Goal: Task Accomplishment & Management: Manage account settings

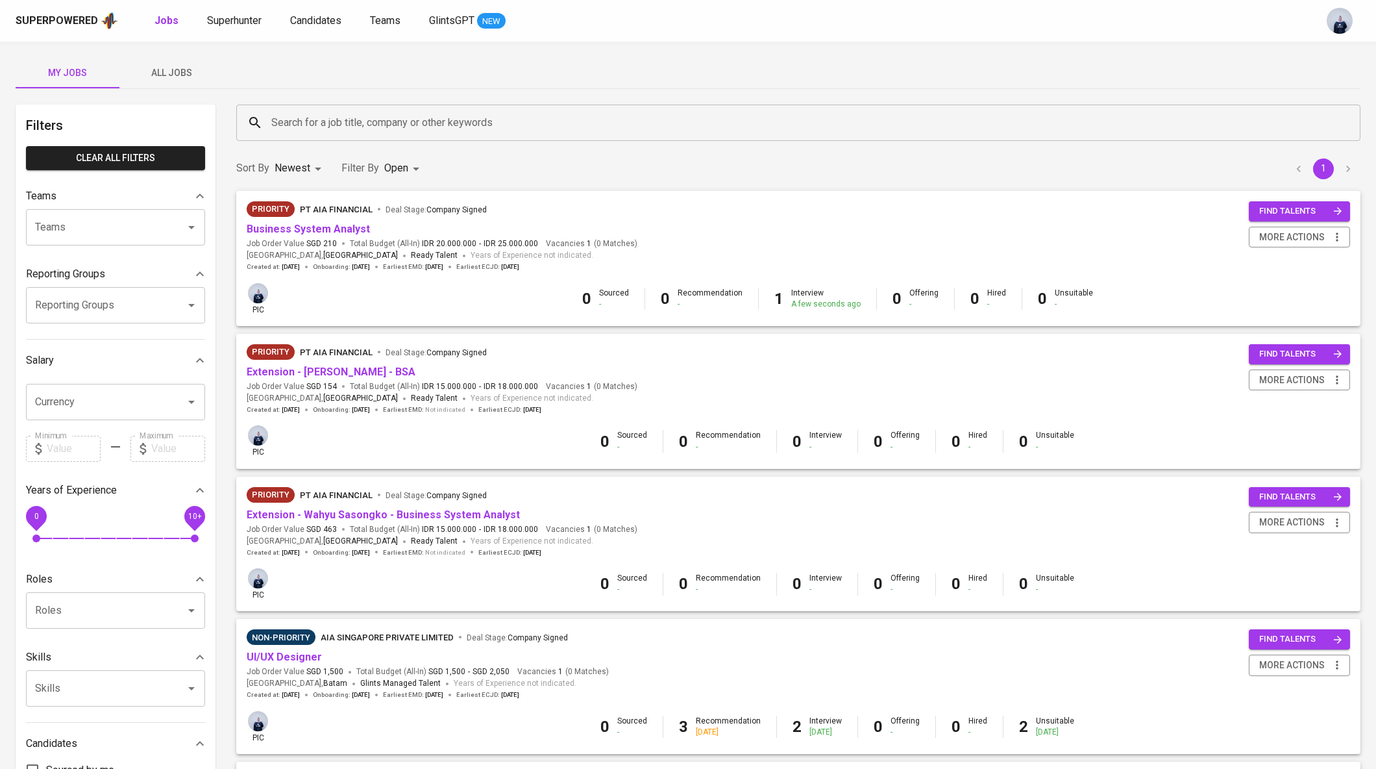
click at [358, 220] on div "Priority PT AIA FINANCIAL Deal Stage : Company Signed" at bounding box center [442, 211] width 391 height 21
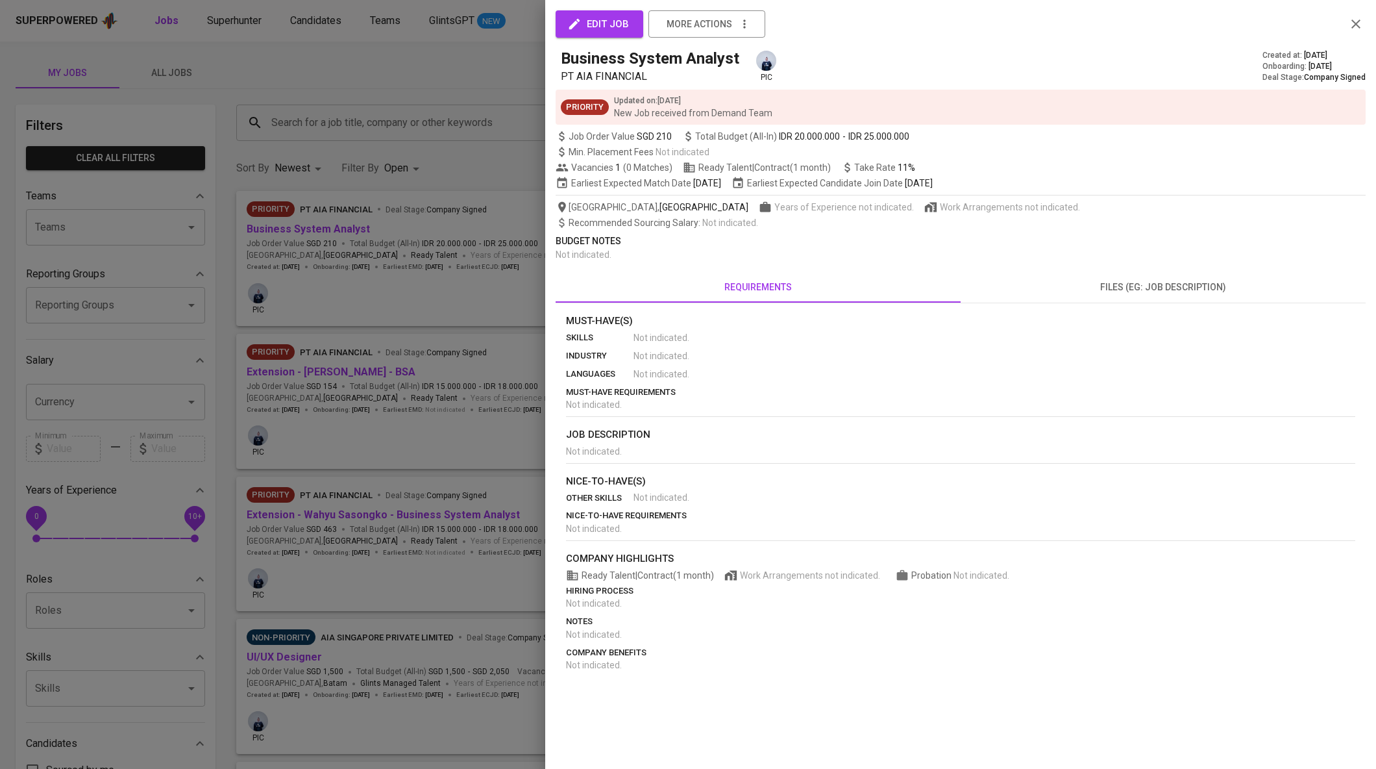
click at [386, 253] on div at bounding box center [688, 384] width 1376 height 769
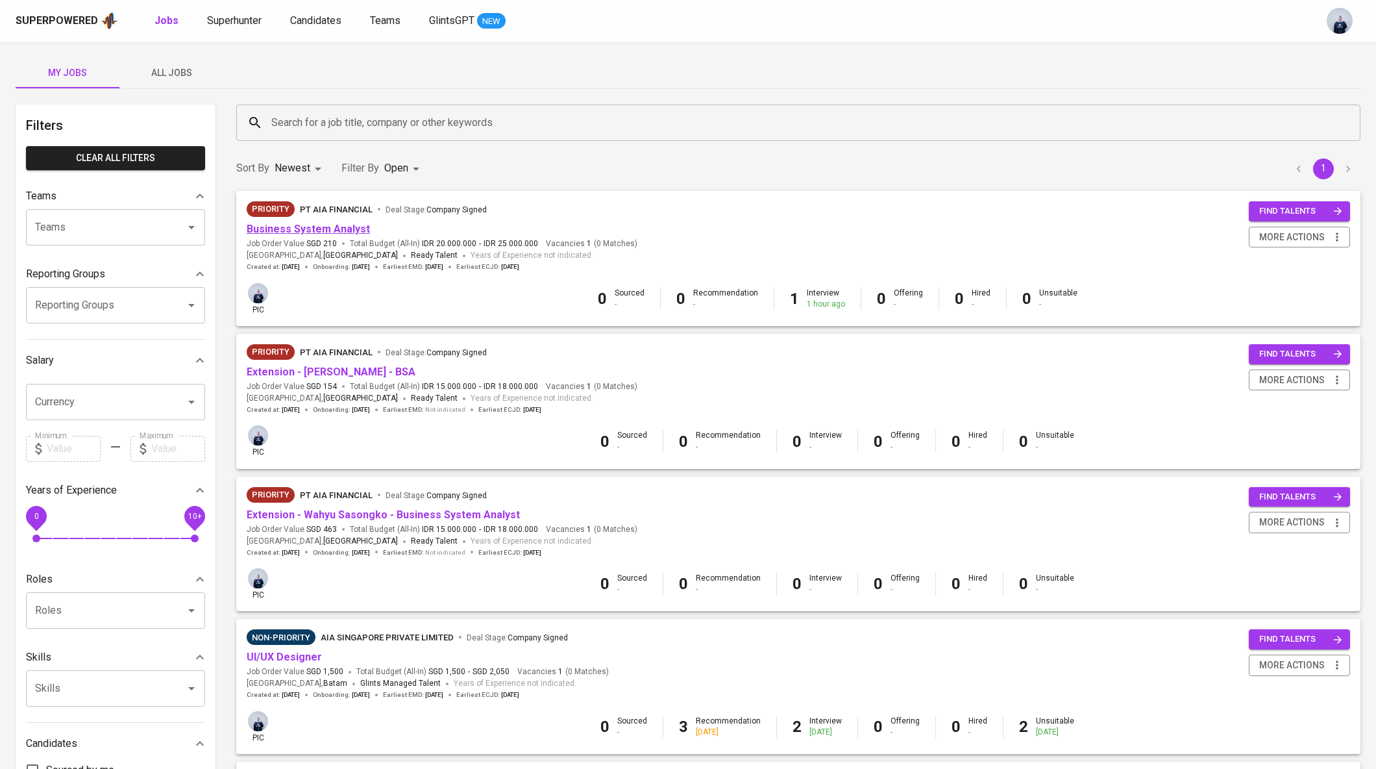
click at [354, 225] on link "Business System Analyst" at bounding box center [308, 229] width 123 height 12
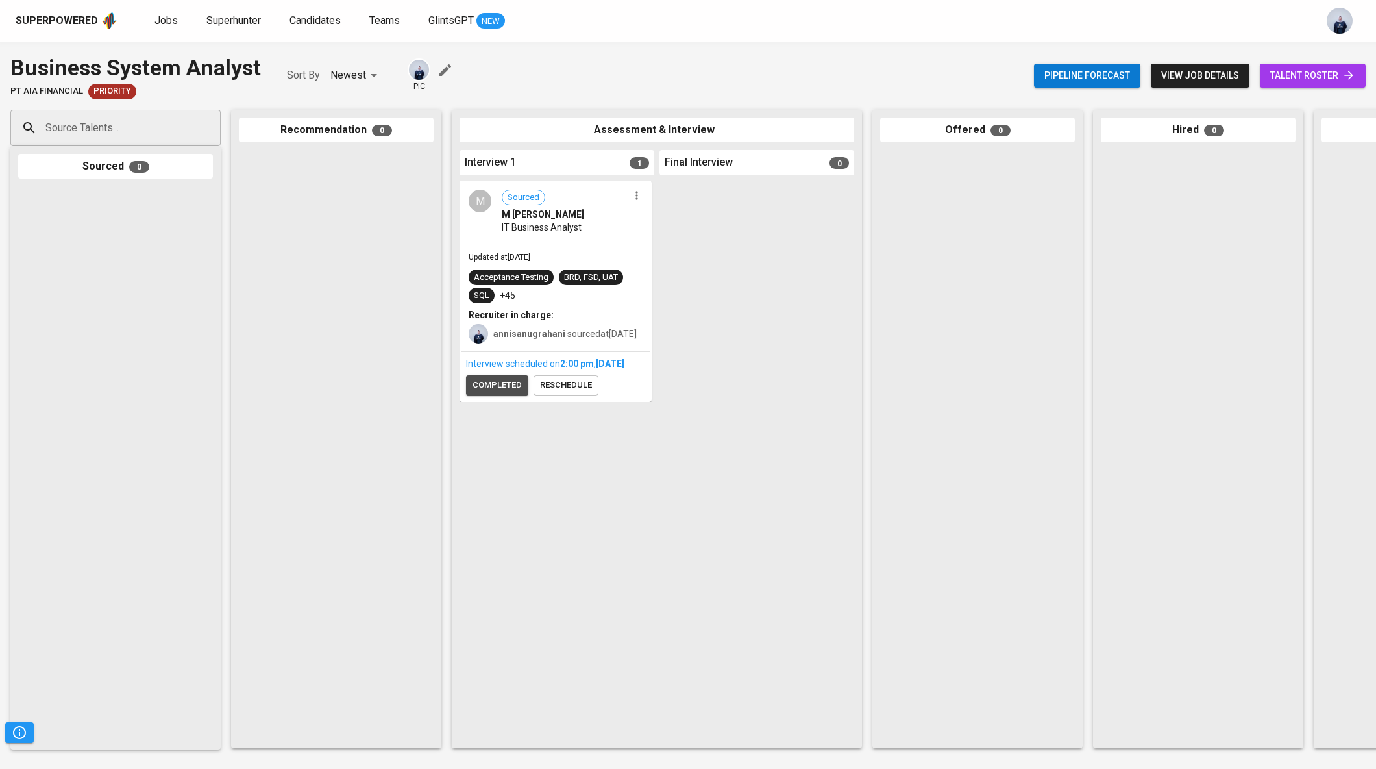
click at [498, 393] on span "completed" at bounding box center [497, 385] width 49 height 15
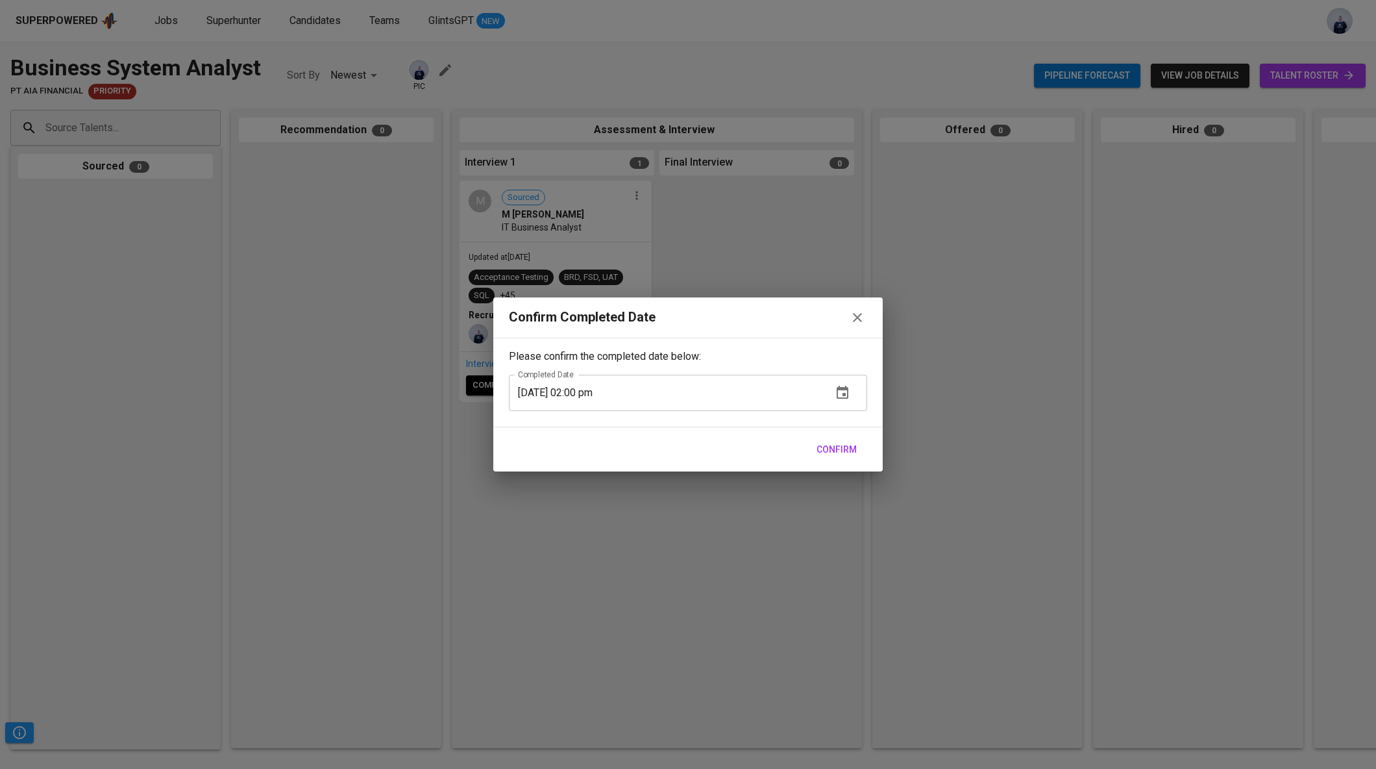
click at [852, 449] on span "Confirm" at bounding box center [837, 449] width 40 height 16
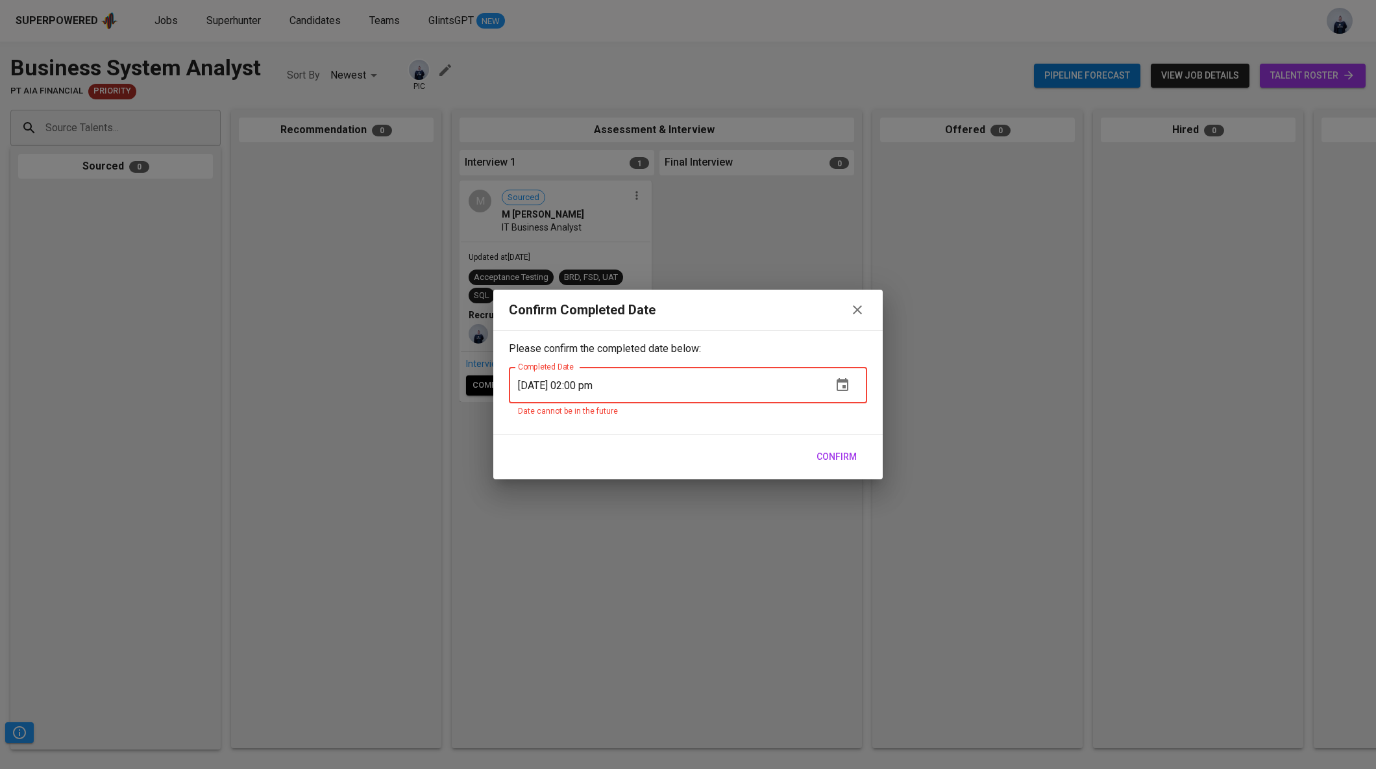
click at [584, 382] on input "10/01/2025 02:00 pm" at bounding box center [665, 385] width 313 height 36
click at [845, 450] on span "Confirm" at bounding box center [837, 457] width 40 height 16
click at [599, 382] on input "10/01/2025 11:00 am" at bounding box center [665, 385] width 313 height 36
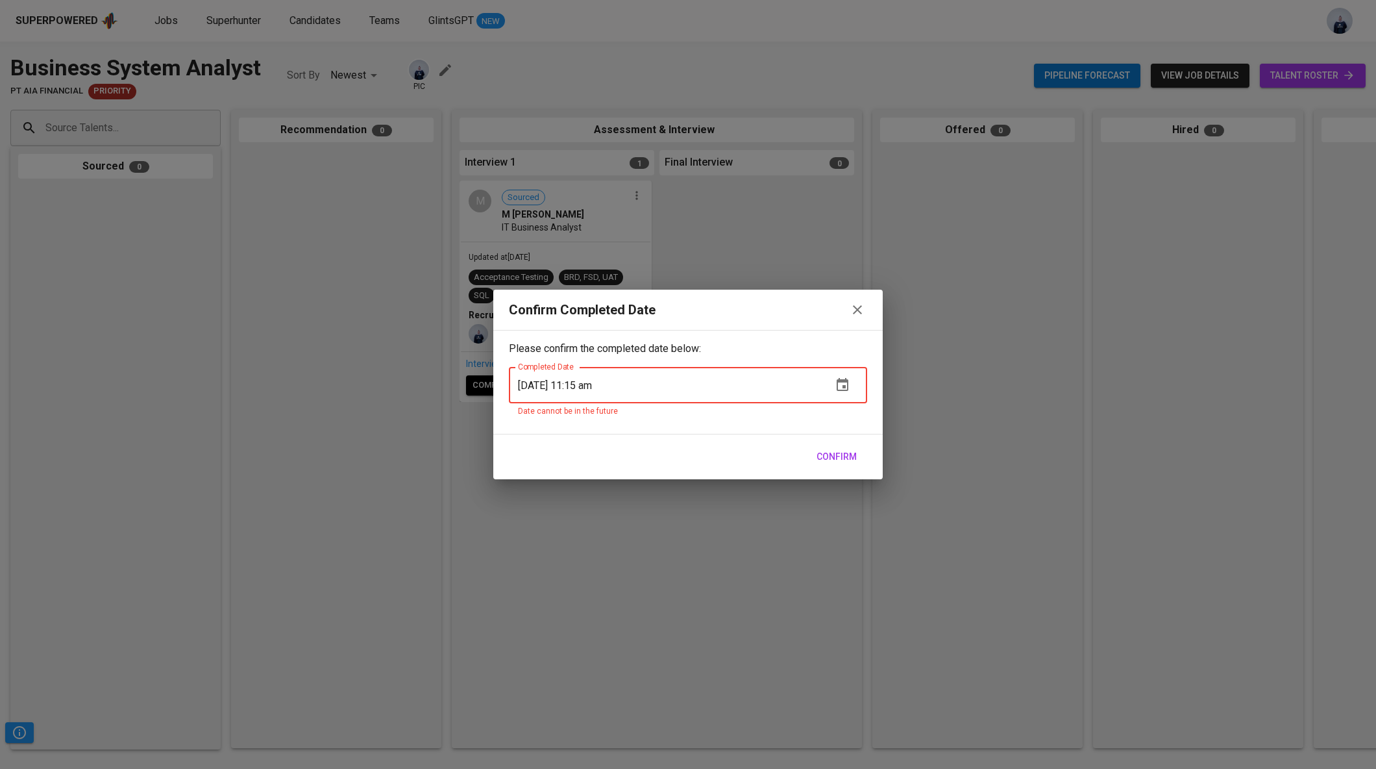
type input "10/01/2025 11:15 am"
click at [836, 453] on span "Confirm" at bounding box center [837, 457] width 40 height 16
click at [859, 309] on icon "button" at bounding box center [858, 310] width 16 height 16
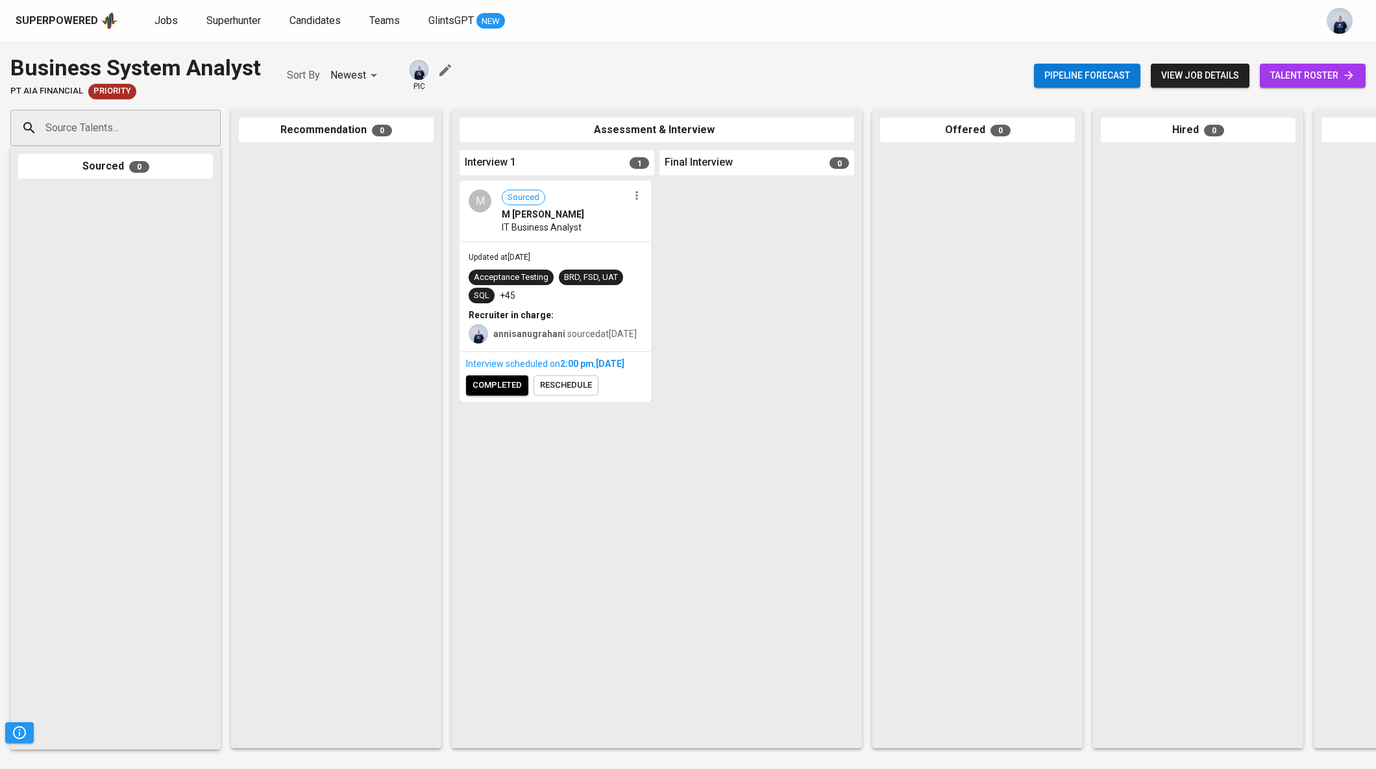
click at [579, 393] on span "reschedule" at bounding box center [566, 385] width 52 height 15
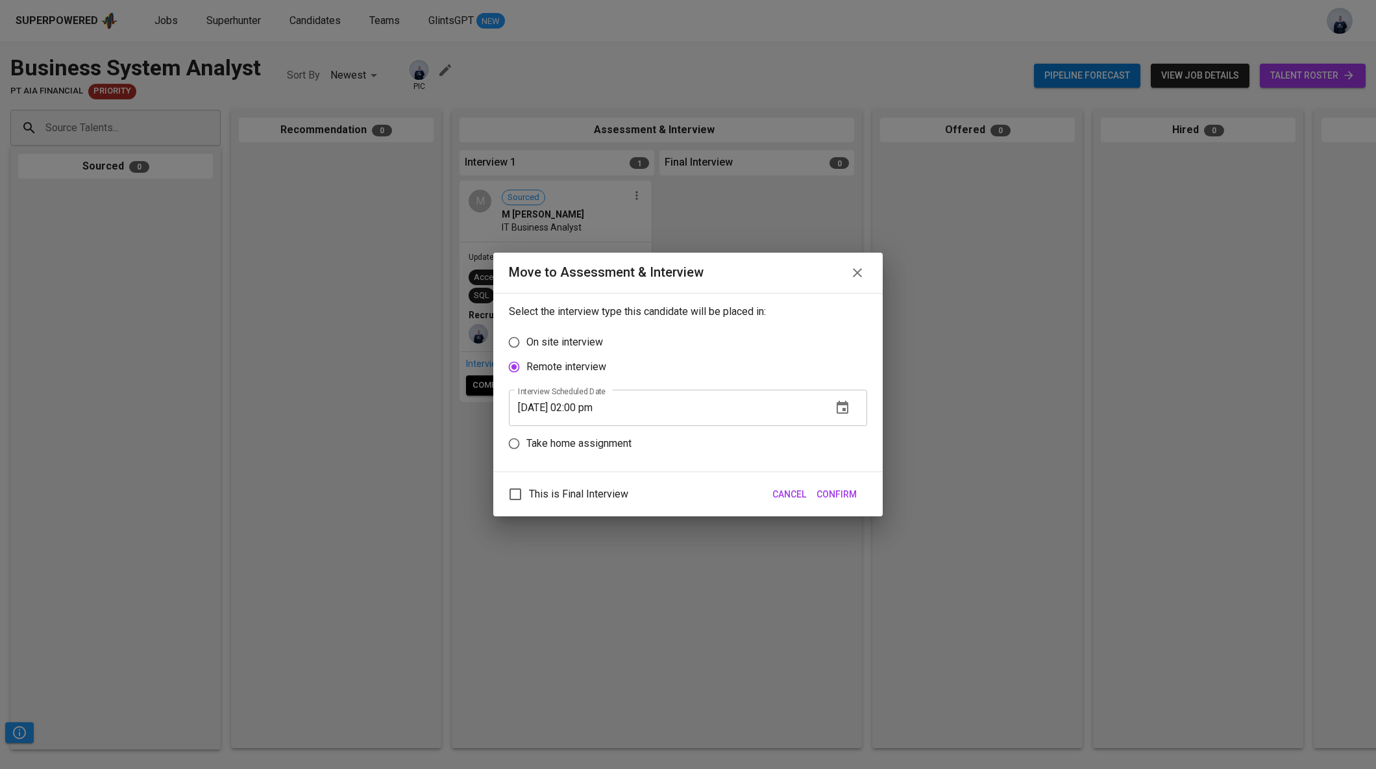
click at [585, 406] on input "10/01/2025 02:00 pm" at bounding box center [665, 408] width 313 height 36
type input "10/01/2025 01:00 pm"
click at [848, 488] on span "Confirm" at bounding box center [837, 494] width 40 height 16
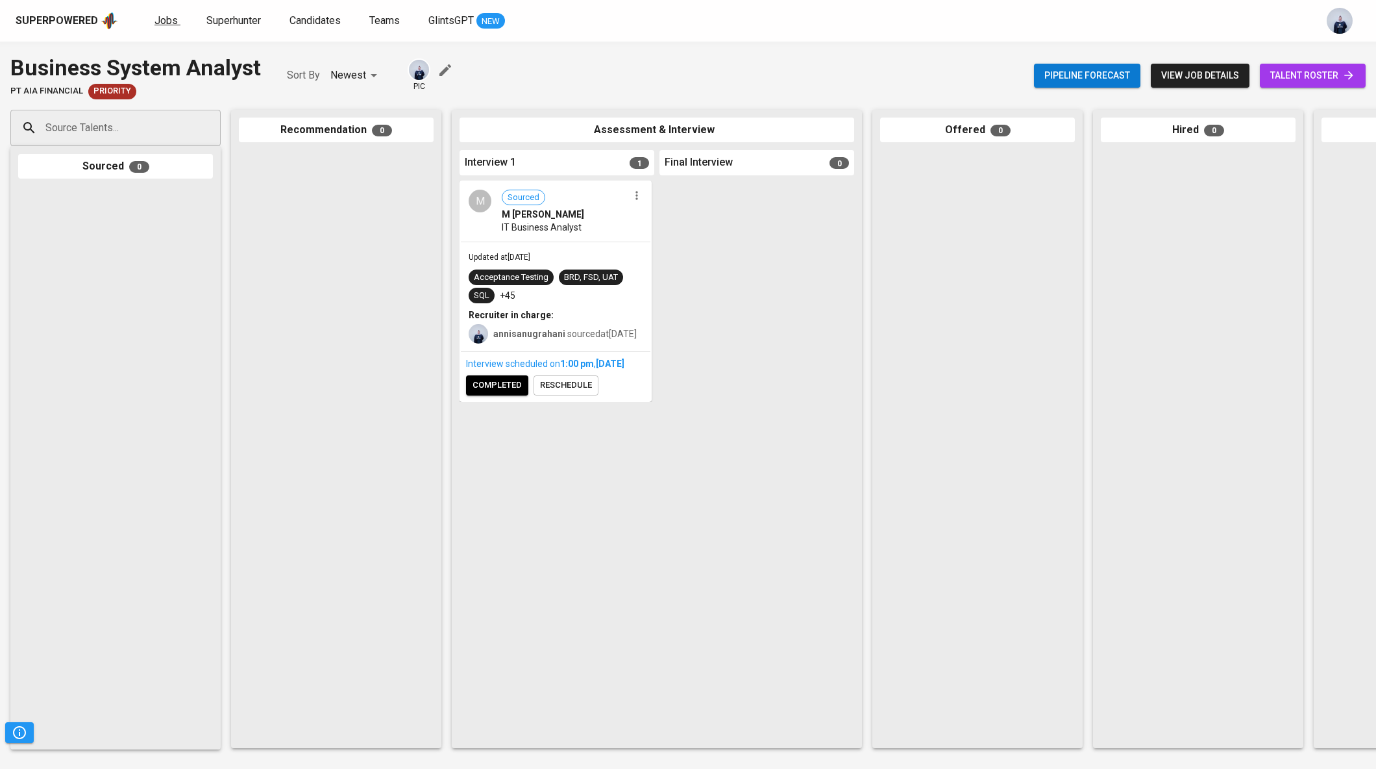
click at [163, 21] on span "Jobs" at bounding box center [166, 20] width 23 height 12
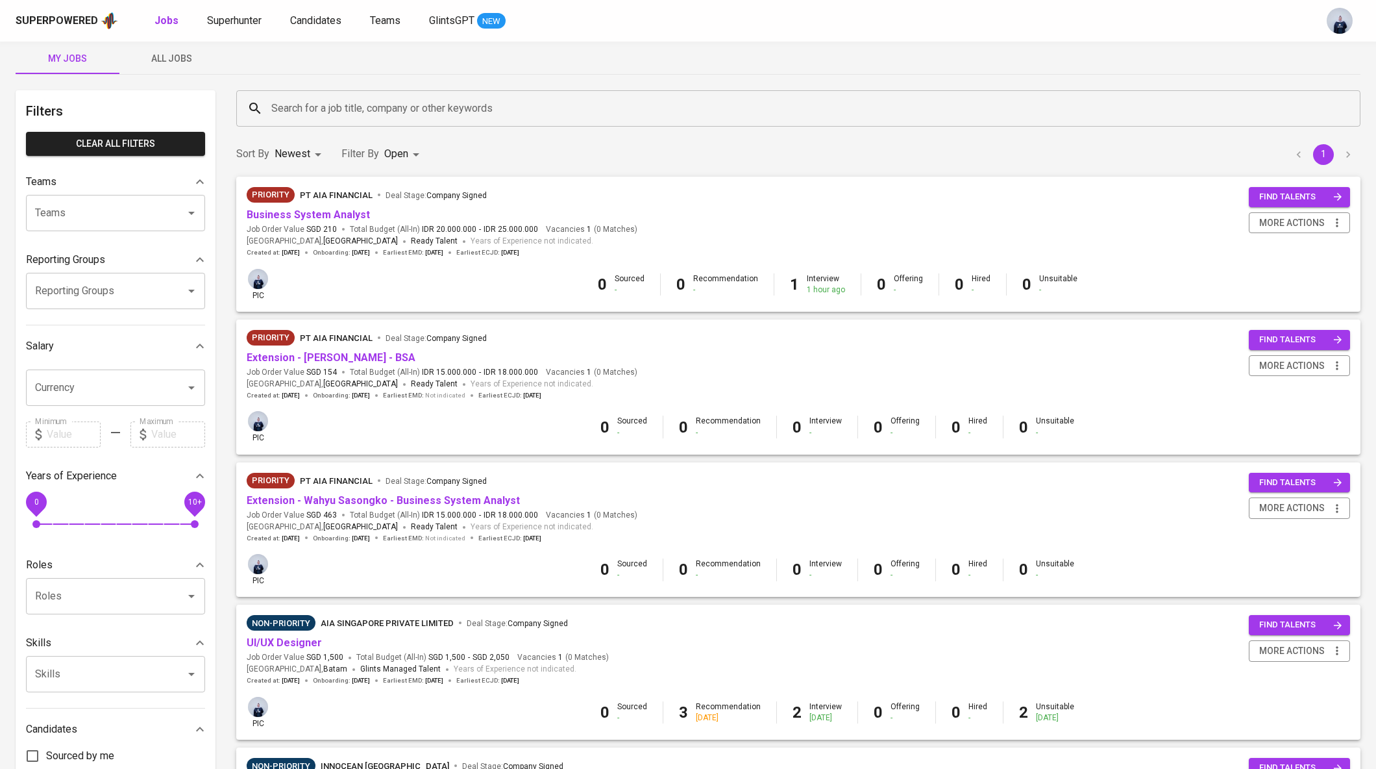
scroll to position [17, 0]
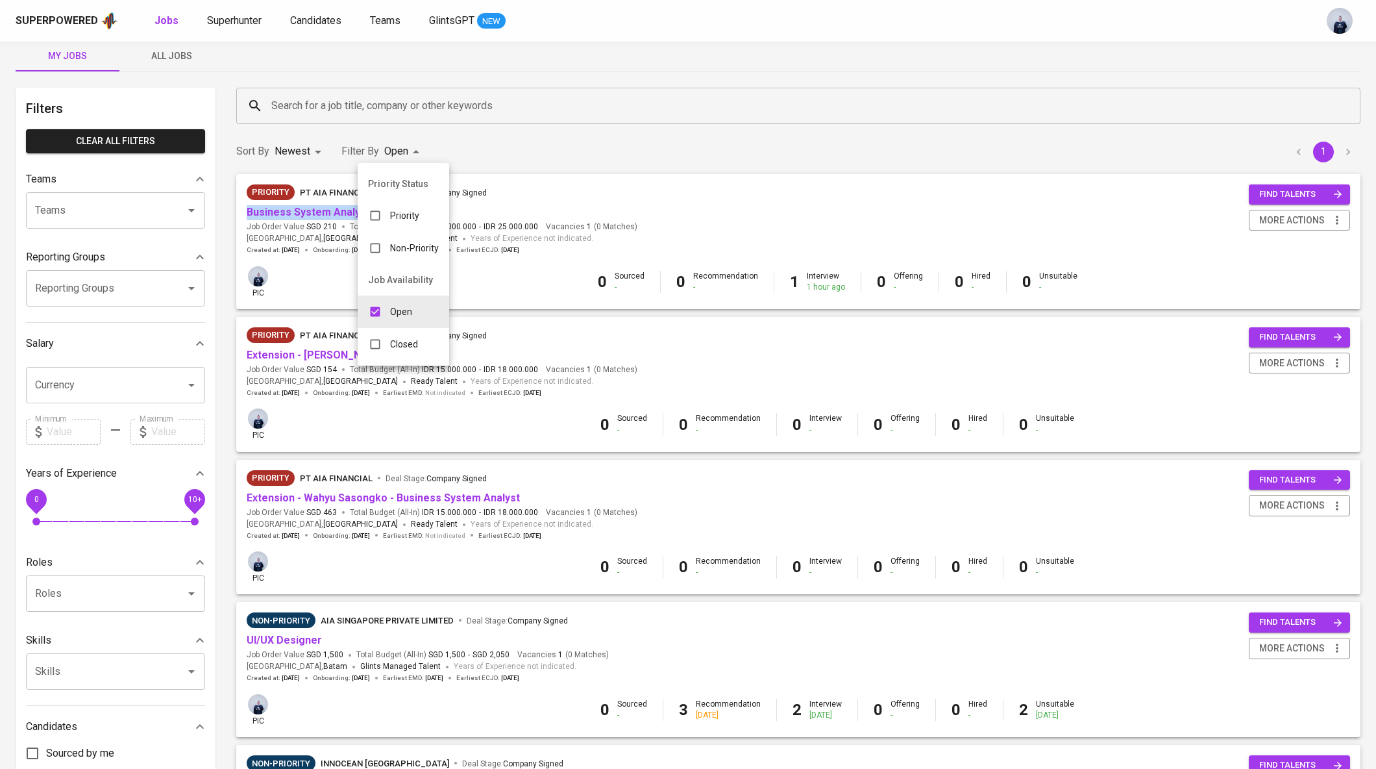
click at [389, 156] on body "Superpowered Jobs Superhunter Candidates Teams GlintsGPT NEW My Jobs All Jobs F…" at bounding box center [688, 617] width 1376 height 1268
click at [395, 346] on p "Closed" at bounding box center [404, 344] width 28 height 13
type input "OPEN,CLOSE"
checkbox input "true"
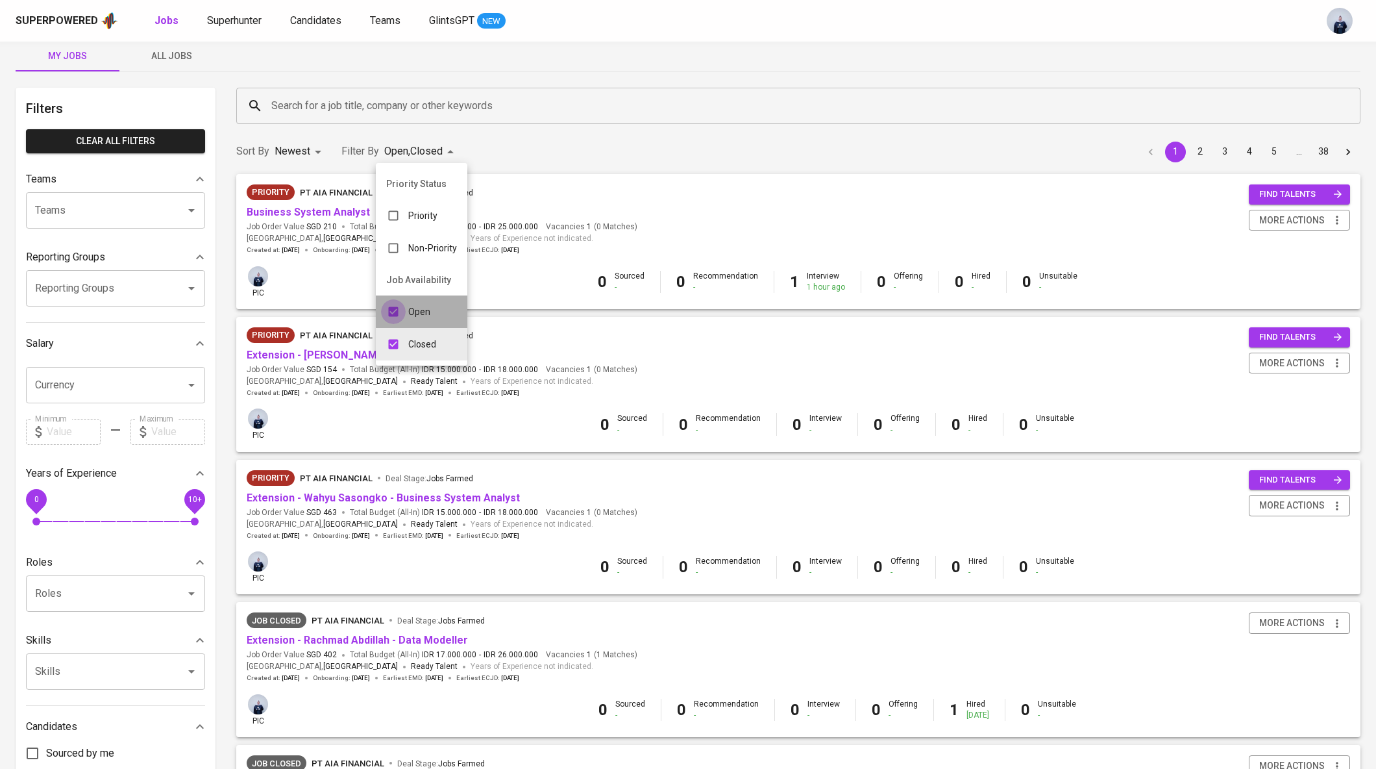
click at [396, 314] on input "checkbox" at bounding box center [393, 311] width 25 height 25
checkbox input "false"
type input "CLOSE"
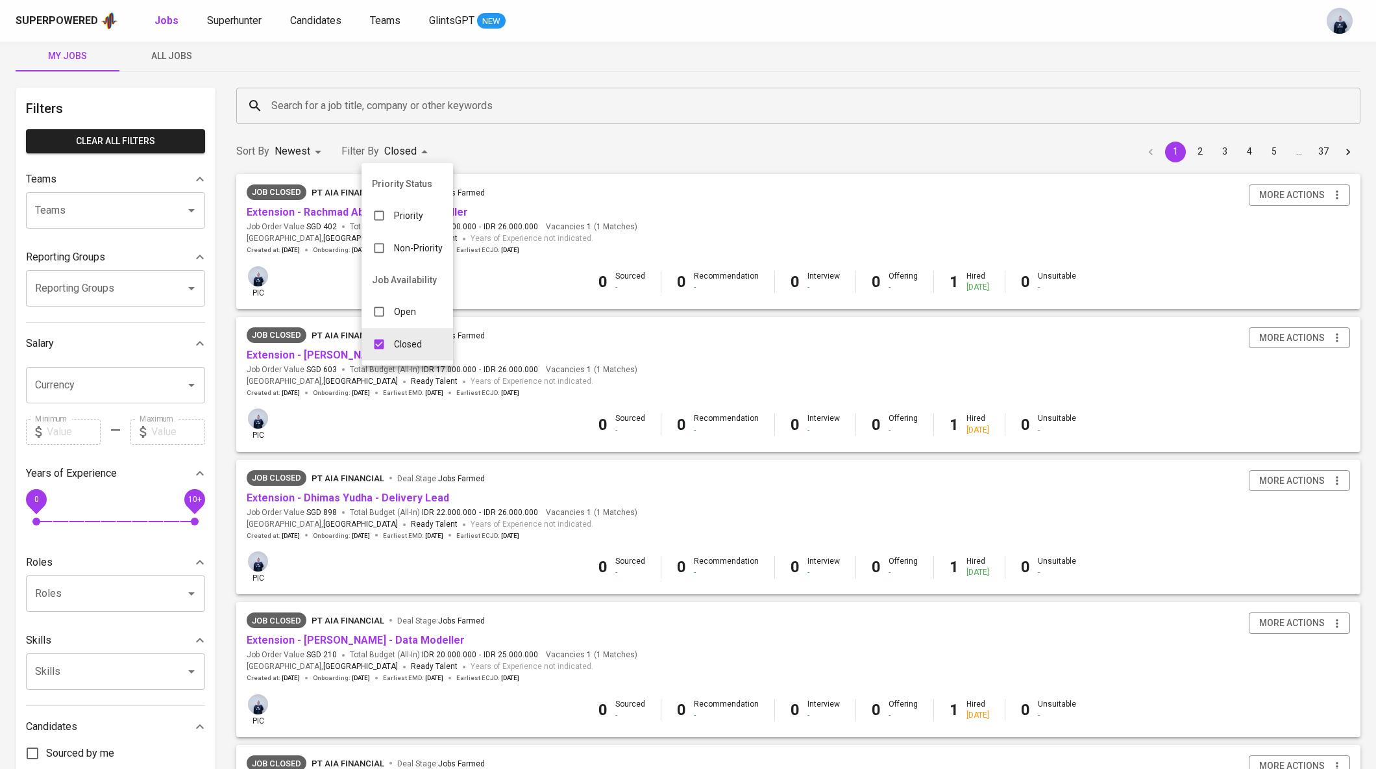
click at [341, 71] on div at bounding box center [688, 384] width 1376 height 769
click at [306, 104] on input "Search for a job title, company or other keywords" at bounding box center [801, 105] width 1067 height 25
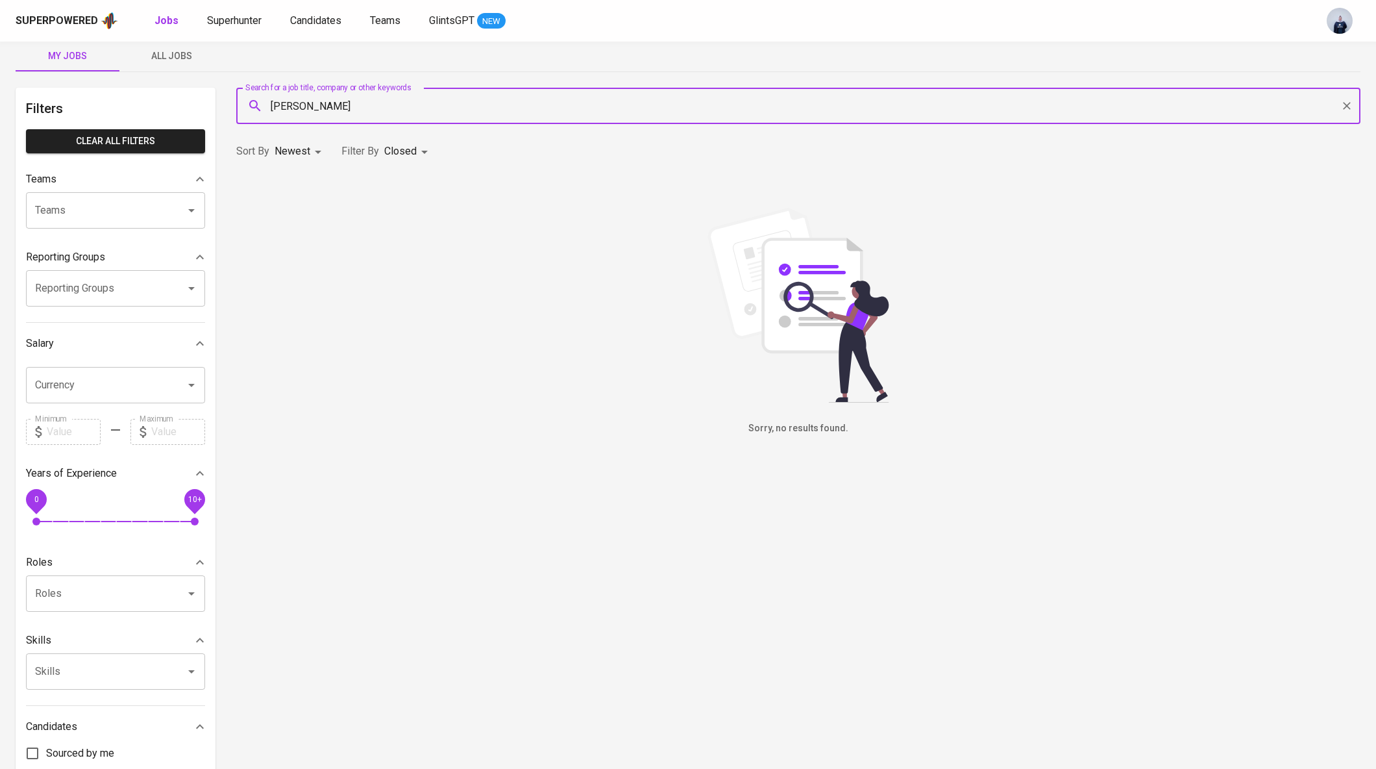
click at [179, 53] on span "All Jobs" at bounding box center [171, 56] width 88 height 16
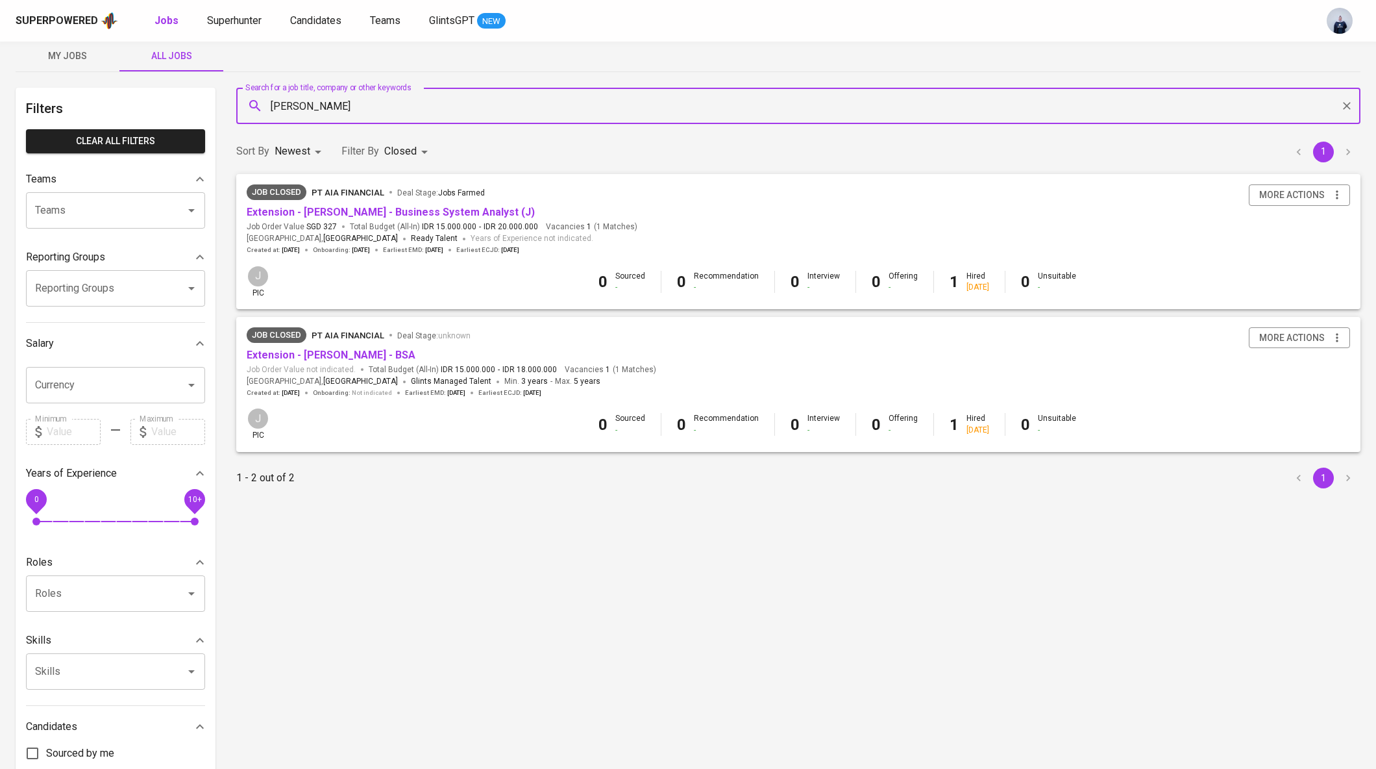
click at [306, 108] on input "donnie" at bounding box center [801, 105] width 1067 height 25
type input "wahyu sasongko"
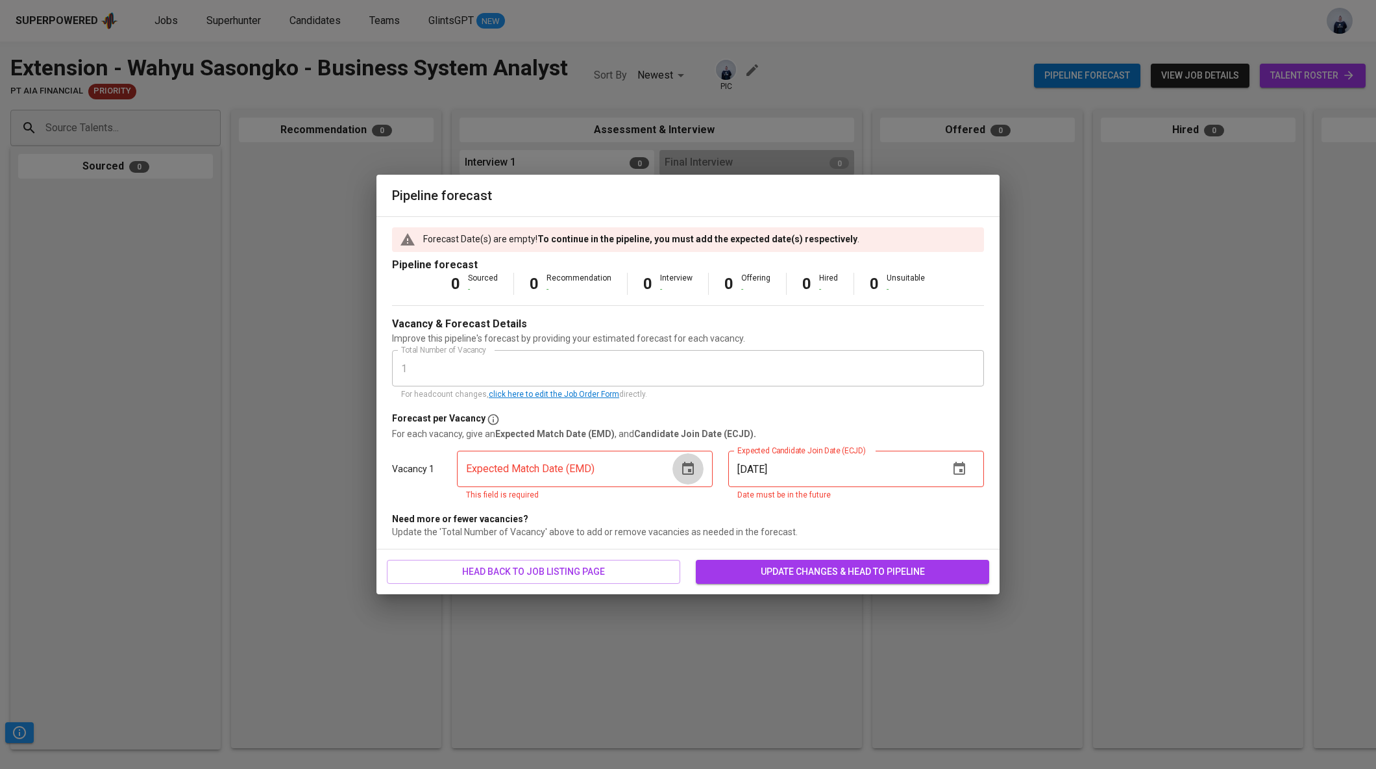
click at [683, 468] on icon "button" at bounding box center [688, 468] width 12 height 13
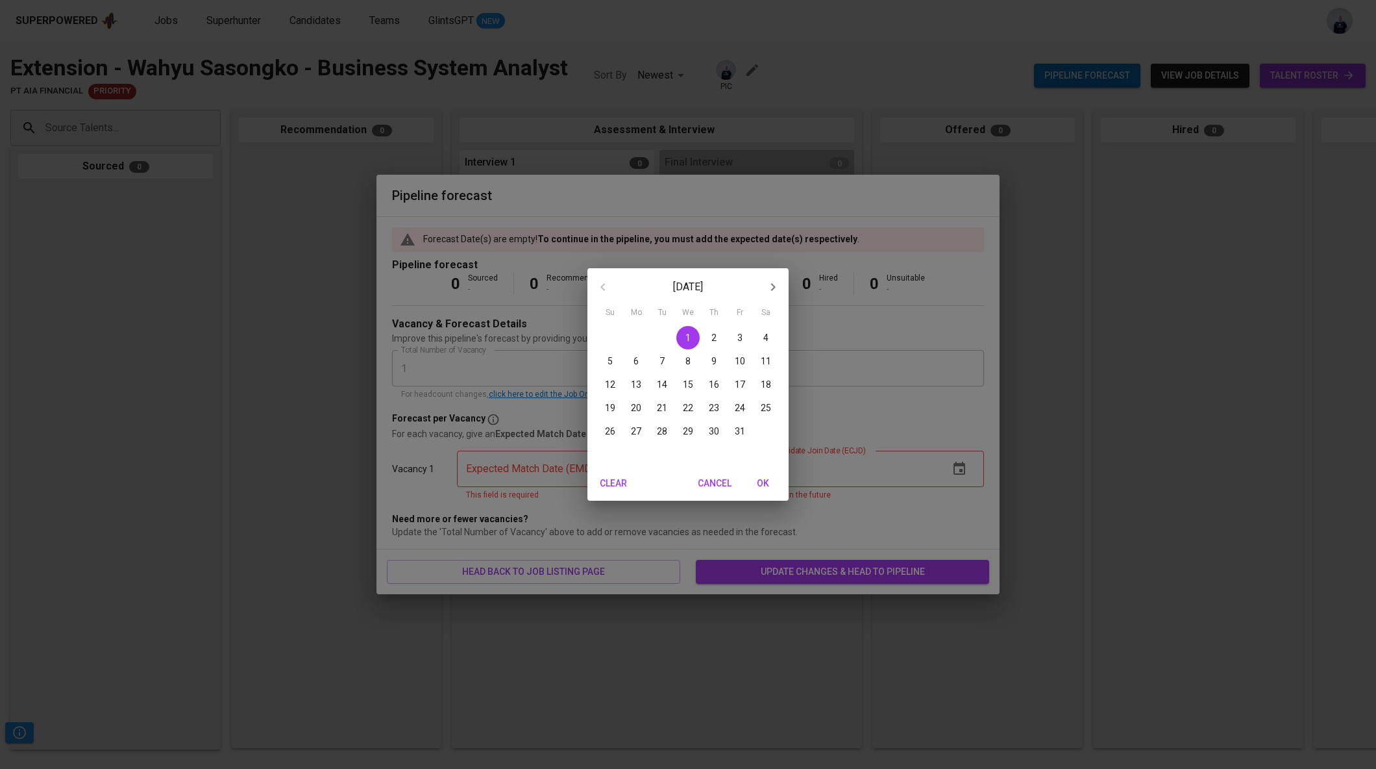
click at [693, 338] on span "1" at bounding box center [688, 337] width 23 height 13
type input "10/01/2025"
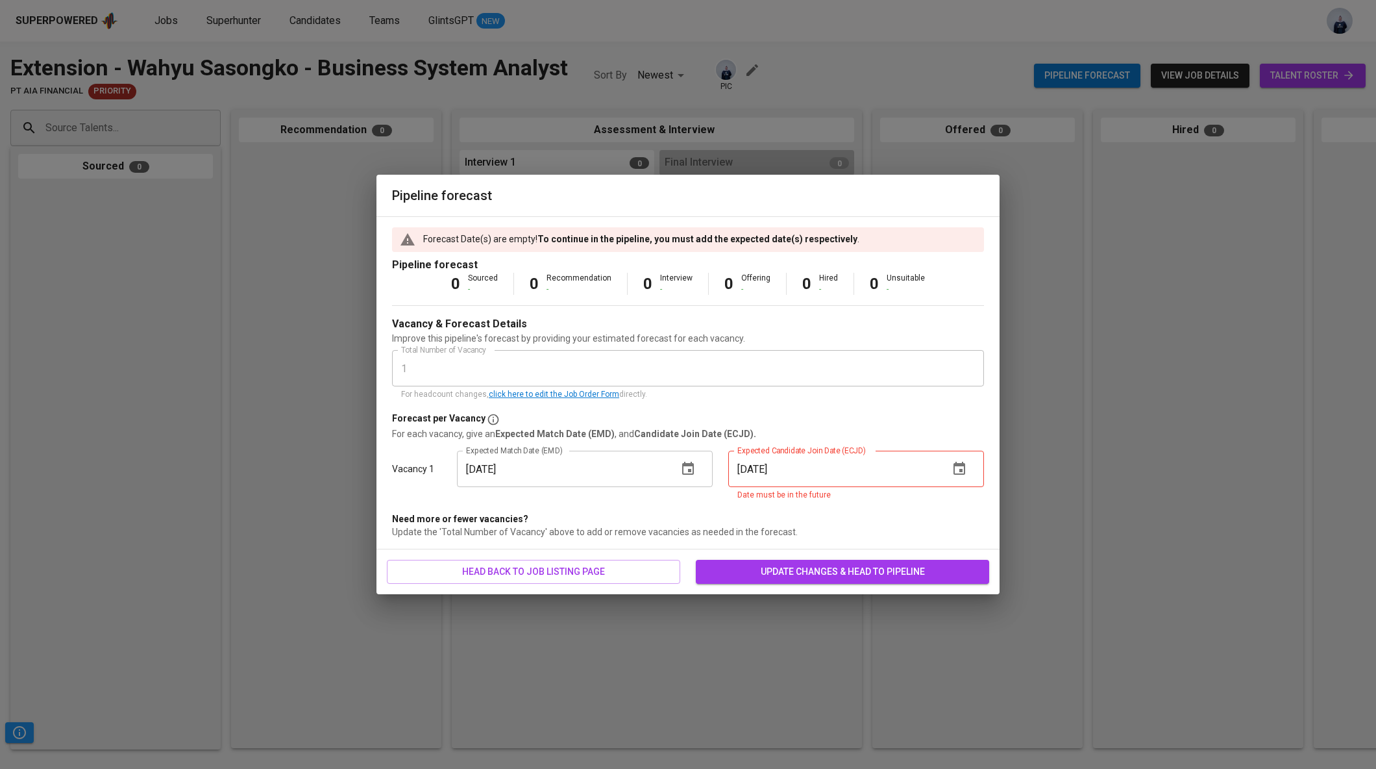
click at [775, 575] on span "update changes & head to pipeline" at bounding box center [842, 572] width 273 height 16
click at [956, 469] on icon "button" at bounding box center [960, 469] width 16 height 16
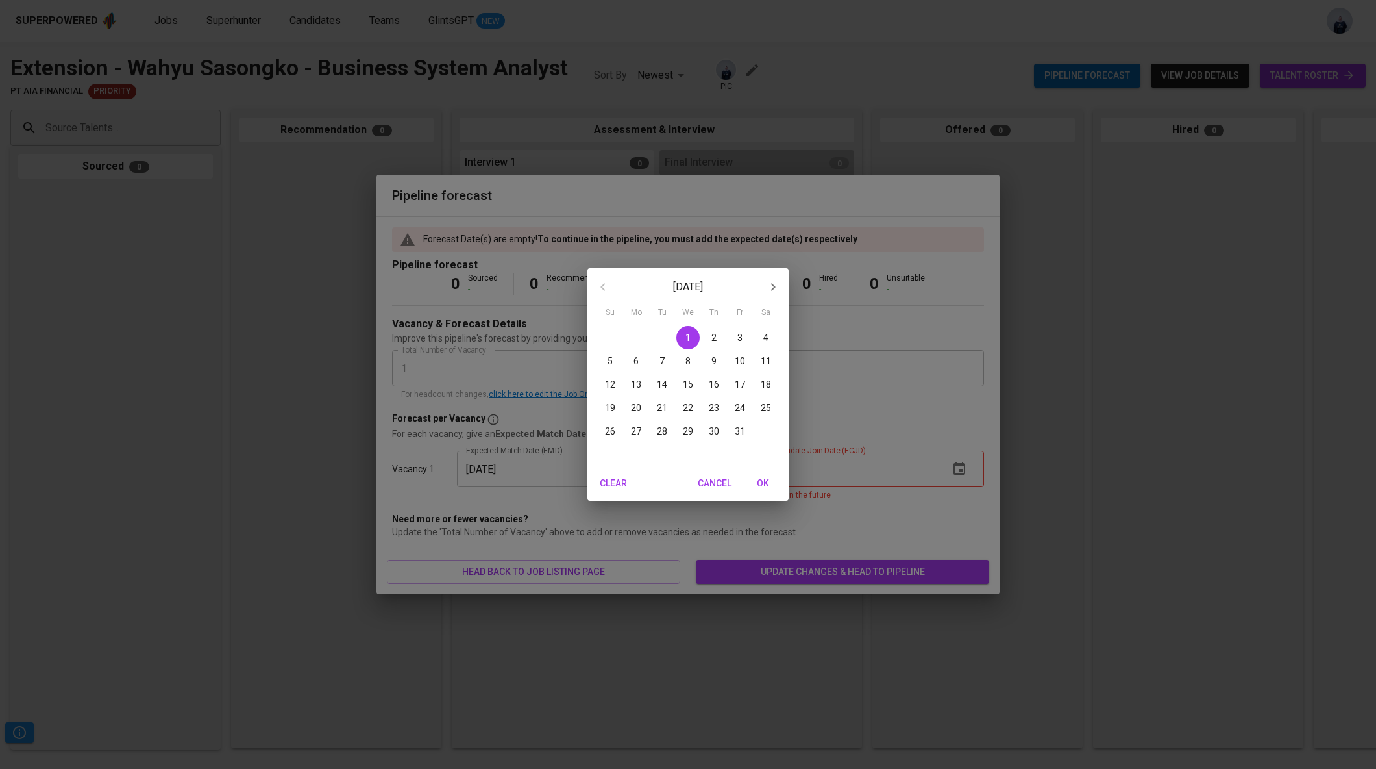
click at [688, 340] on p "1" at bounding box center [688, 337] width 5 height 13
type input "10/01/2025"
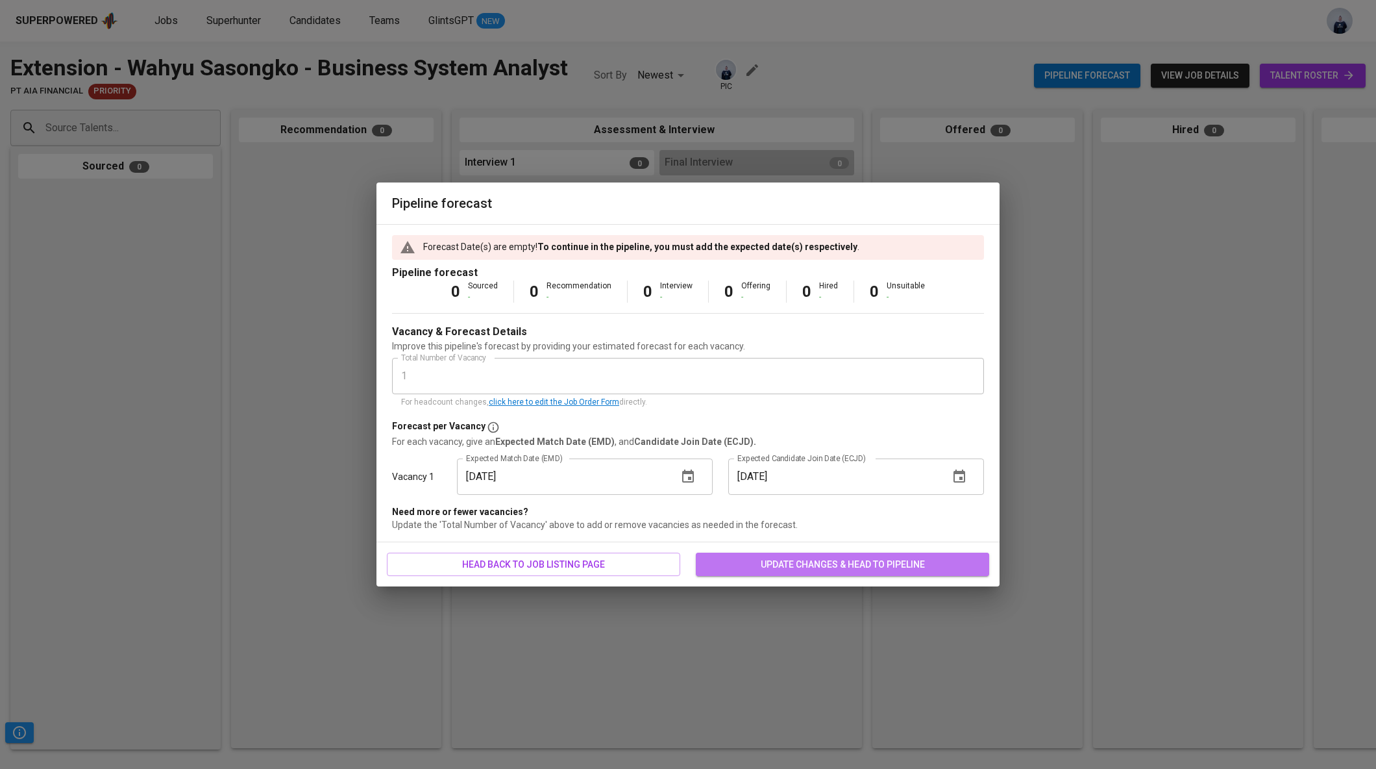
click at [754, 561] on span "update changes & head to pipeline" at bounding box center [842, 564] width 273 height 16
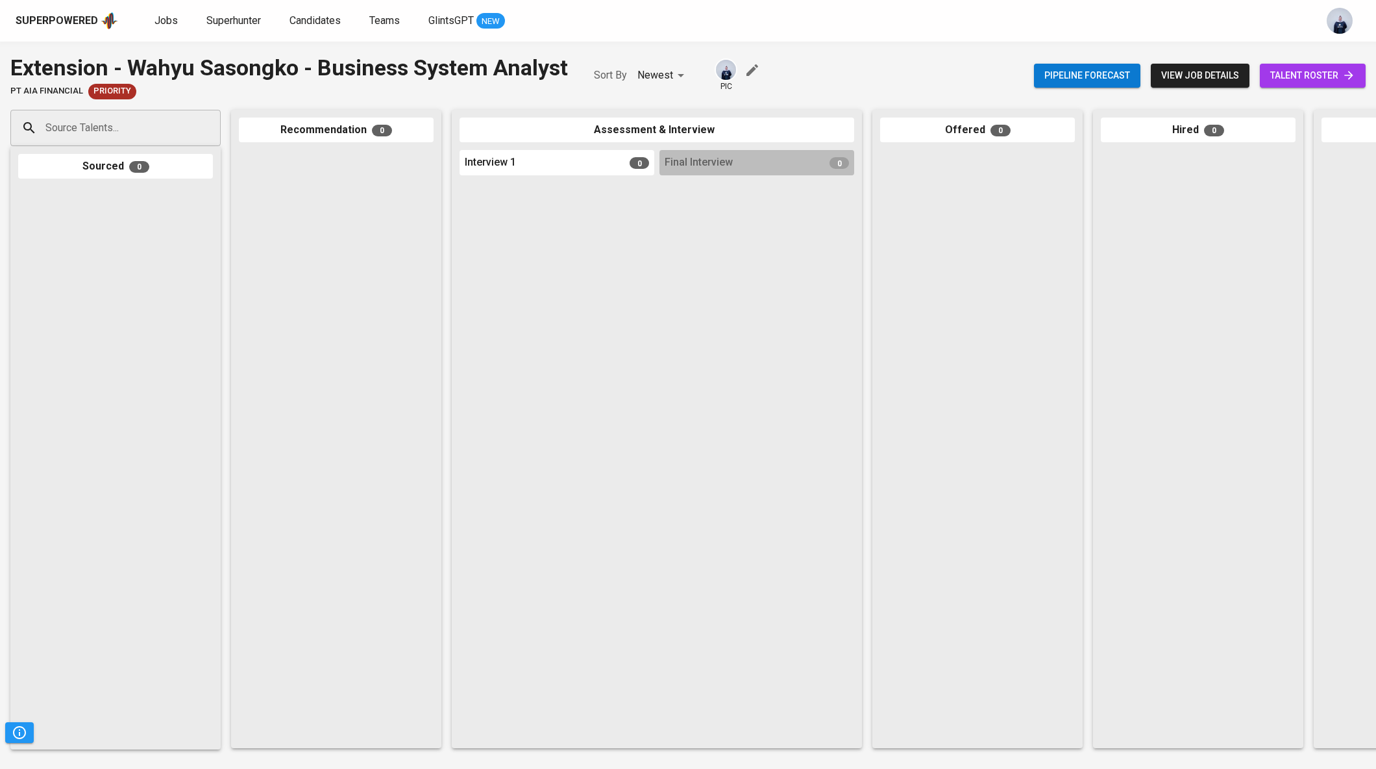
click at [153, 125] on input "Source Talents..." at bounding box center [110, 128] width 136 height 25
paste input "yukoji13@gmail.com"
type input "yukoji13@gmail.com"
click at [143, 162] on span "Wahyu Sasongko Jati [BT HUBBER]" at bounding box center [117, 164] width 126 height 13
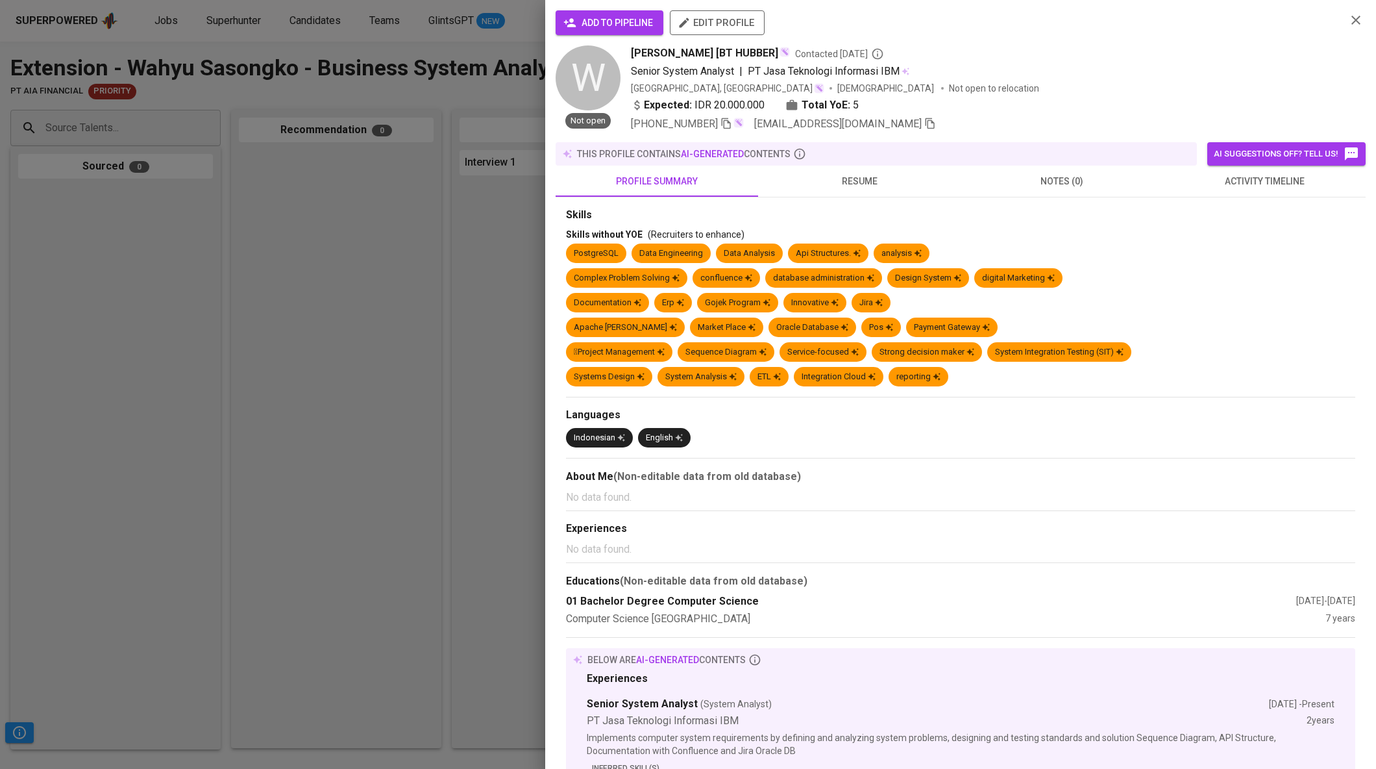
click at [604, 26] on span "add to pipeline" at bounding box center [609, 23] width 87 height 16
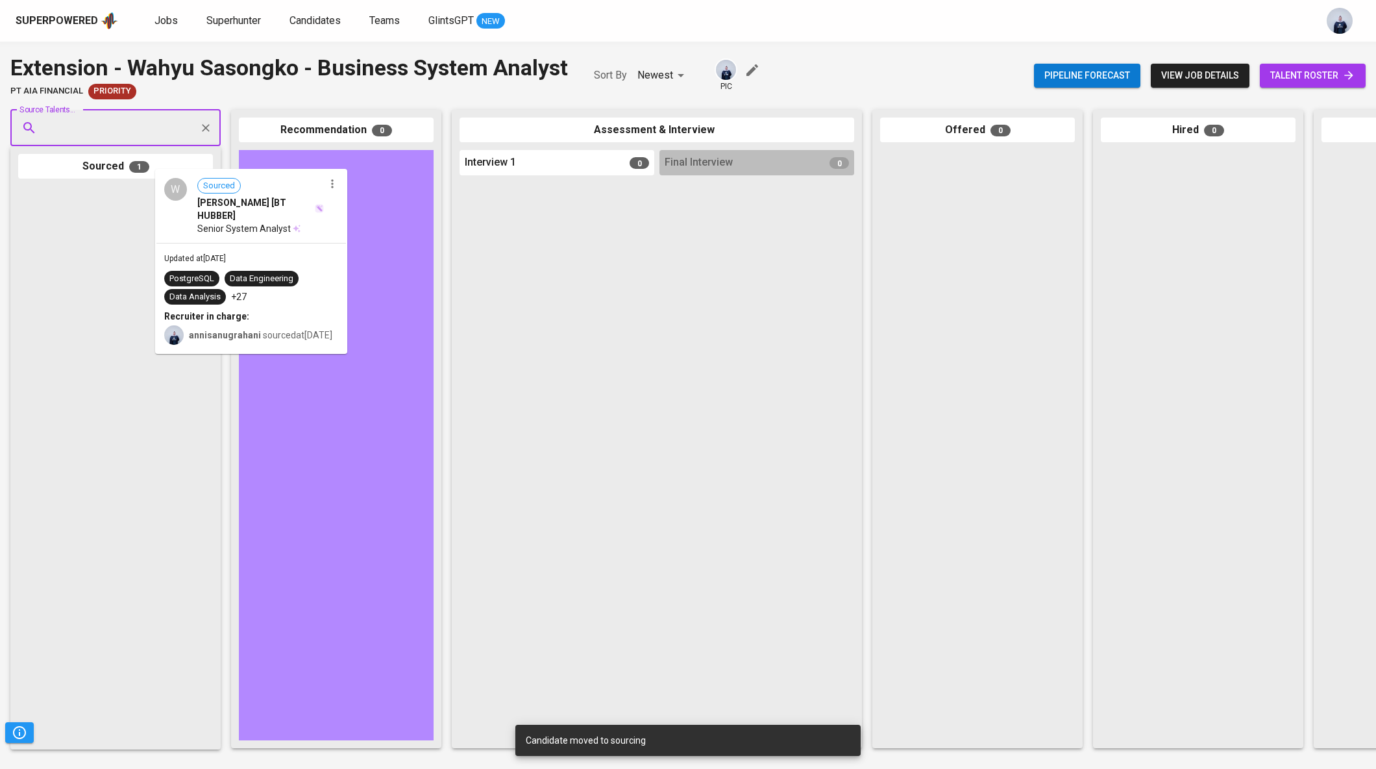
drag, startPoint x: 125, startPoint y: 246, endPoint x: 306, endPoint y: 226, distance: 182.3
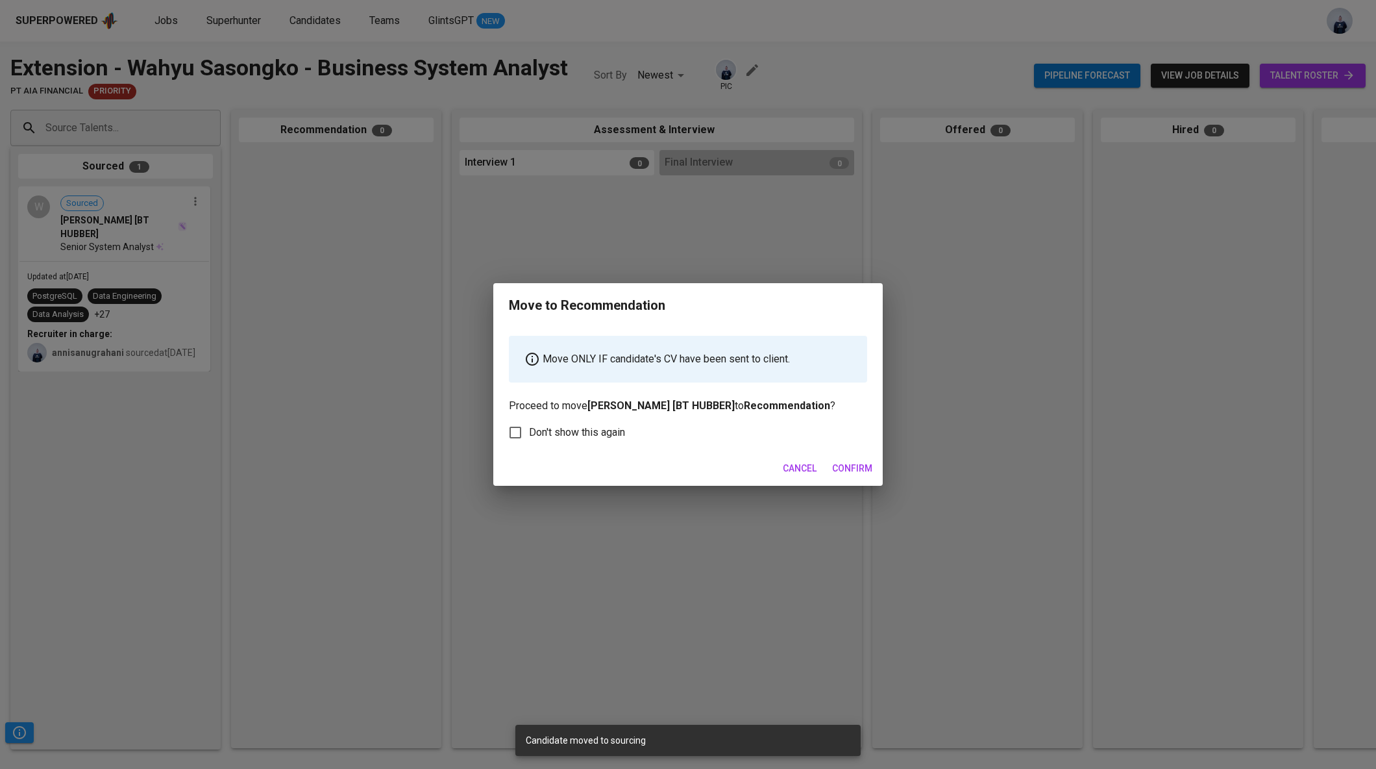
click at [870, 469] on span "Confirm" at bounding box center [852, 468] width 40 height 16
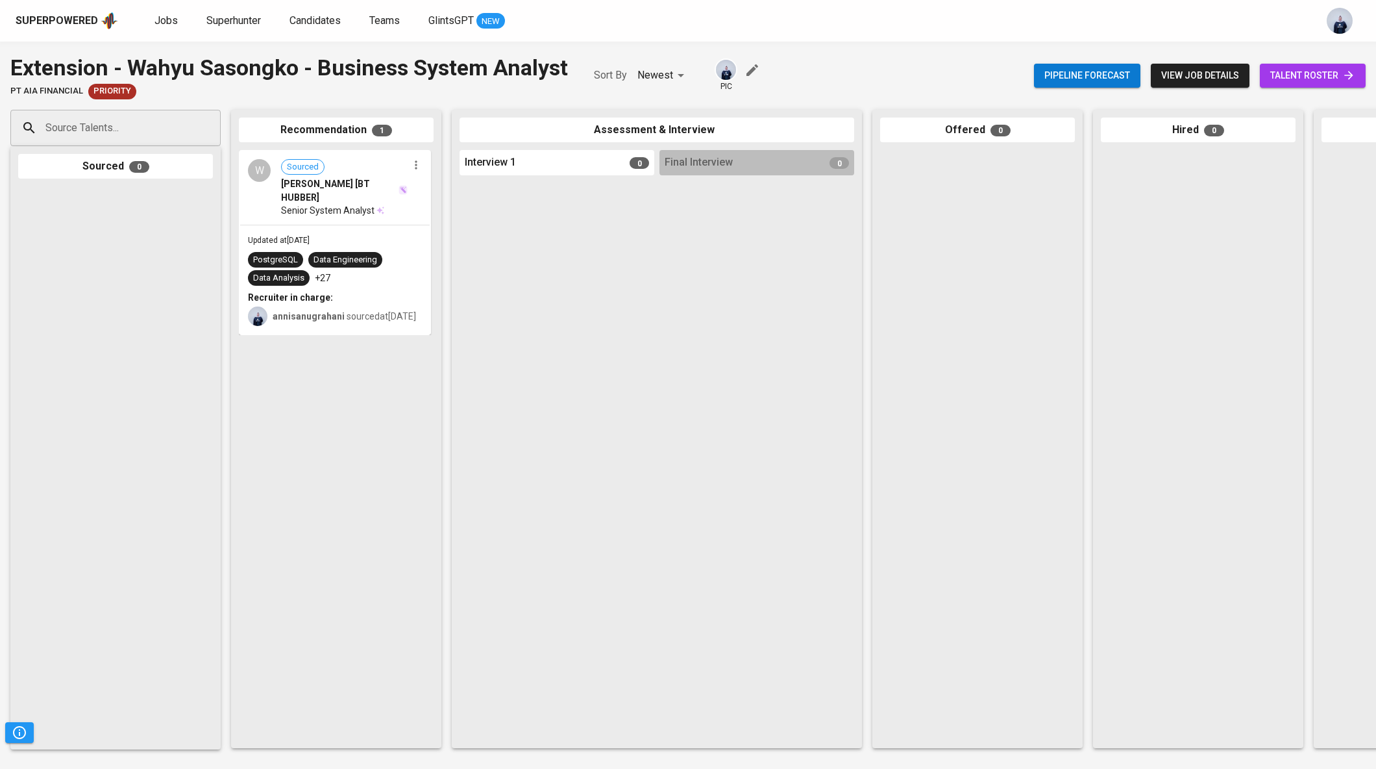
drag, startPoint x: 321, startPoint y: 279, endPoint x: 491, endPoint y: 278, distance: 169.5
click at [491, 278] on div "Source Talents... Source Talents... Sourced 0 Recommendation 1 W Sourced Wahyu …" at bounding box center [773, 428] width 1546 height 659
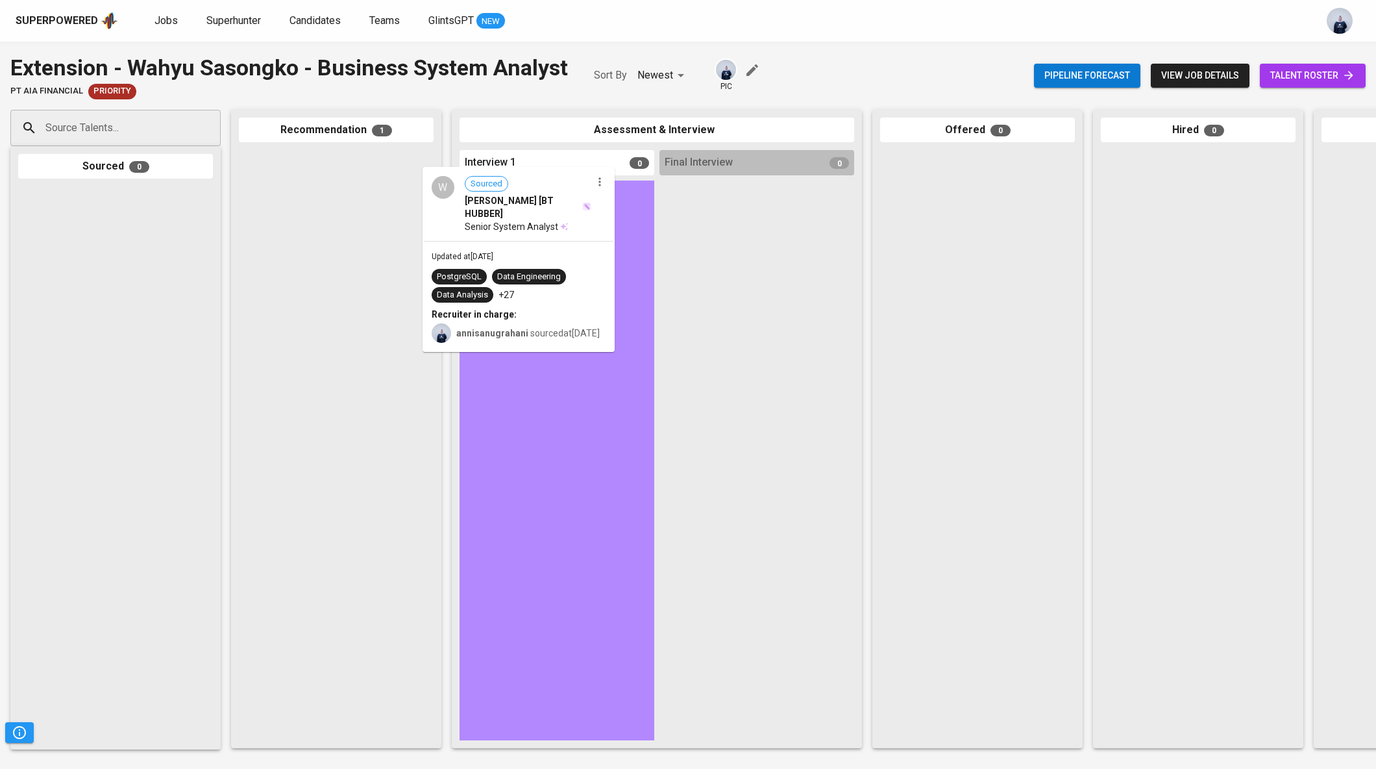
drag, startPoint x: 345, startPoint y: 208, endPoint x: 534, endPoint y: 224, distance: 189.0
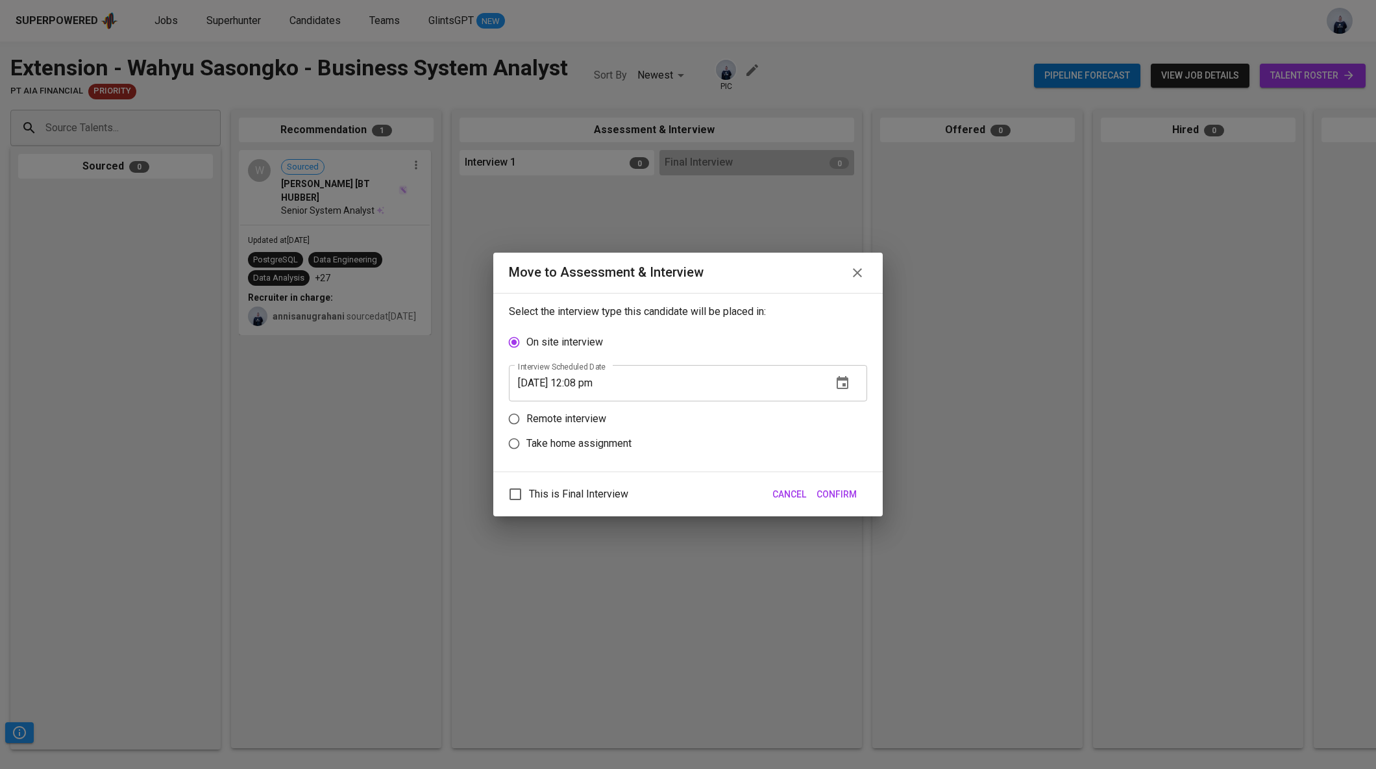
click at [587, 415] on p "Remote interview" at bounding box center [567, 419] width 80 height 16
click at [527, 415] on input "Remote interview" at bounding box center [514, 418] width 25 height 25
radio input "true"
click at [585, 406] on input "10/01/2025 12:08 pm" at bounding box center [665, 408] width 313 height 36
type input "10/01/2025 11:10 pm"
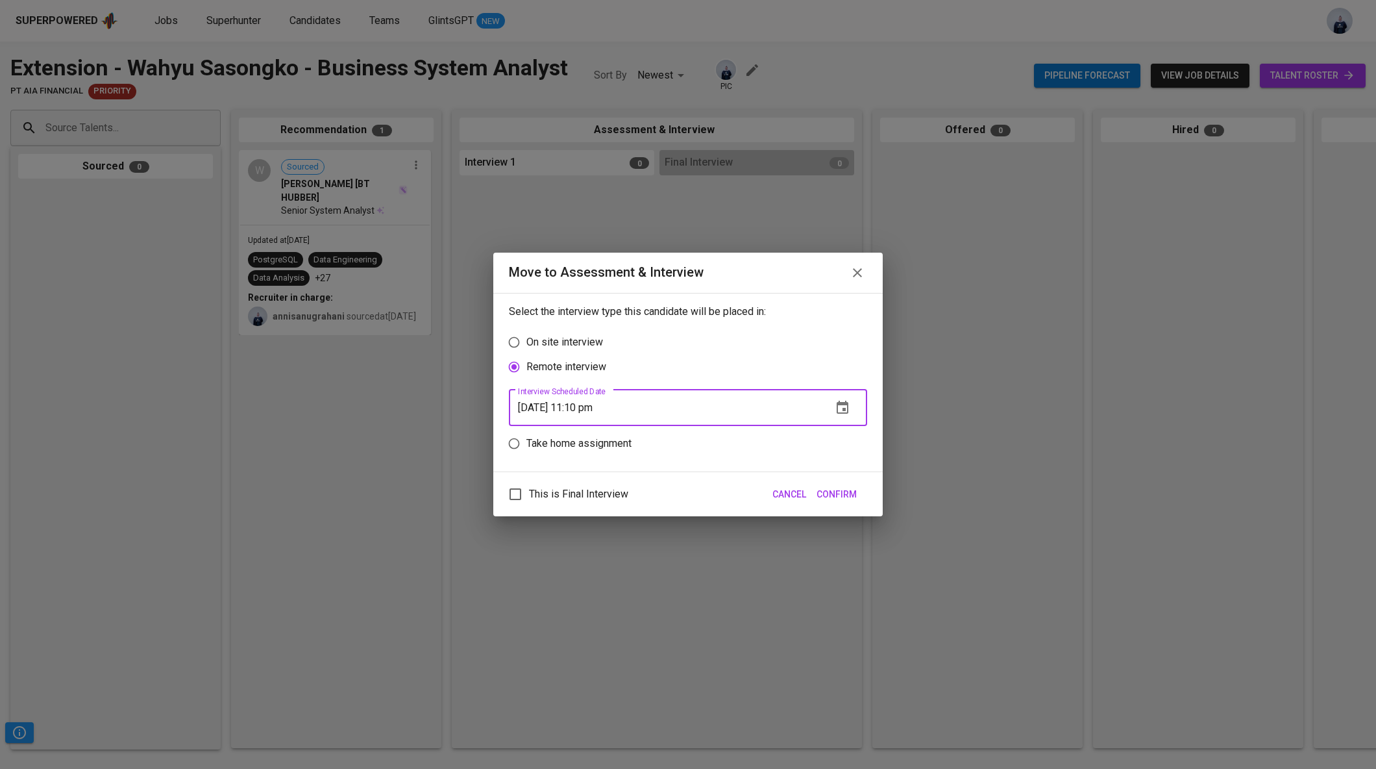
click at [832, 490] on span "Confirm" at bounding box center [837, 494] width 40 height 16
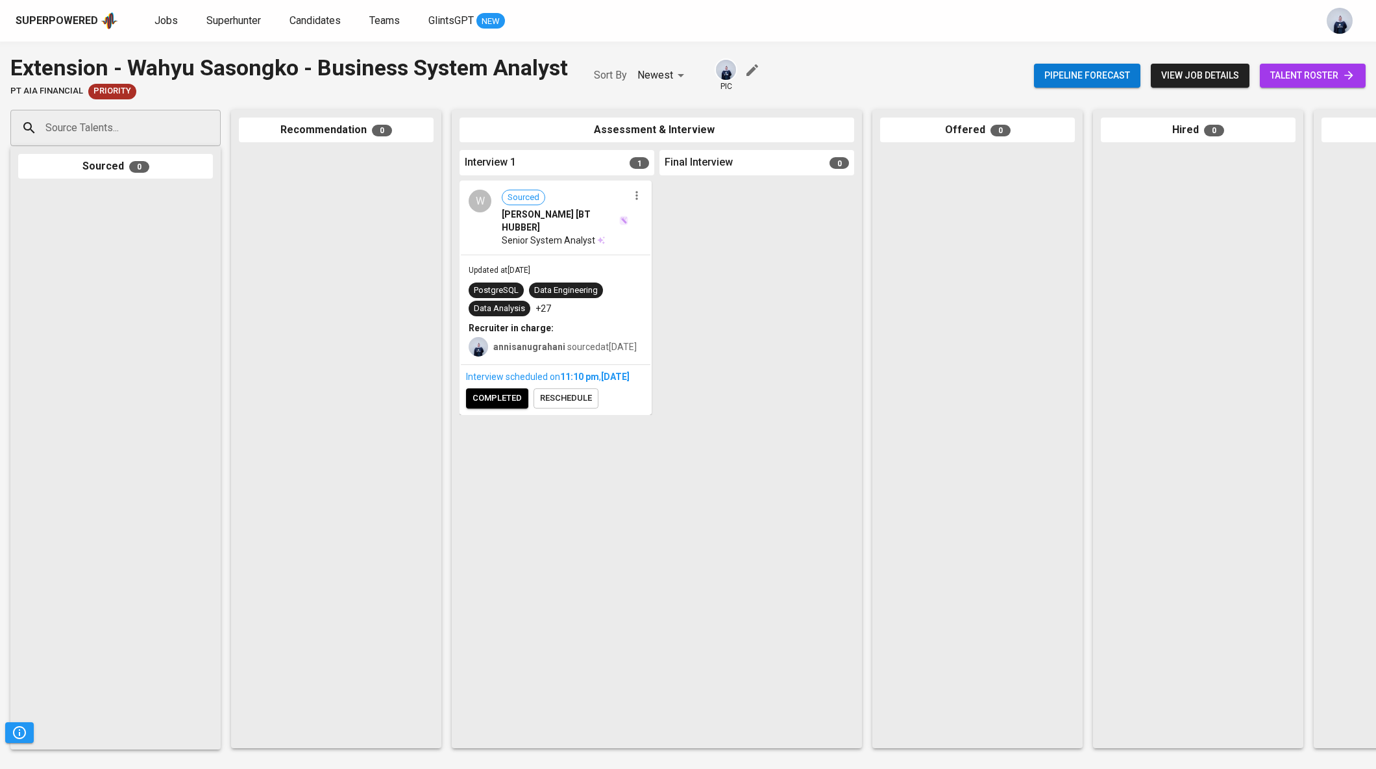
click at [503, 406] on span "completed" at bounding box center [497, 398] width 49 height 15
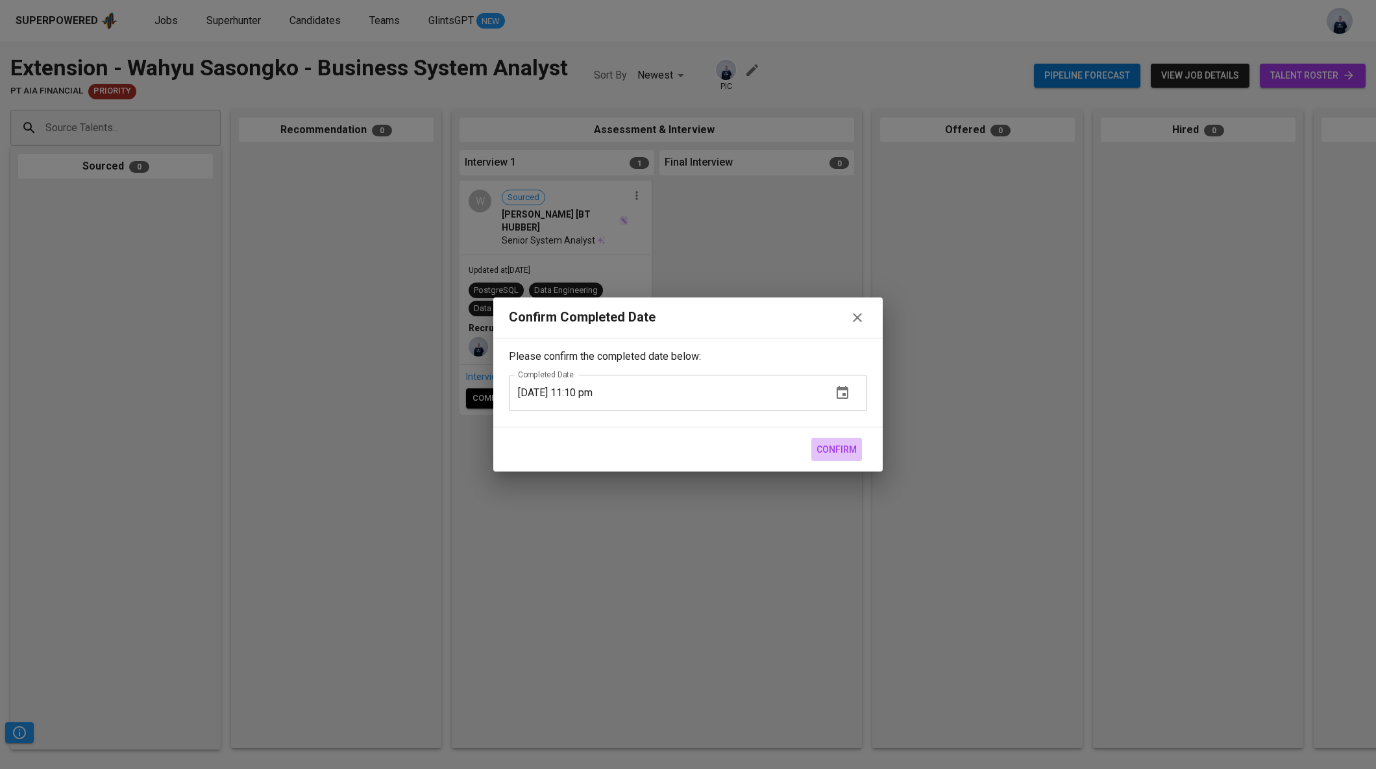
click at [834, 447] on span "Confirm" at bounding box center [837, 449] width 40 height 16
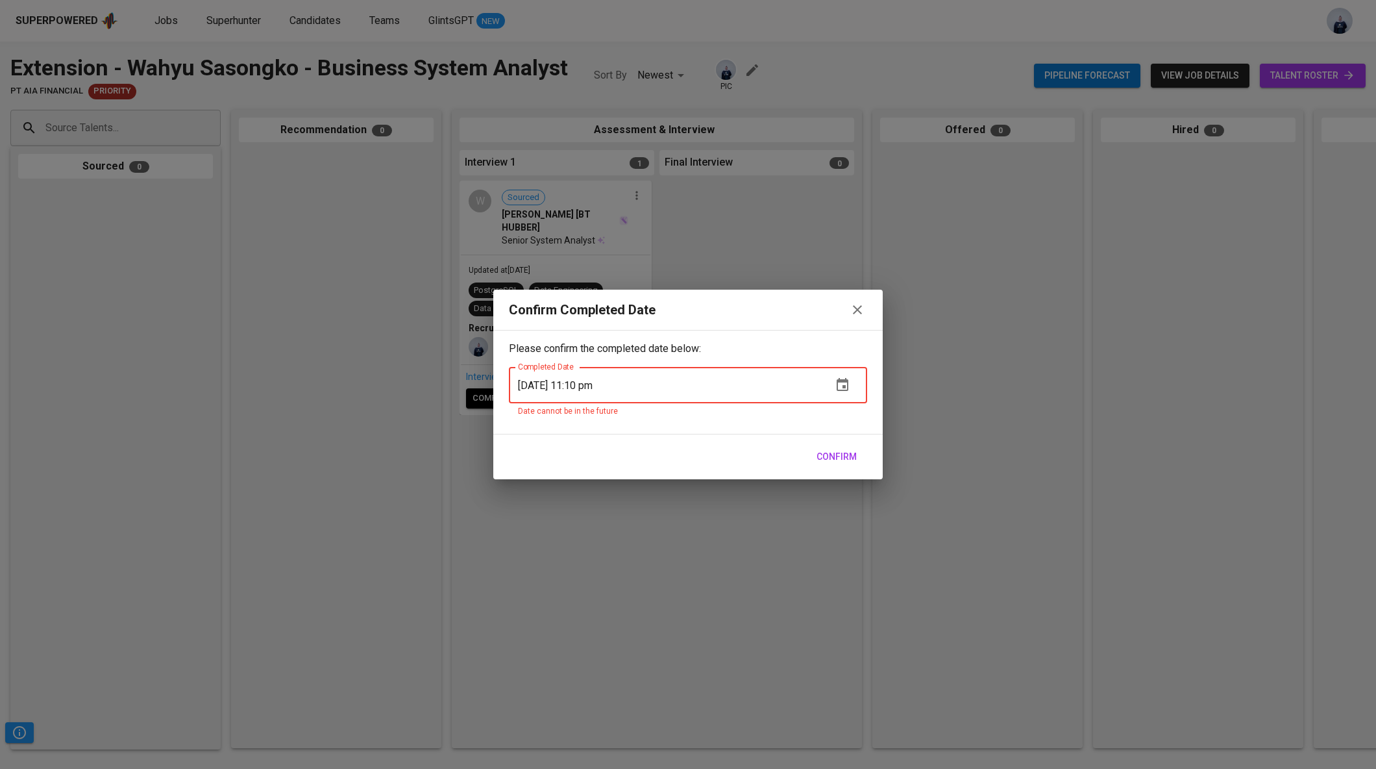
click at [606, 386] on input "10/01/2025 11:10 pm" at bounding box center [665, 385] width 313 height 36
click at [599, 384] on input "10/01/2025 11:10 am" at bounding box center [665, 385] width 313 height 36
type input "10/01/2025 11:30 am"
click at [858, 448] on button "Confirm" at bounding box center [837, 457] width 51 height 24
click at [858, 312] on icon "button" at bounding box center [858, 310] width 16 height 16
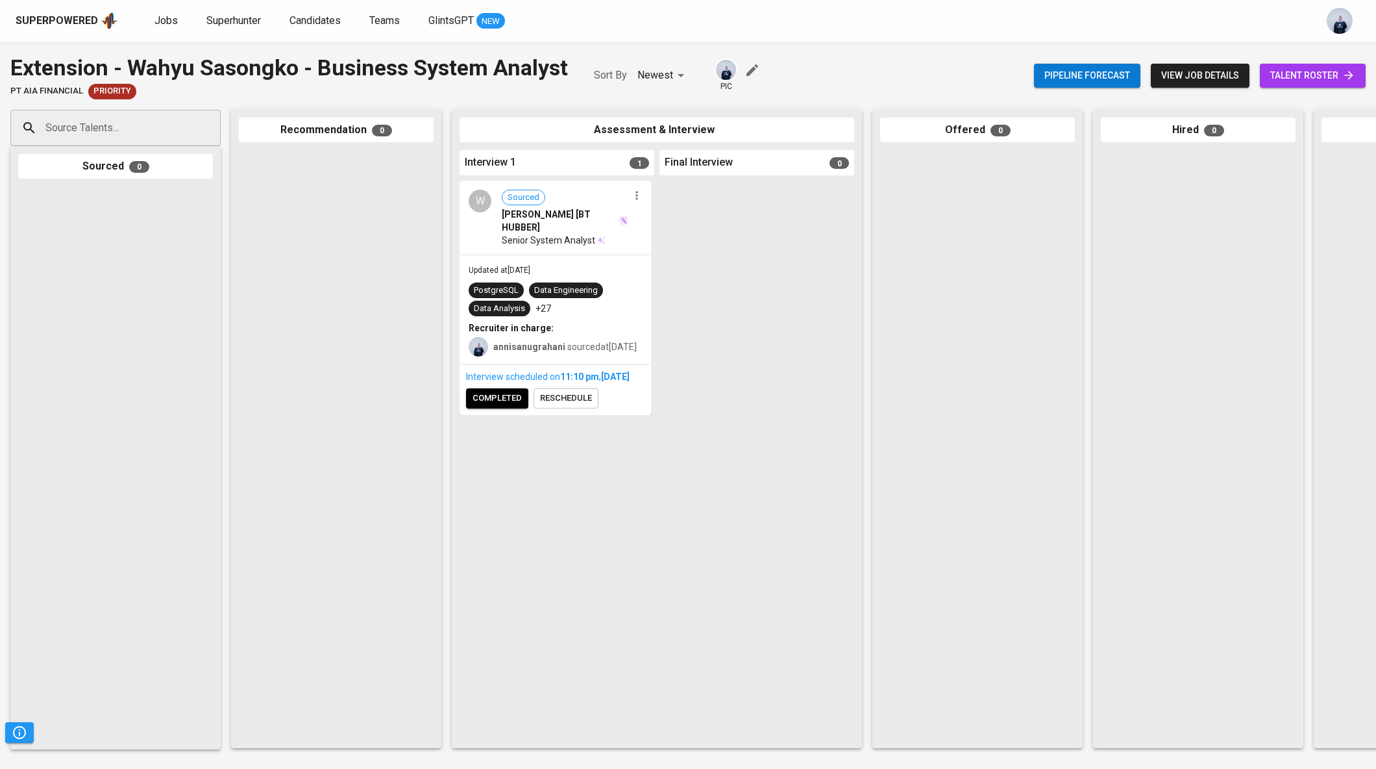
click at [562, 406] on span "reschedule" at bounding box center [566, 398] width 52 height 15
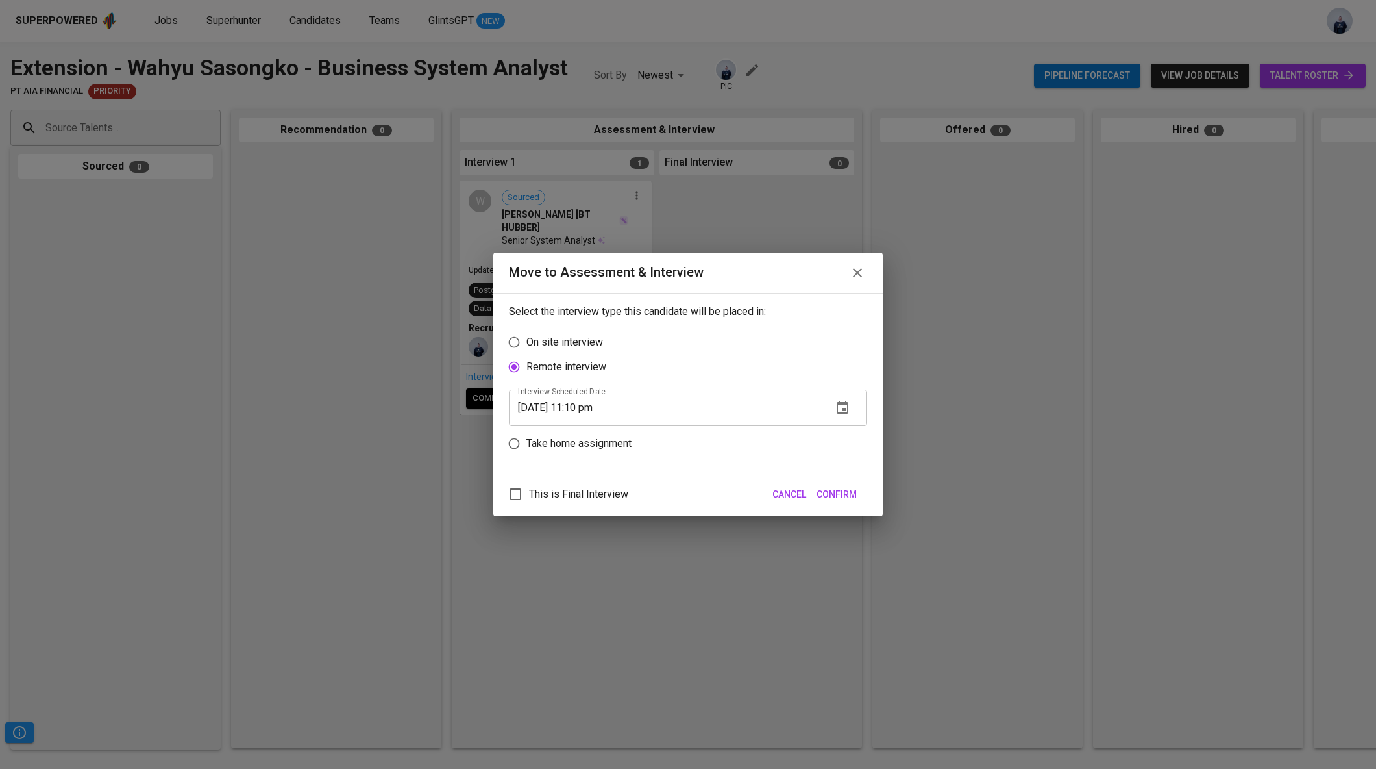
click at [585, 409] on input "10/01/2025 11:10 pm" at bounding box center [665, 408] width 313 height 36
type input "10/01/2025 12:00 pm"
click at [845, 490] on span "Confirm" at bounding box center [837, 494] width 40 height 16
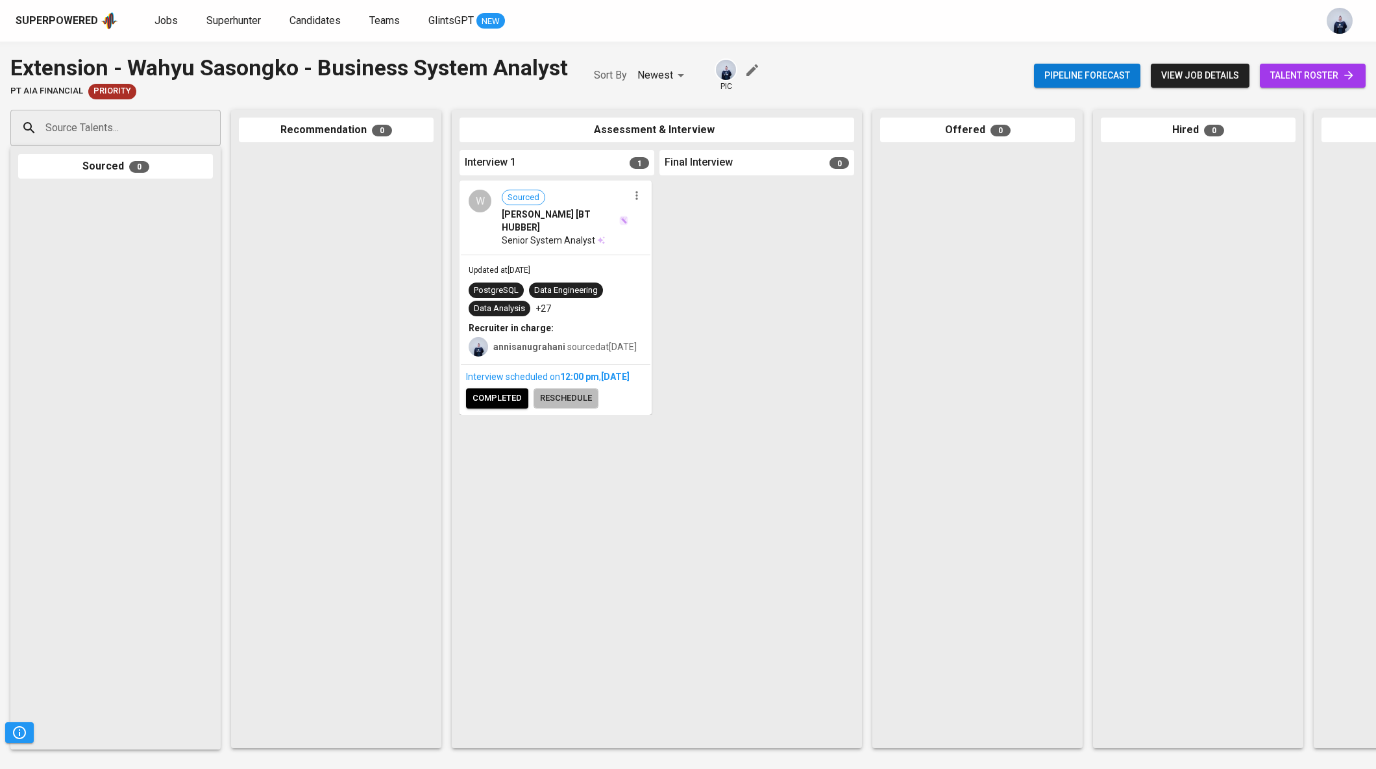
click at [574, 406] on span "reschedule" at bounding box center [566, 398] width 52 height 15
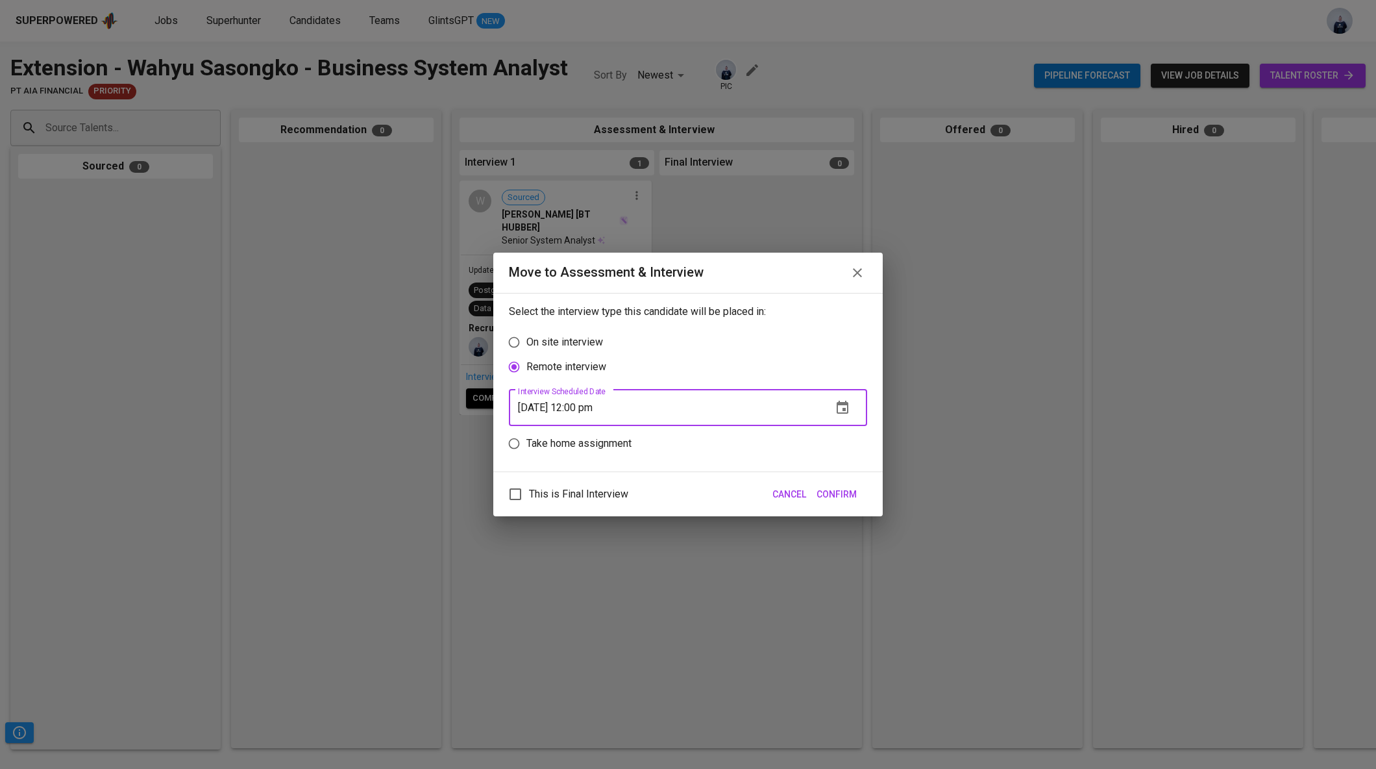
click at [586, 408] on input "10/01/2025 12:00 pm" at bounding box center [665, 408] width 313 height 36
type input "10/01/2025 11:30 am"
click at [842, 497] on span "Confirm" at bounding box center [837, 494] width 40 height 16
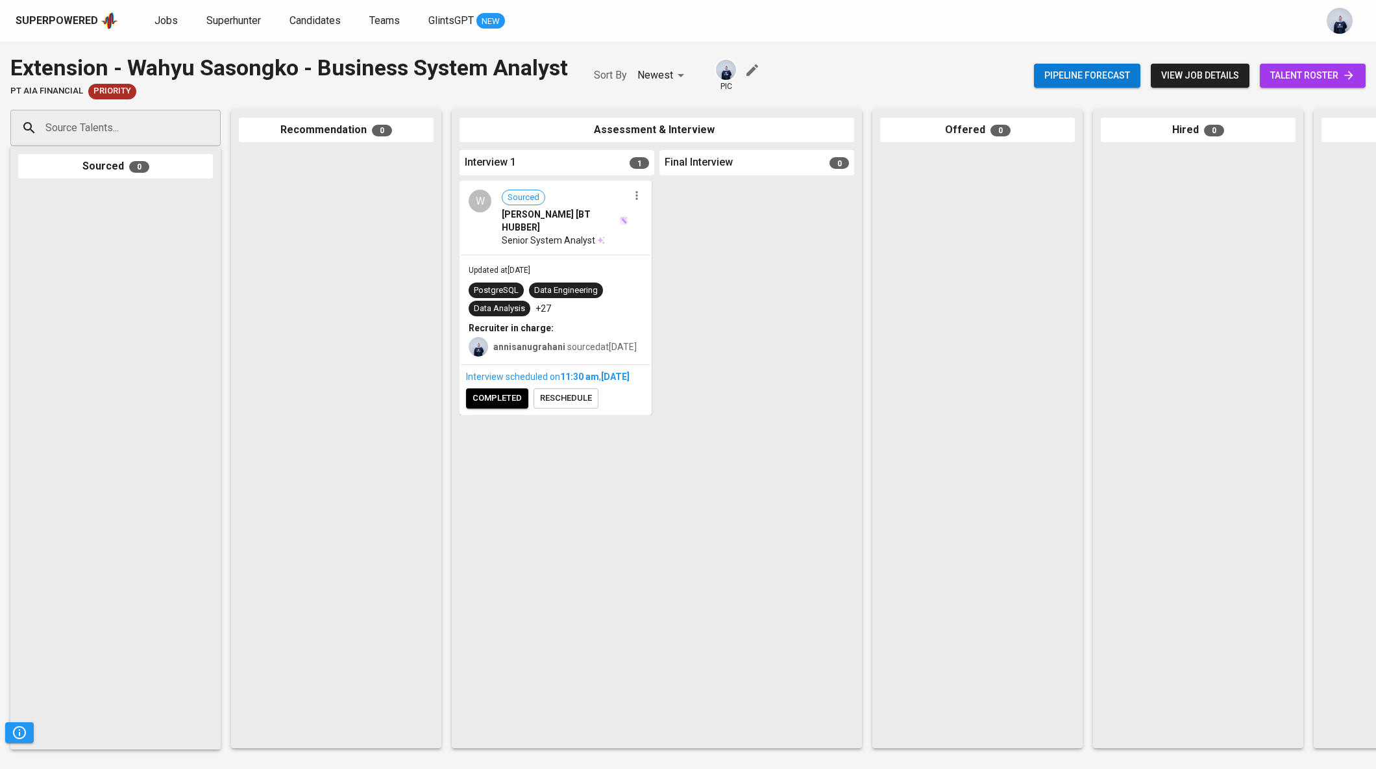
click at [511, 406] on span "completed" at bounding box center [497, 398] width 49 height 15
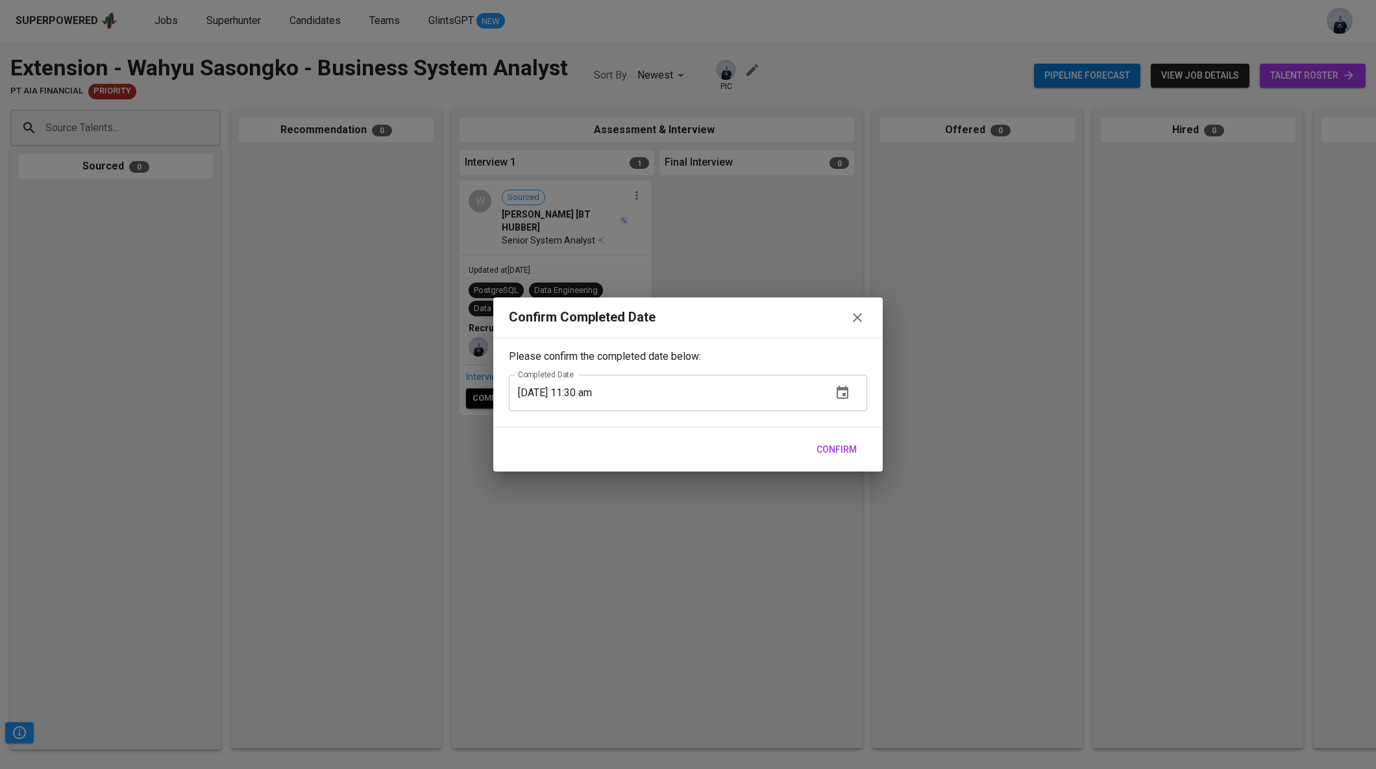
click at [854, 445] on span "Confirm" at bounding box center [837, 449] width 40 height 16
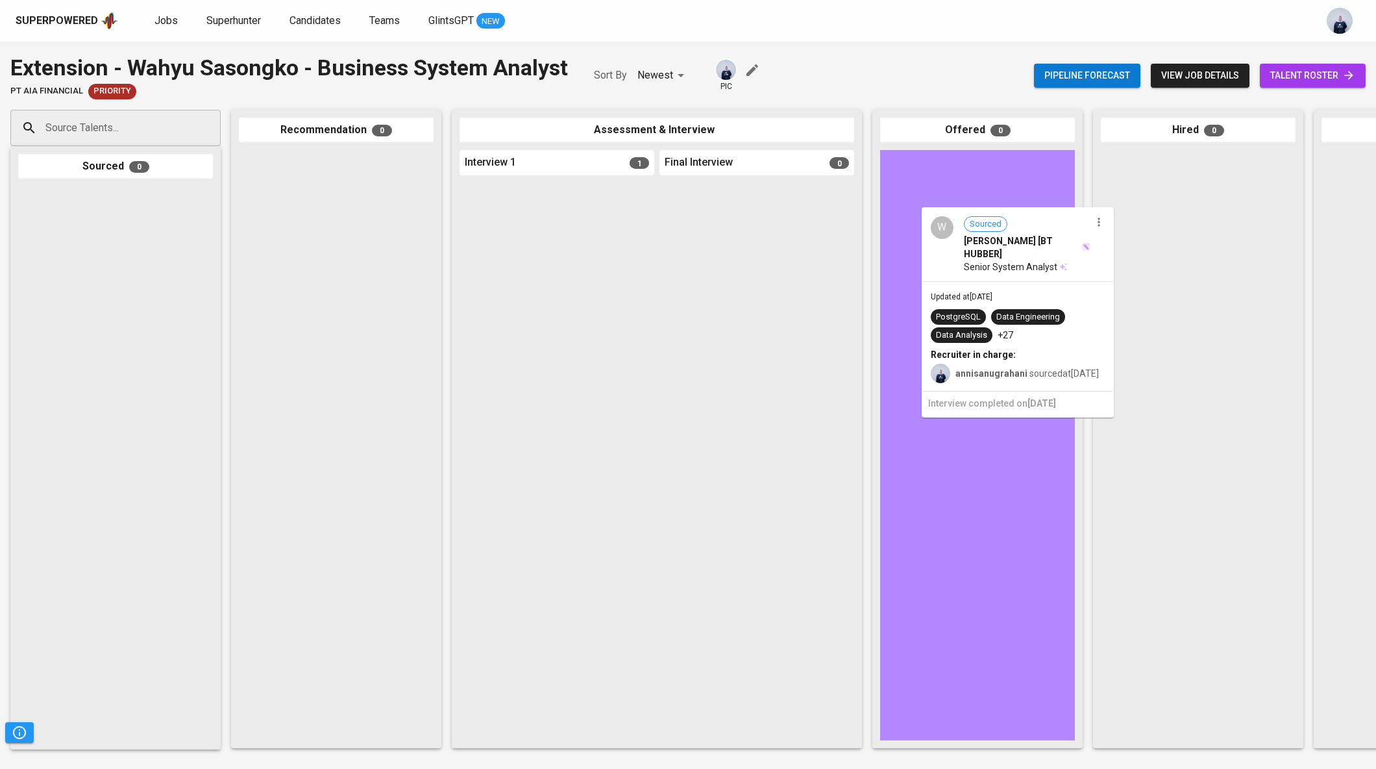
drag, startPoint x: 553, startPoint y: 279, endPoint x: 1012, endPoint y: 301, distance: 459.6
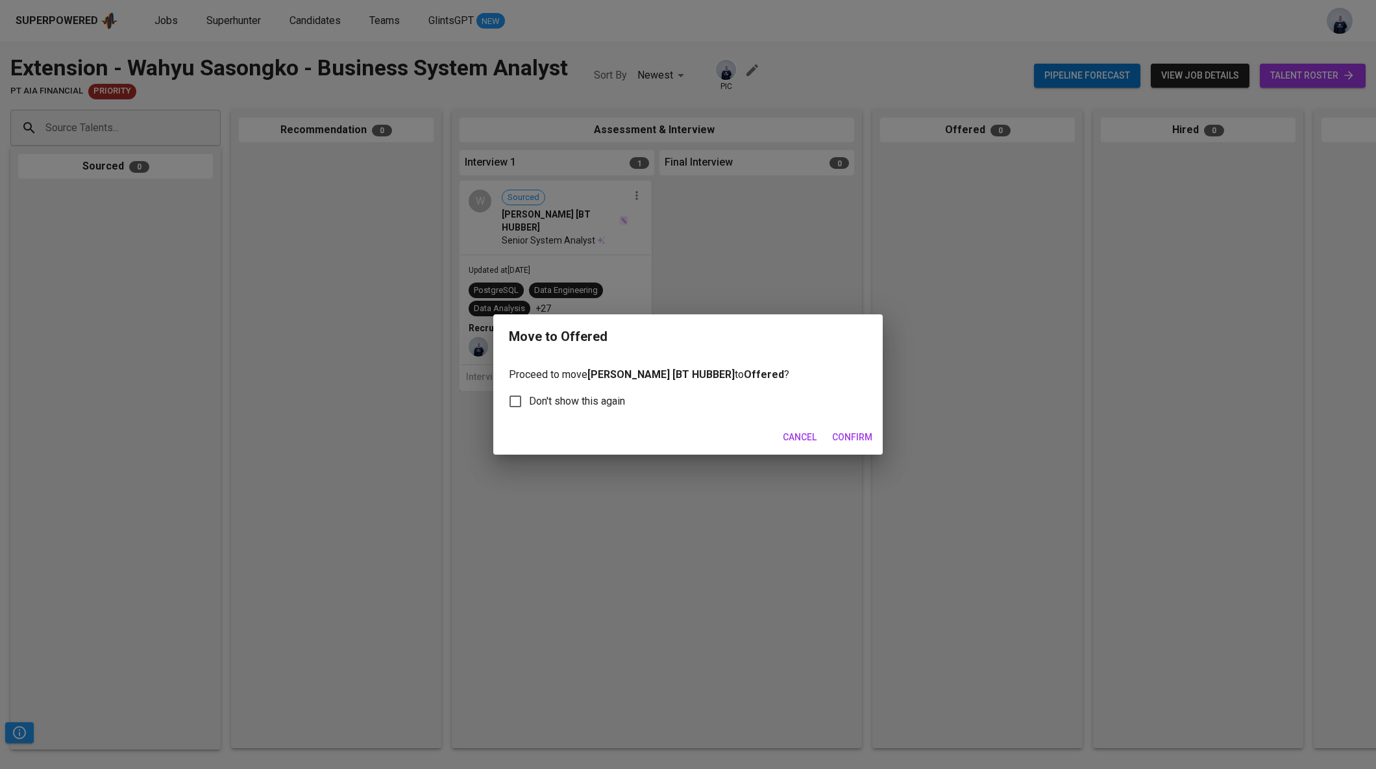
click at [858, 440] on span "Confirm" at bounding box center [852, 437] width 40 height 16
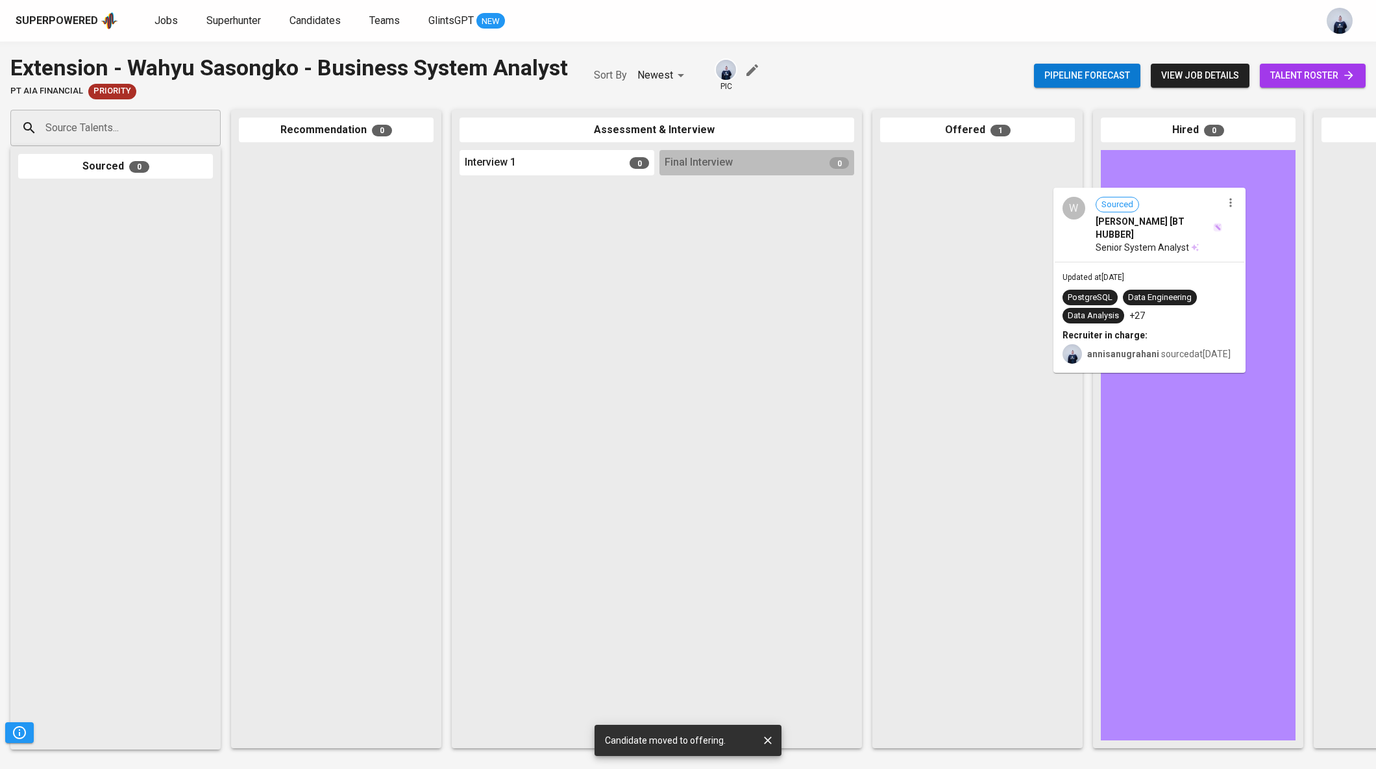
drag, startPoint x: 967, startPoint y: 214, endPoint x: 1163, endPoint y: 255, distance: 199.5
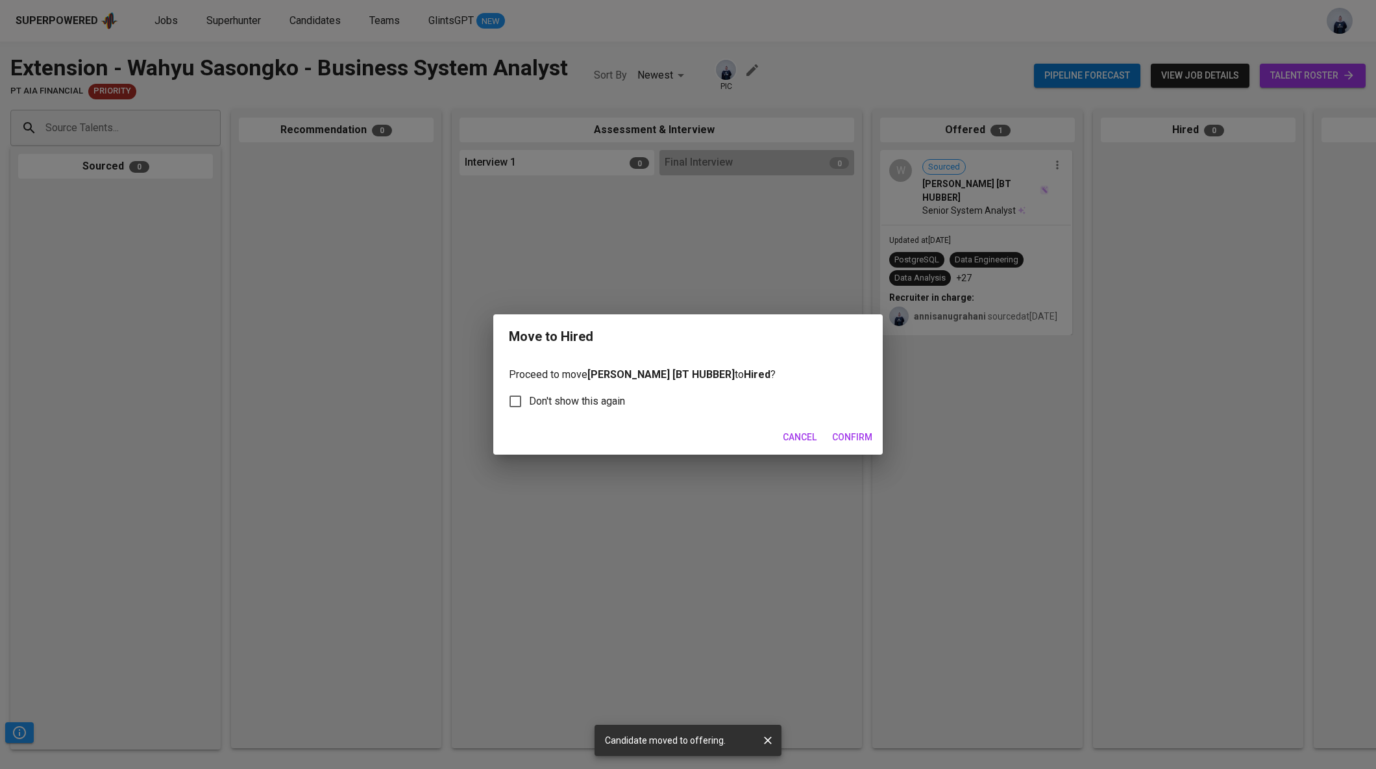
click at [854, 434] on span "Confirm" at bounding box center [852, 437] width 40 height 16
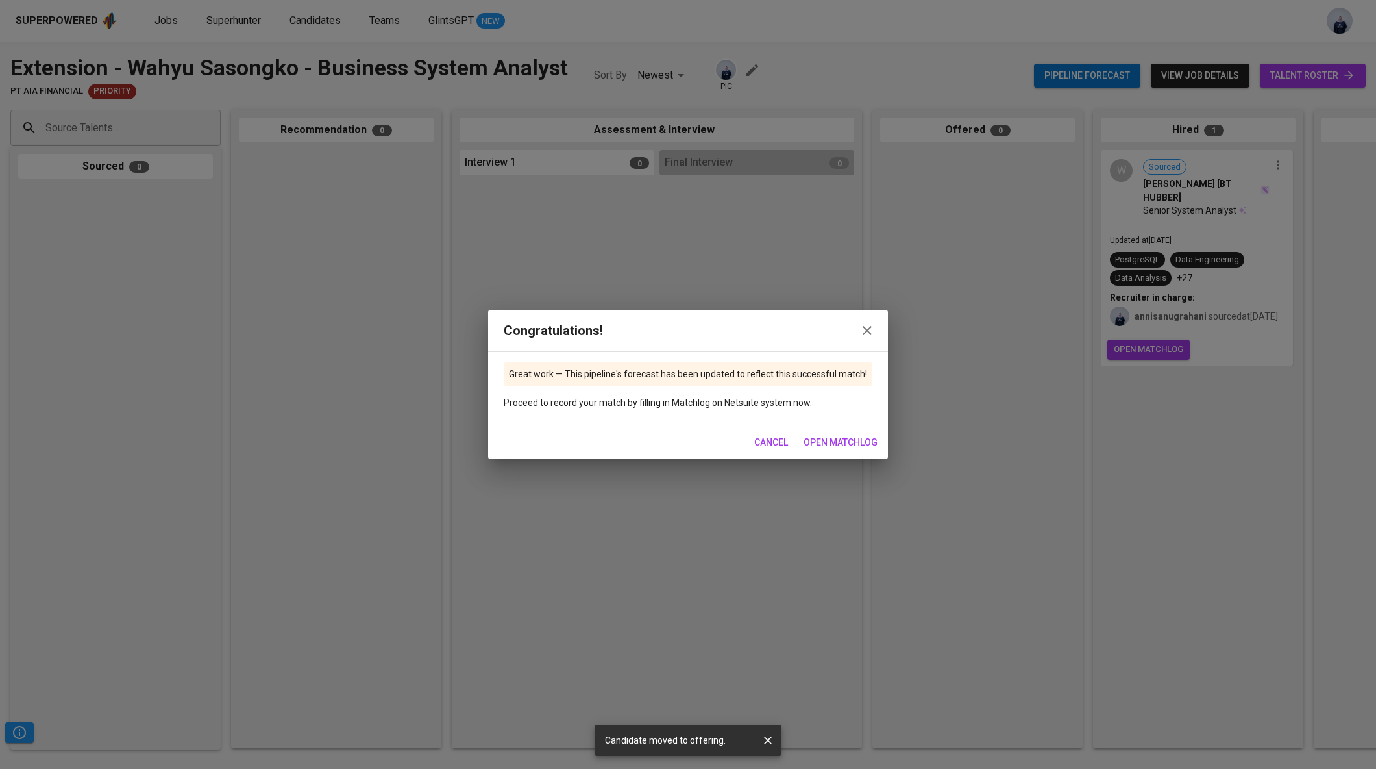
click at [832, 439] on span "open matchlog" at bounding box center [841, 442] width 74 height 16
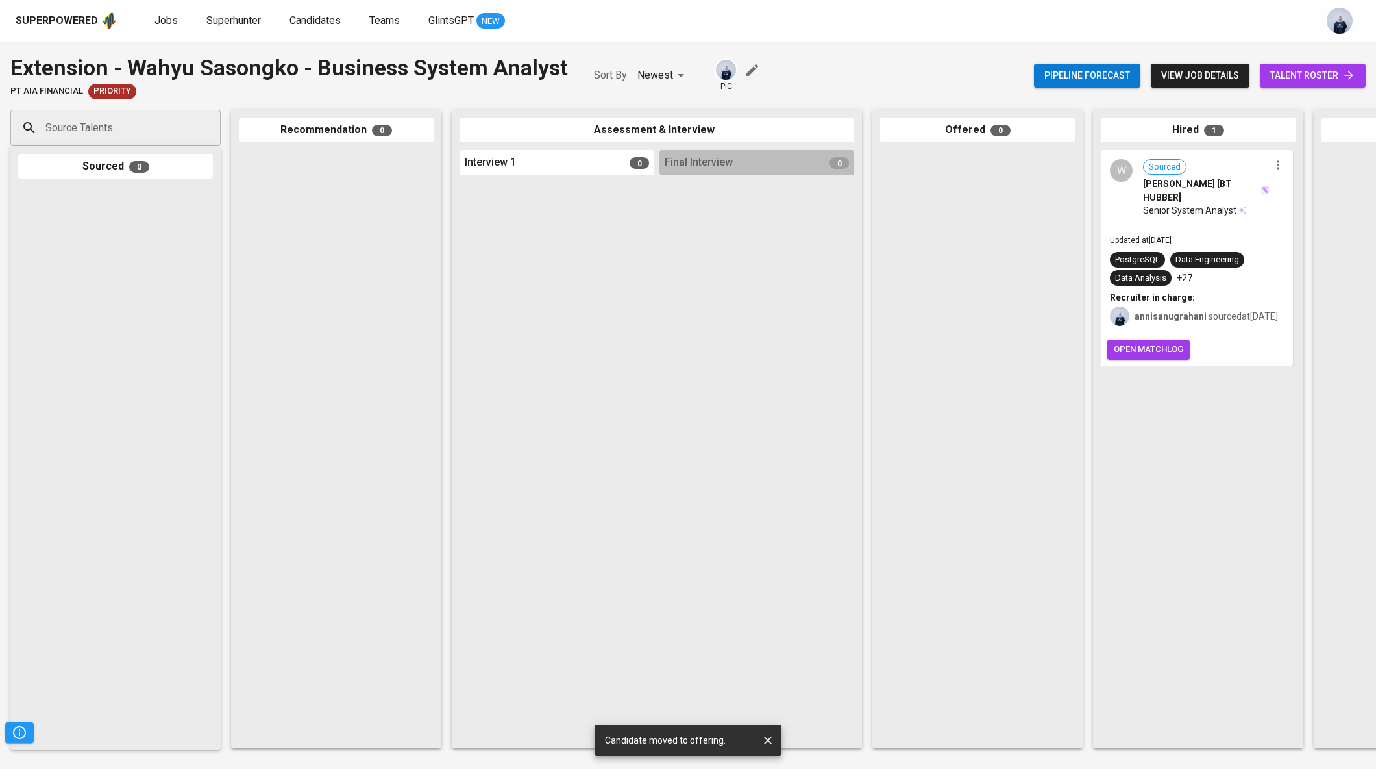
click at [166, 21] on span "Jobs" at bounding box center [166, 20] width 23 height 12
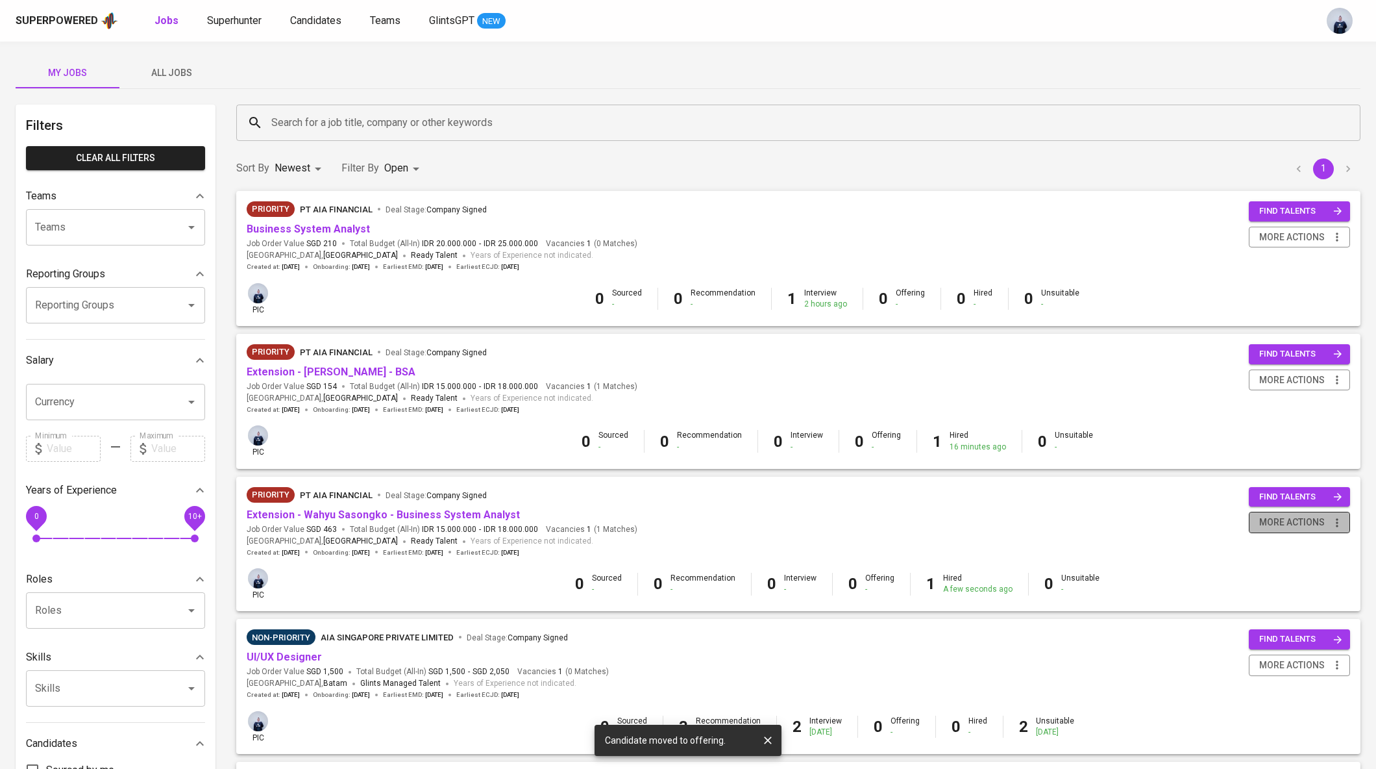
click at [1306, 519] on span "more actions" at bounding box center [1293, 522] width 66 height 16
click at [1247, 614] on div "Close Job" at bounding box center [1283, 615] width 114 height 14
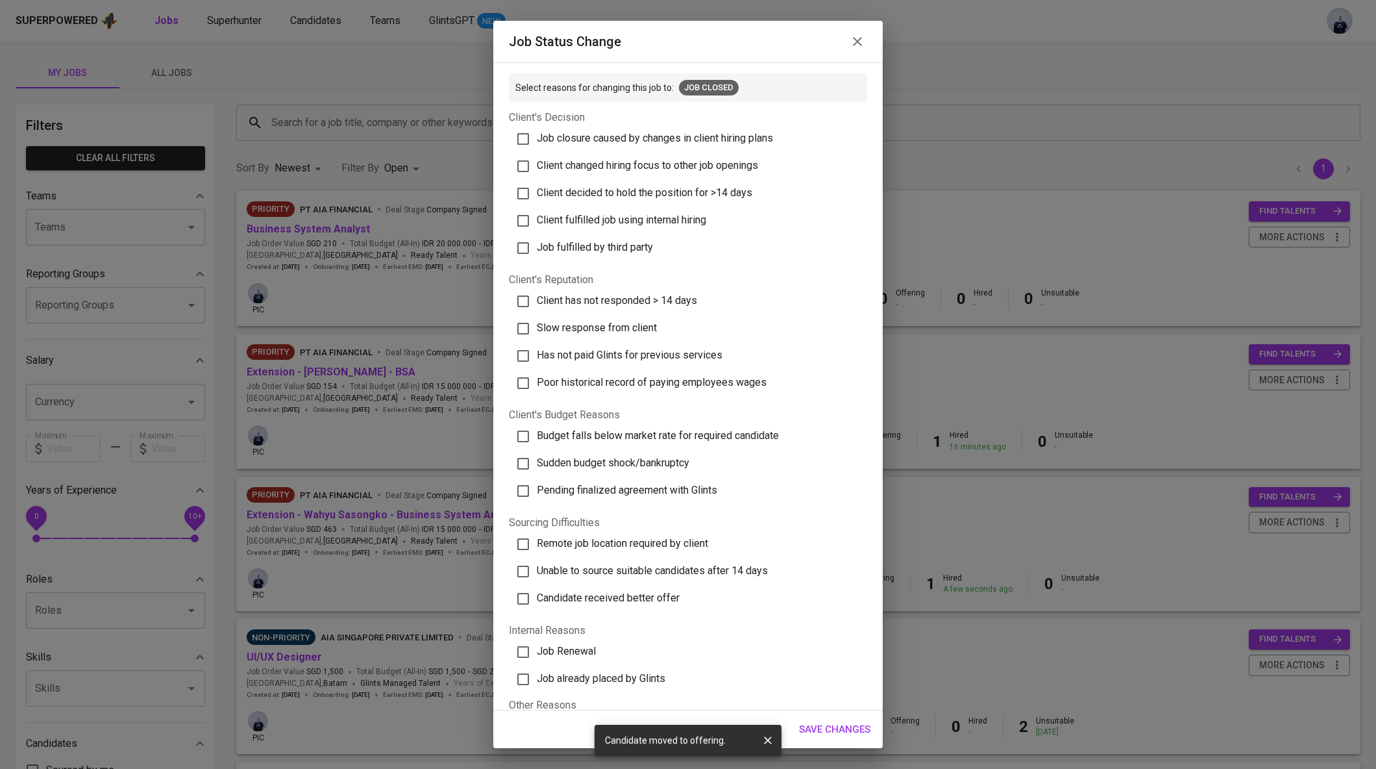
scroll to position [92, 0]
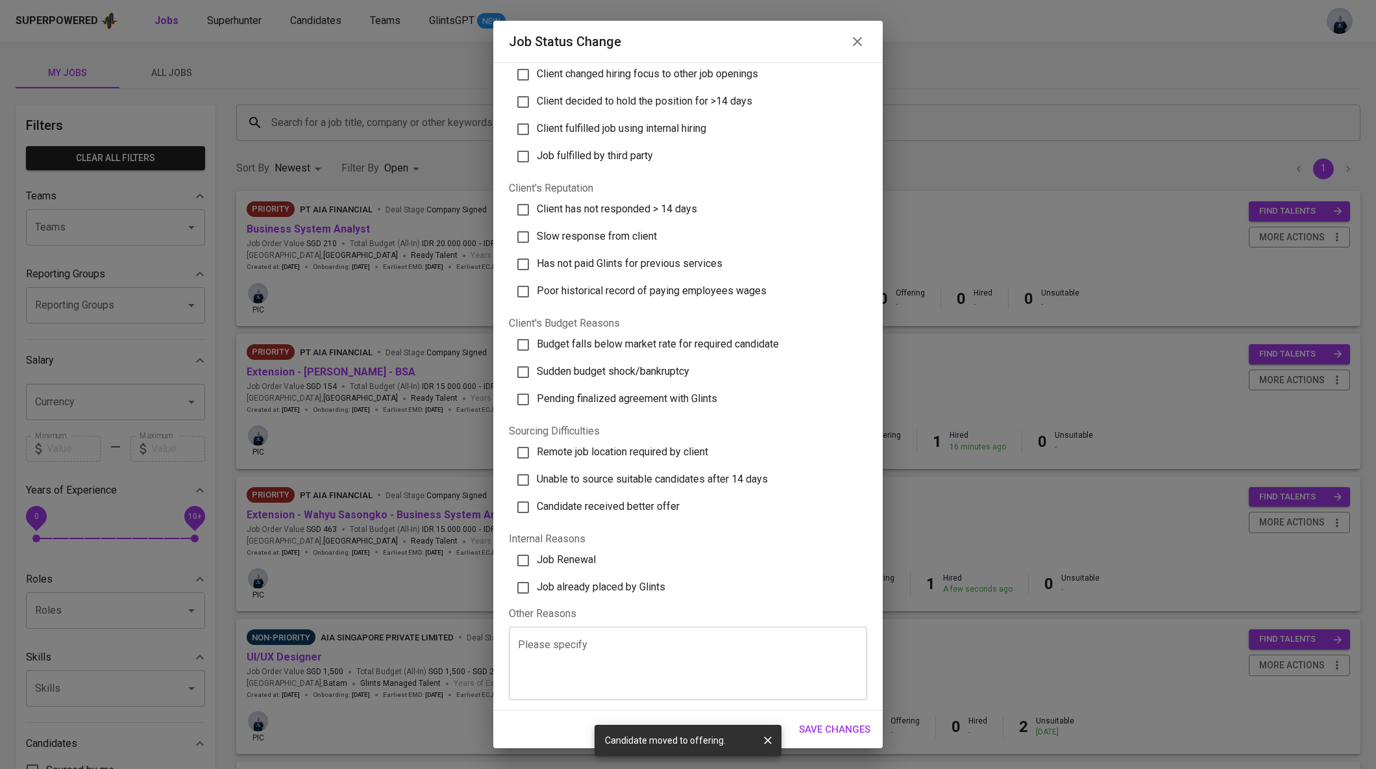
click at [643, 582] on span "Job already placed by Glints" at bounding box center [601, 586] width 129 height 12
click at [537, 582] on input "Job already placed by Glints" at bounding box center [523, 587] width 27 height 27
checkbox input "true"
click at [827, 728] on span "Save Changes" at bounding box center [834, 729] width 71 height 17
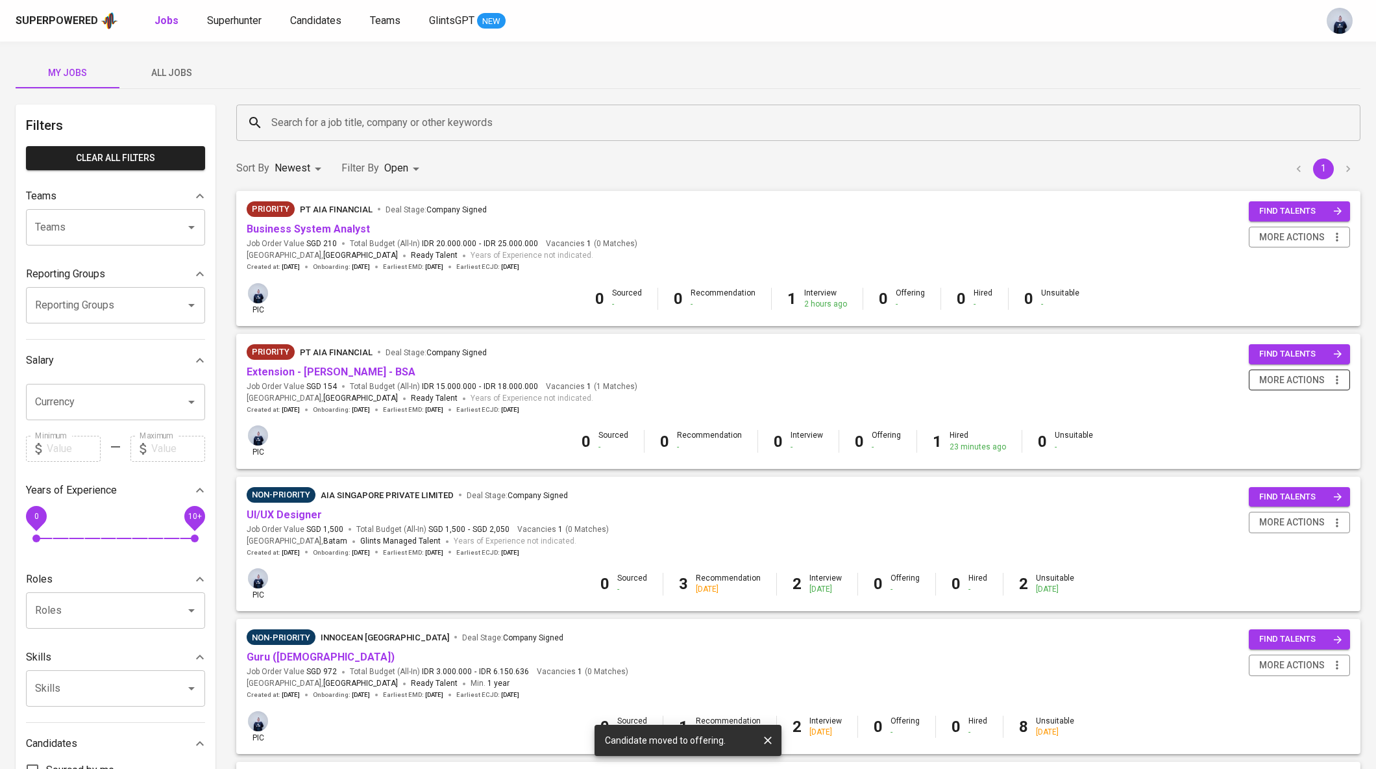
click at [1302, 375] on span "more actions" at bounding box center [1293, 380] width 66 height 16
click at [1236, 473] on div "Close Job" at bounding box center [1283, 473] width 114 height 14
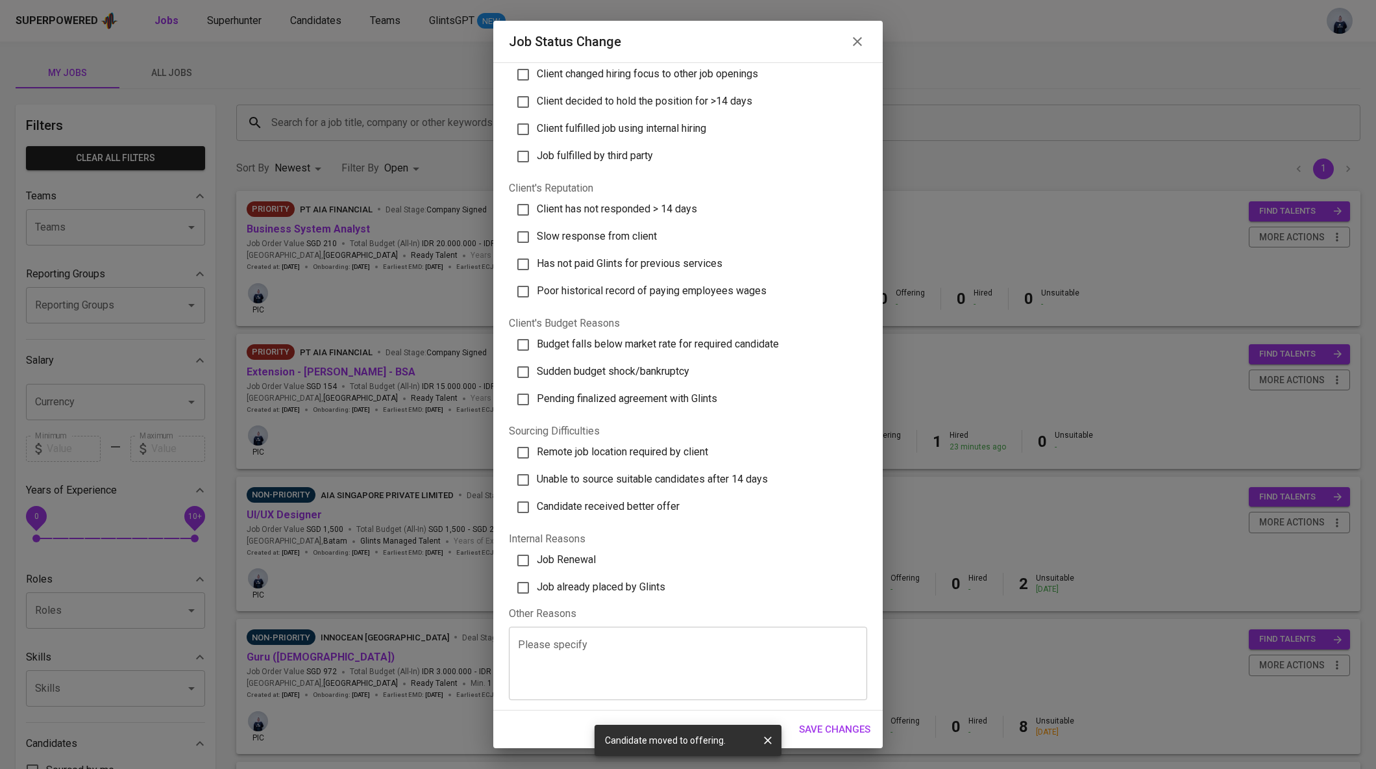
click at [623, 585] on span "Job already placed by Glints" at bounding box center [601, 586] width 129 height 12
click at [537, 585] on input "Job already placed by Glints" at bounding box center [523, 587] width 27 height 27
checkbox input "true"
click at [820, 729] on span "Save Changes" at bounding box center [834, 729] width 71 height 17
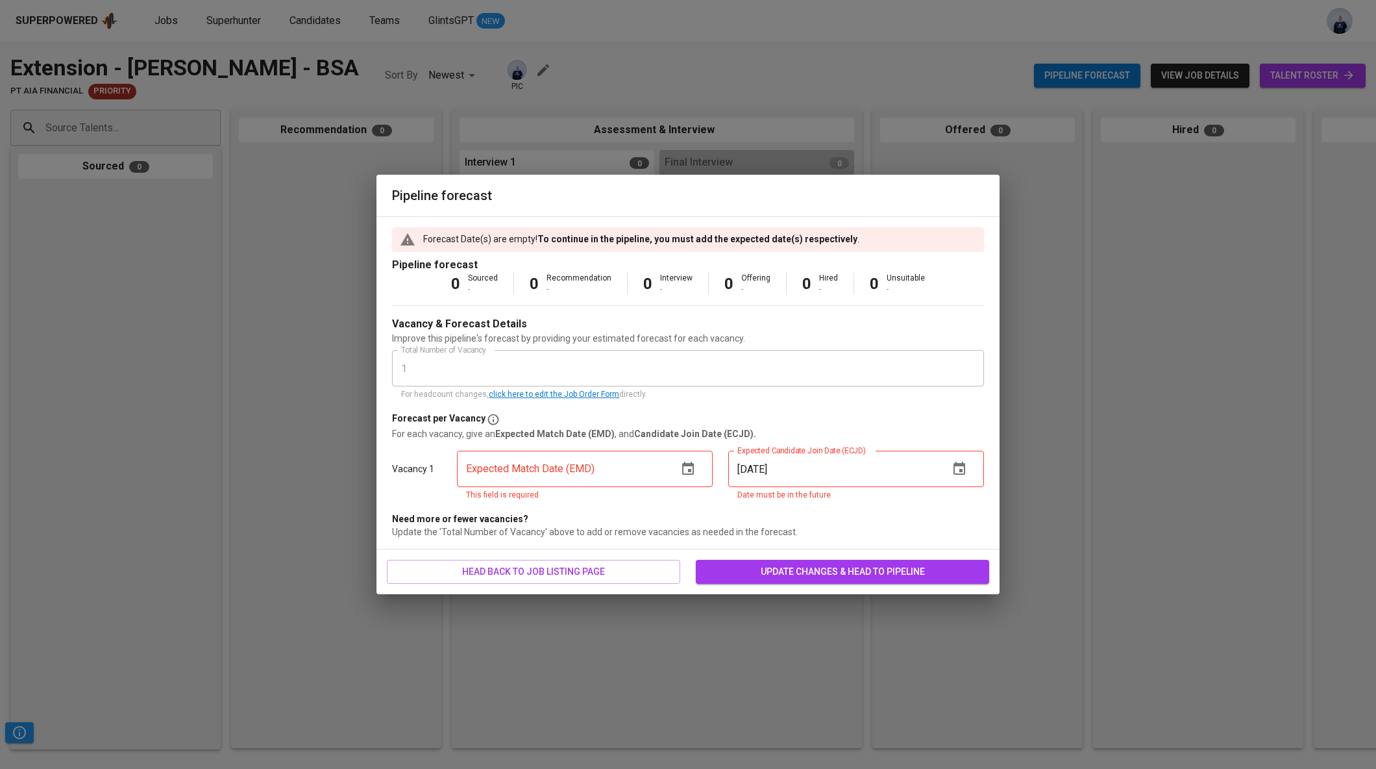
click at [684, 467] on icon "button" at bounding box center [688, 469] width 16 height 16
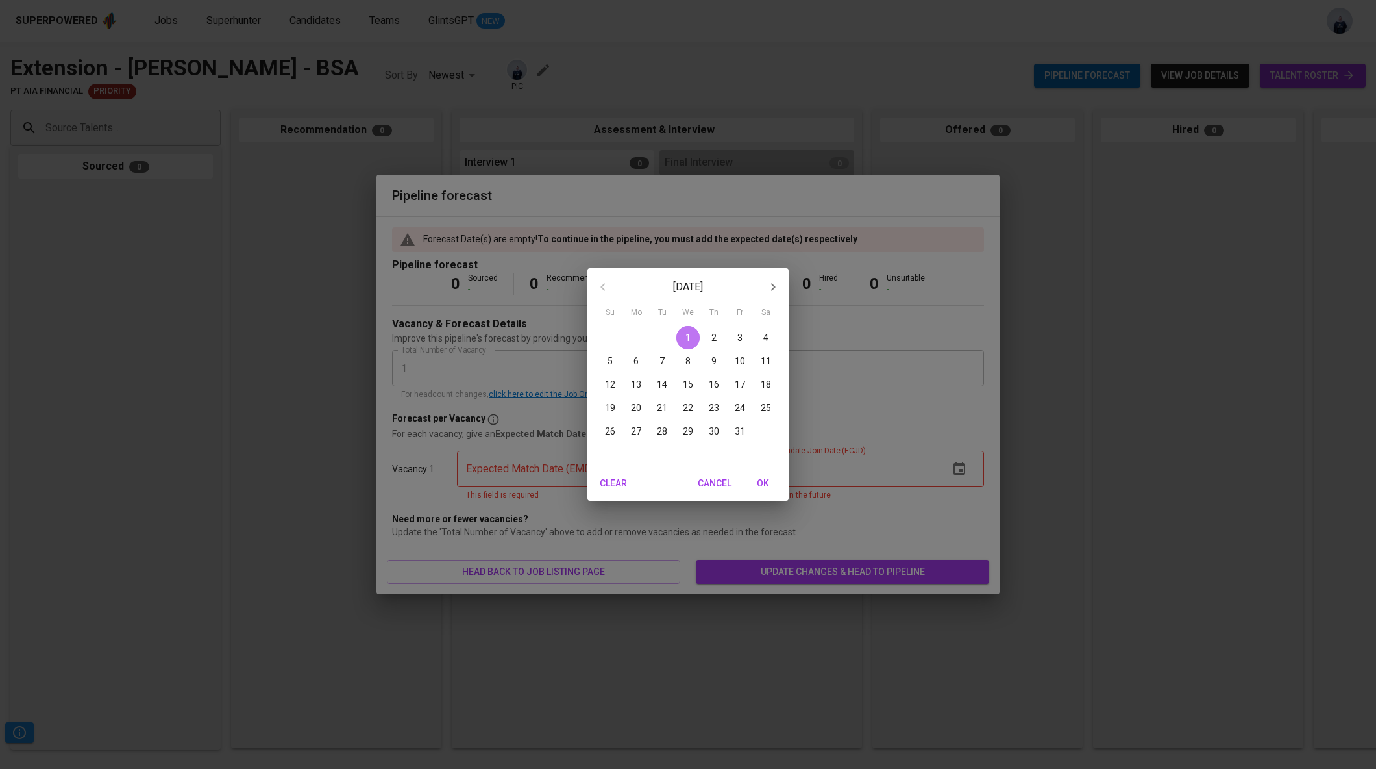
click at [688, 342] on p "1" at bounding box center [688, 337] width 5 height 13
type input "10/01/2025"
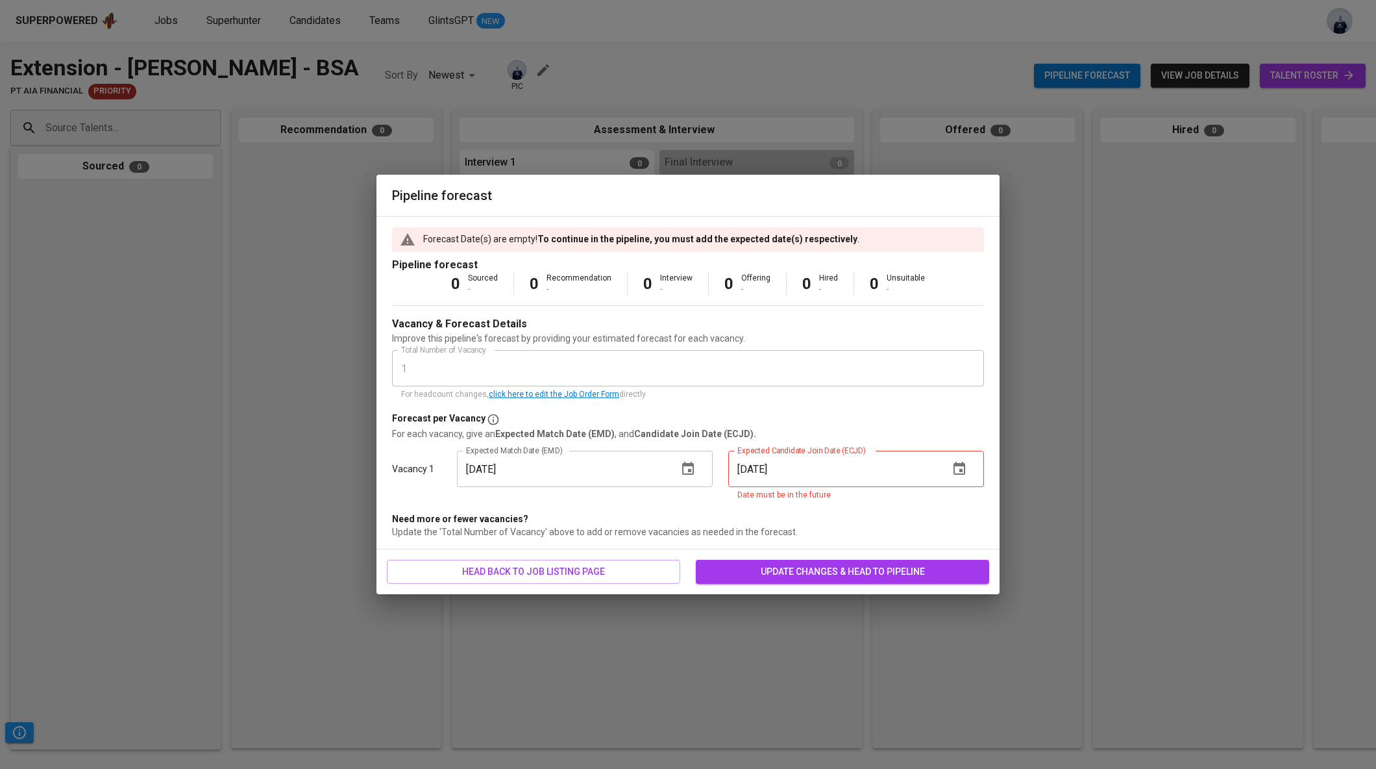
click at [954, 472] on icon "button" at bounding box center [960, 468] width 12 height 13
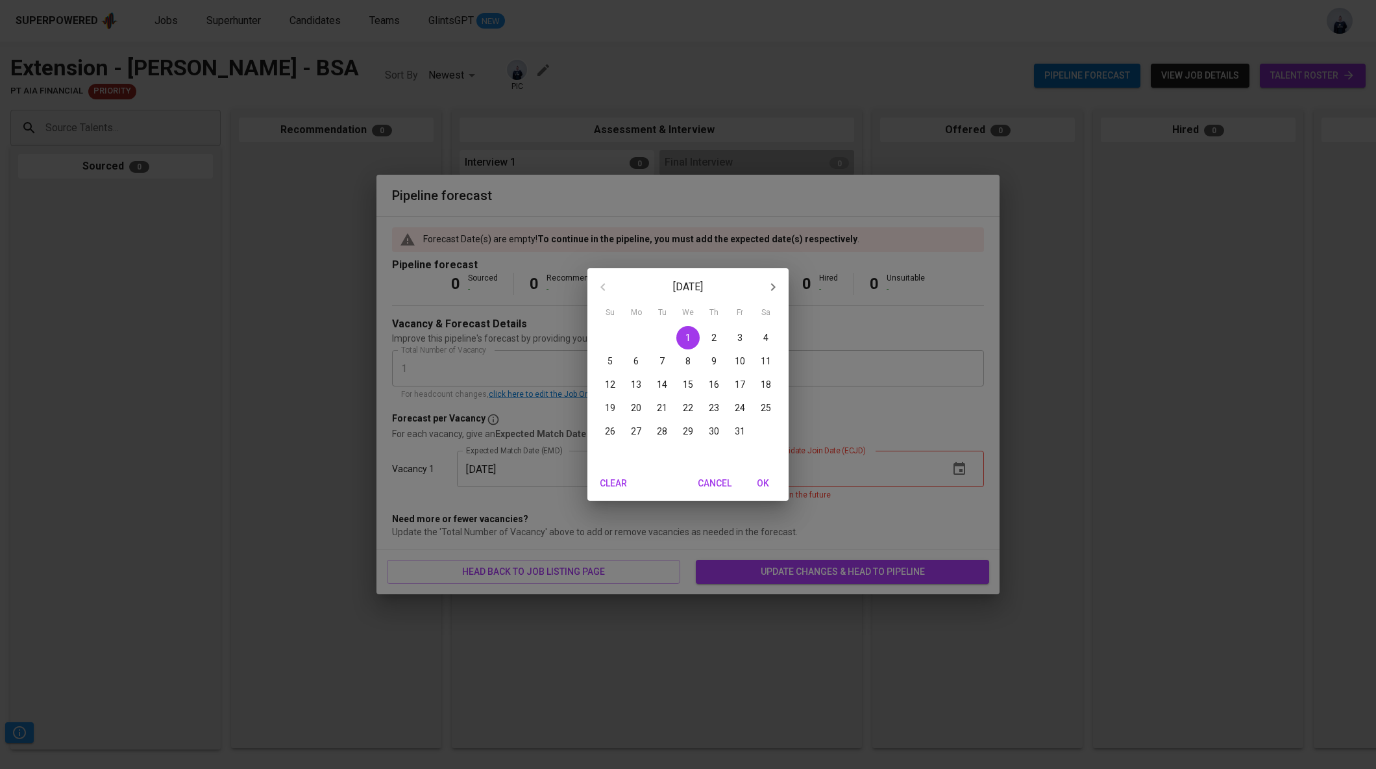
click at [689, 337] on p "1" at bounding box center [688, 337] width 5 height 13
type input "10/01/2025"
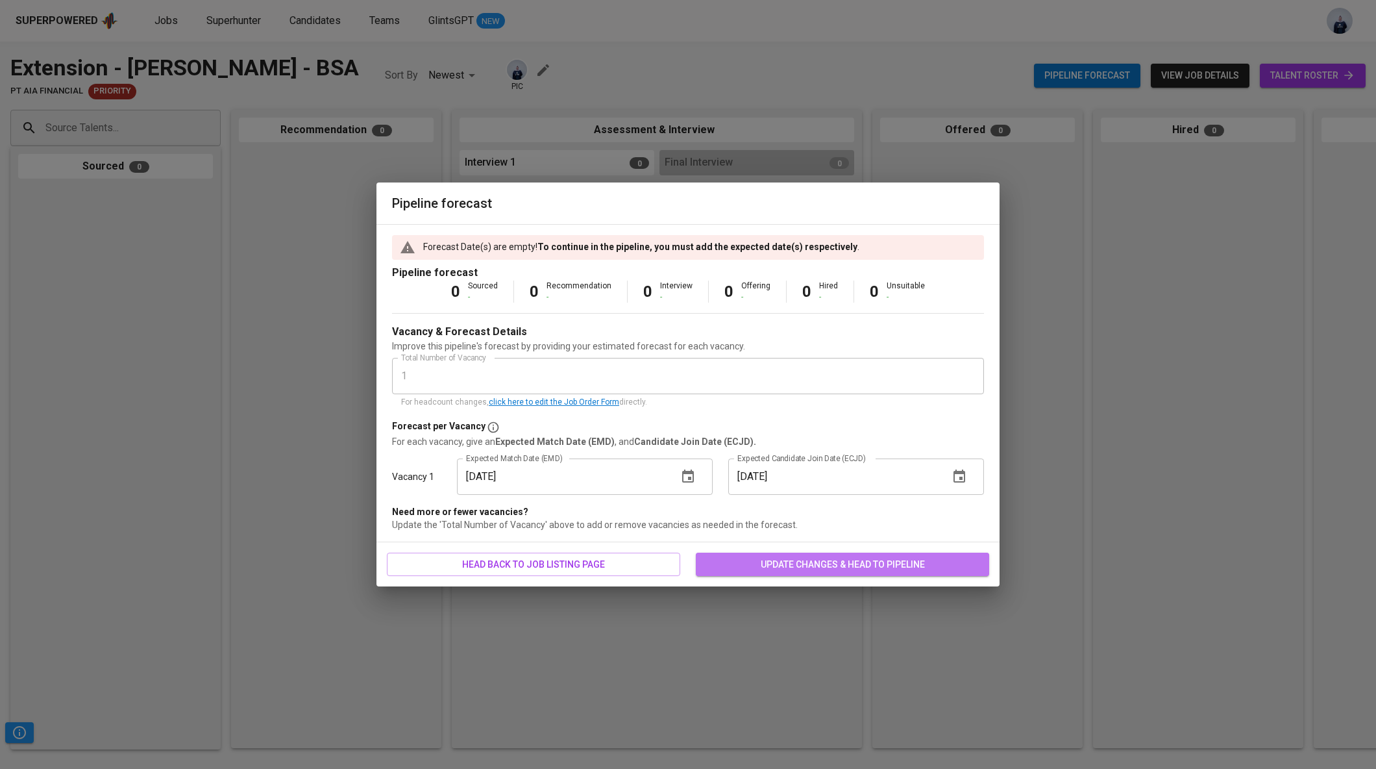
click at [762, 557] on span "update changes & head to pipeline" at bounding box center [842, 564] width 273 height 16
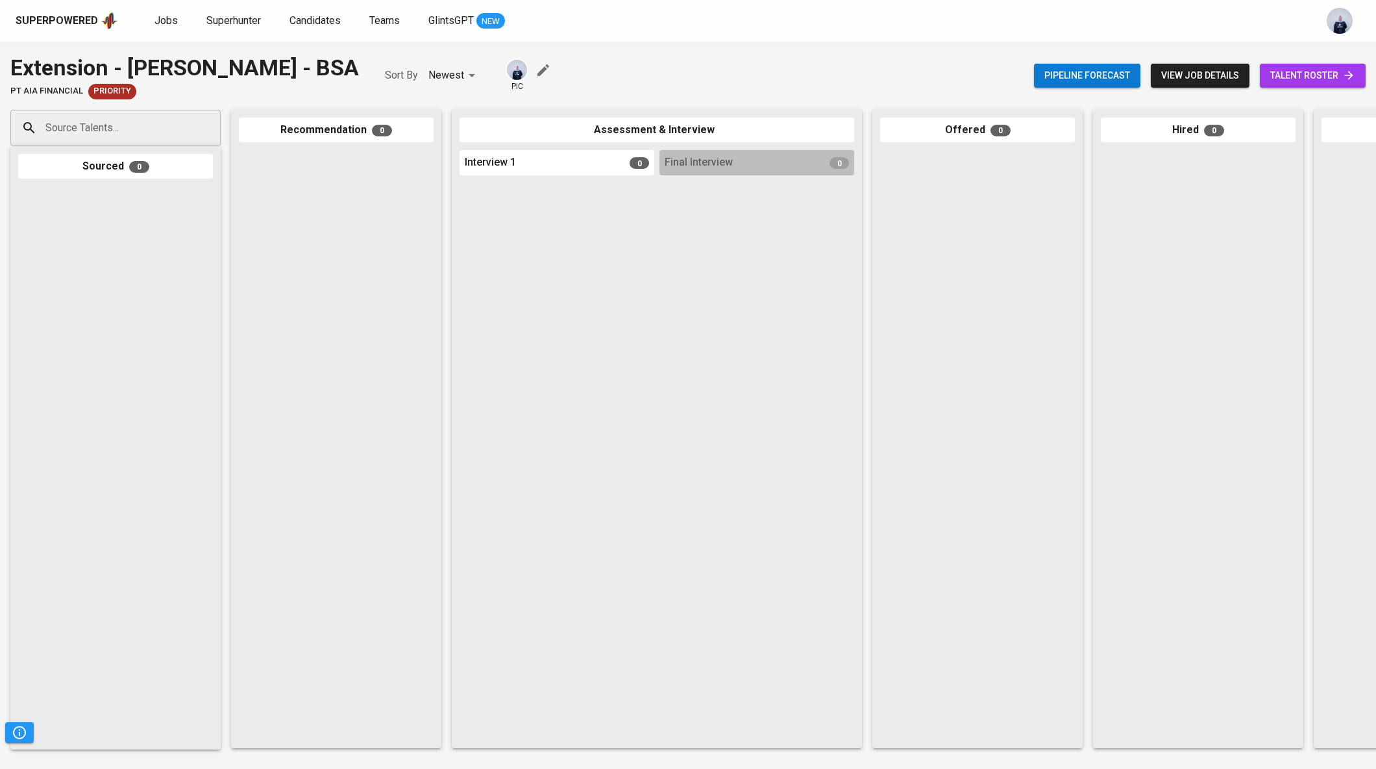
click at [108, 131] on input "Source Talents..." at bounding box center [110, 128] width 136 height 25
click at [95, 130] on input "donnie business" at bounding box center [110, 128] width 136 height 25
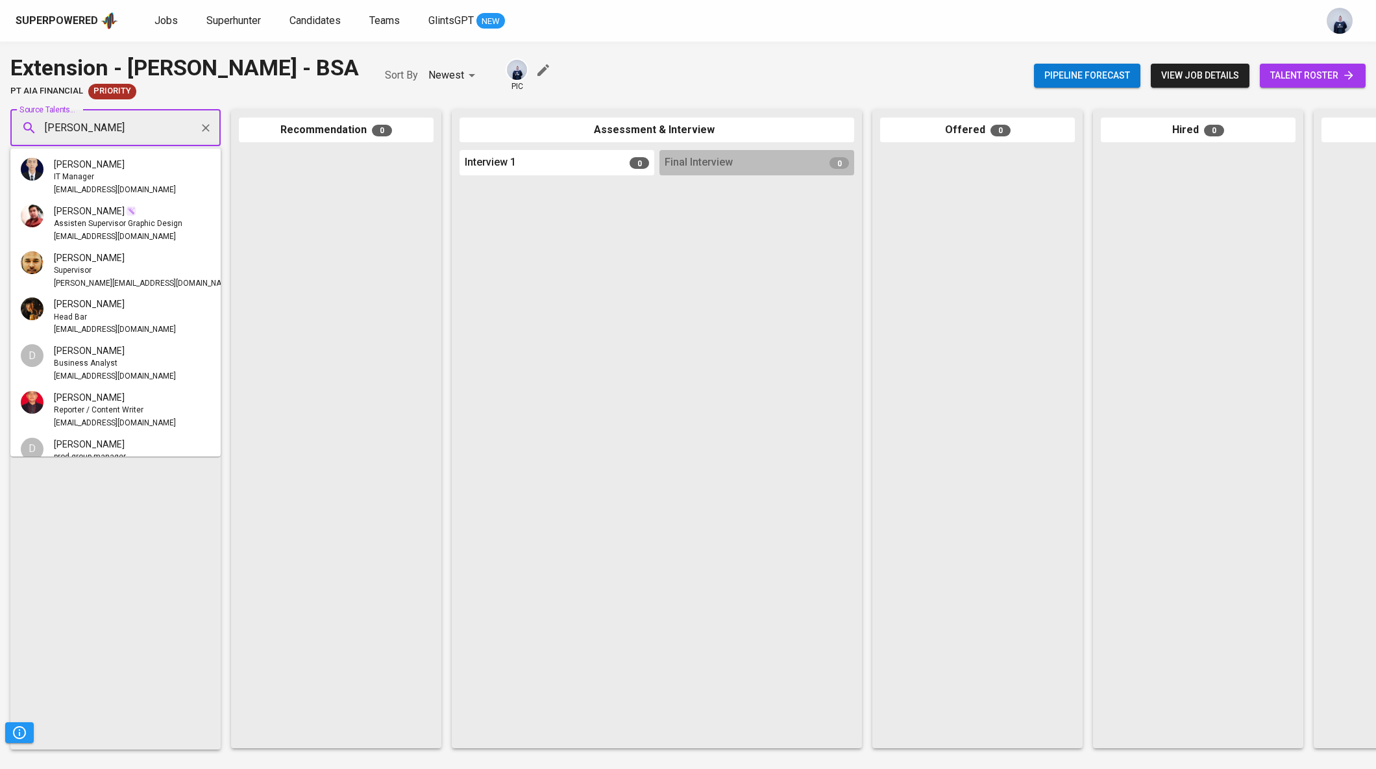
click at [496, 304] on div at bounding box center [557, 460] width 195 height 560
type input "donnie"
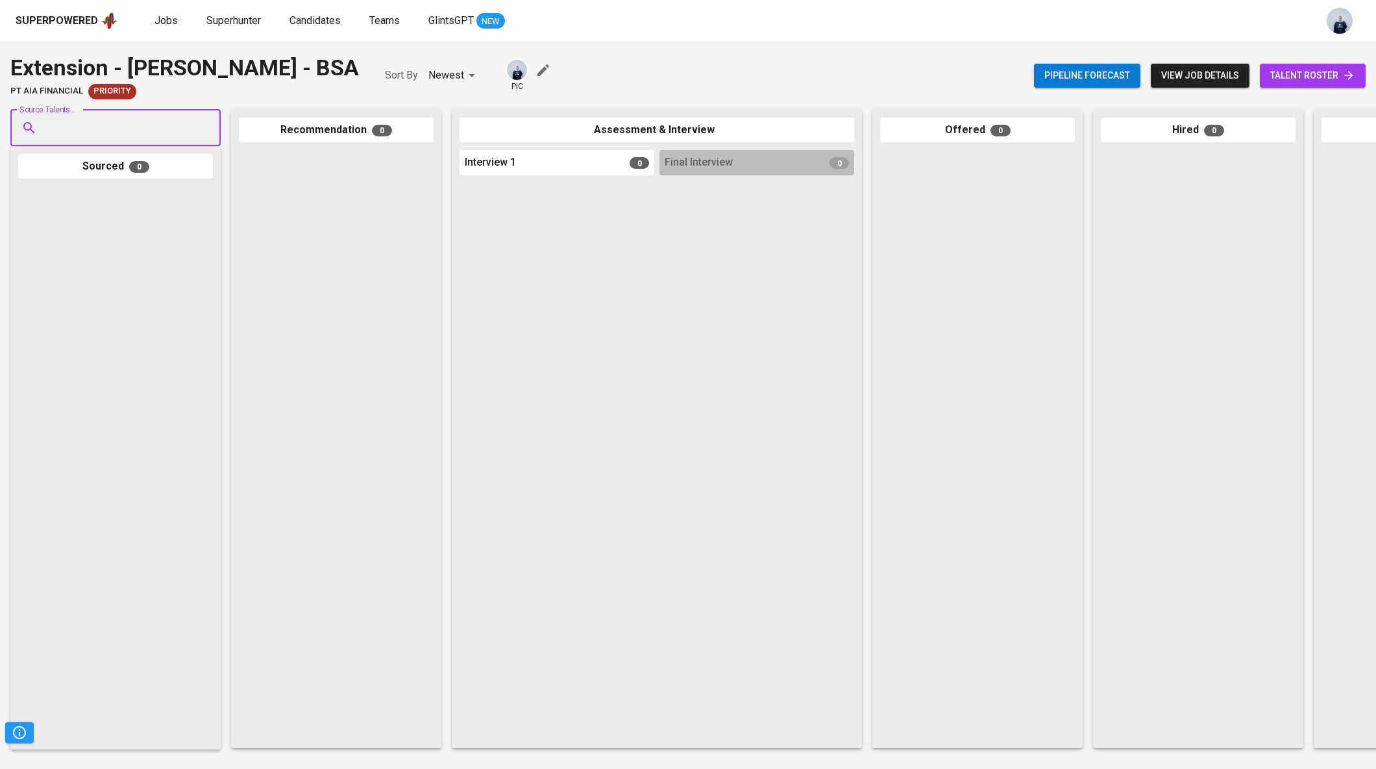
paste input "donnie.nababan94@gmail.com"
type input "donnie.nababan94@gmail.com"
click at [134, 158] on span "Donnie Indrawan [BT HUBBER]" at bounding box center [128, 164] width 149 height 13
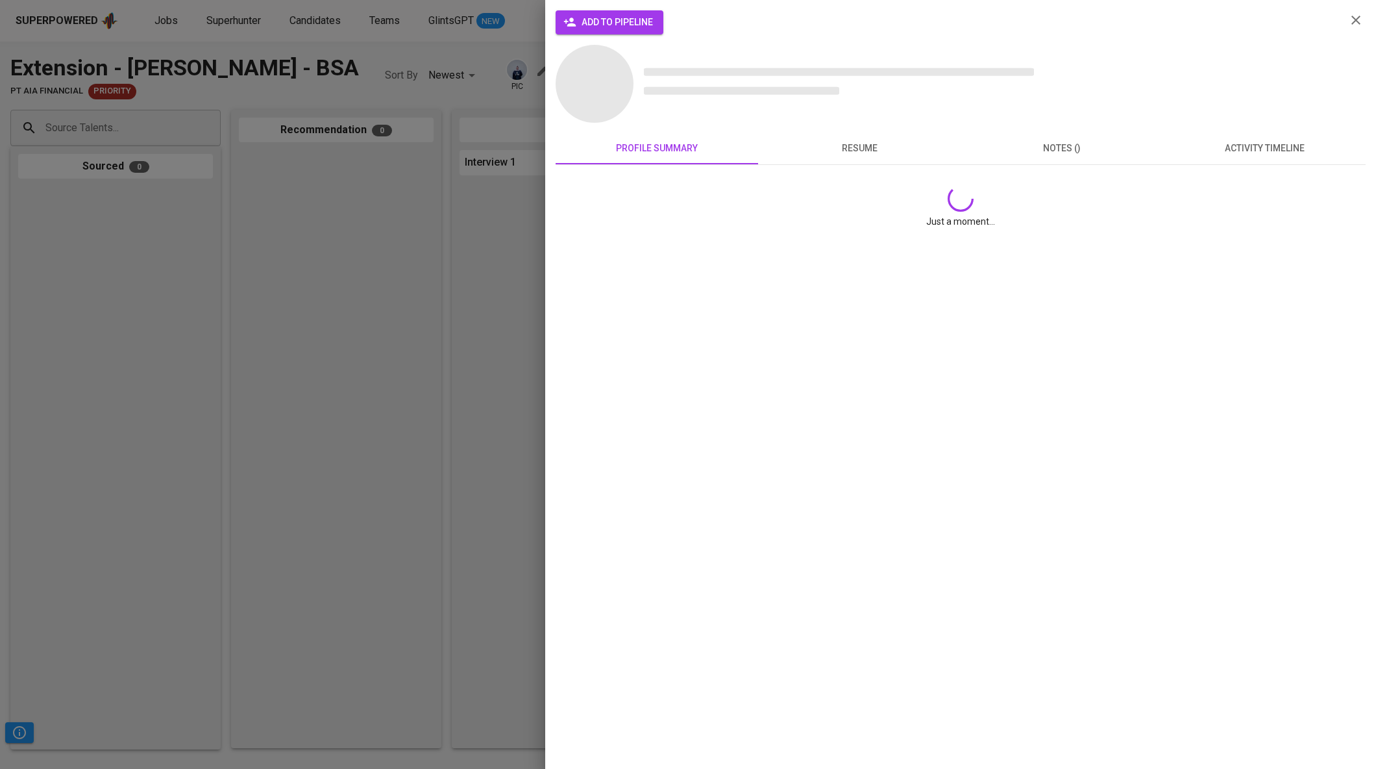
scroll to position [0, 0]
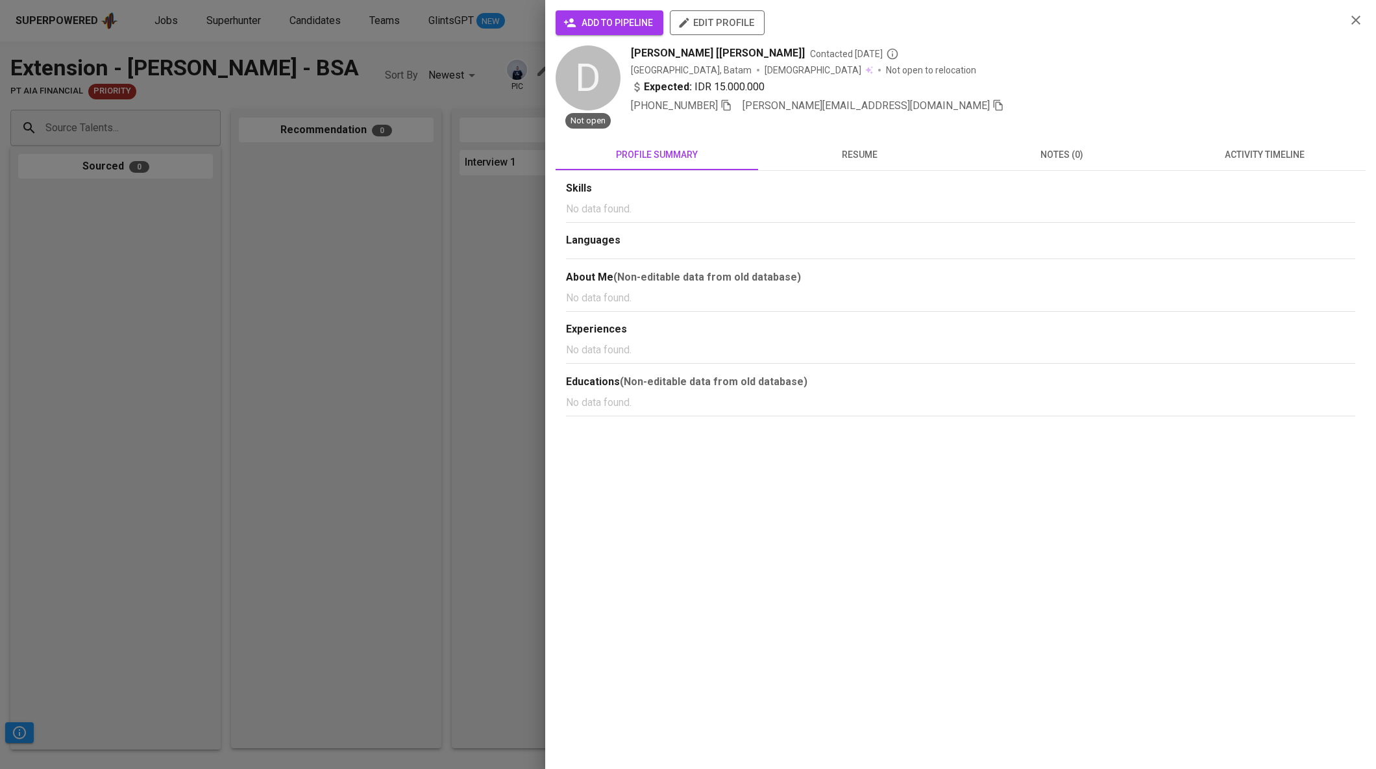
click at [640, 30] on span "add to pipeline" at bounding box center [609, 23] width 87 height 16
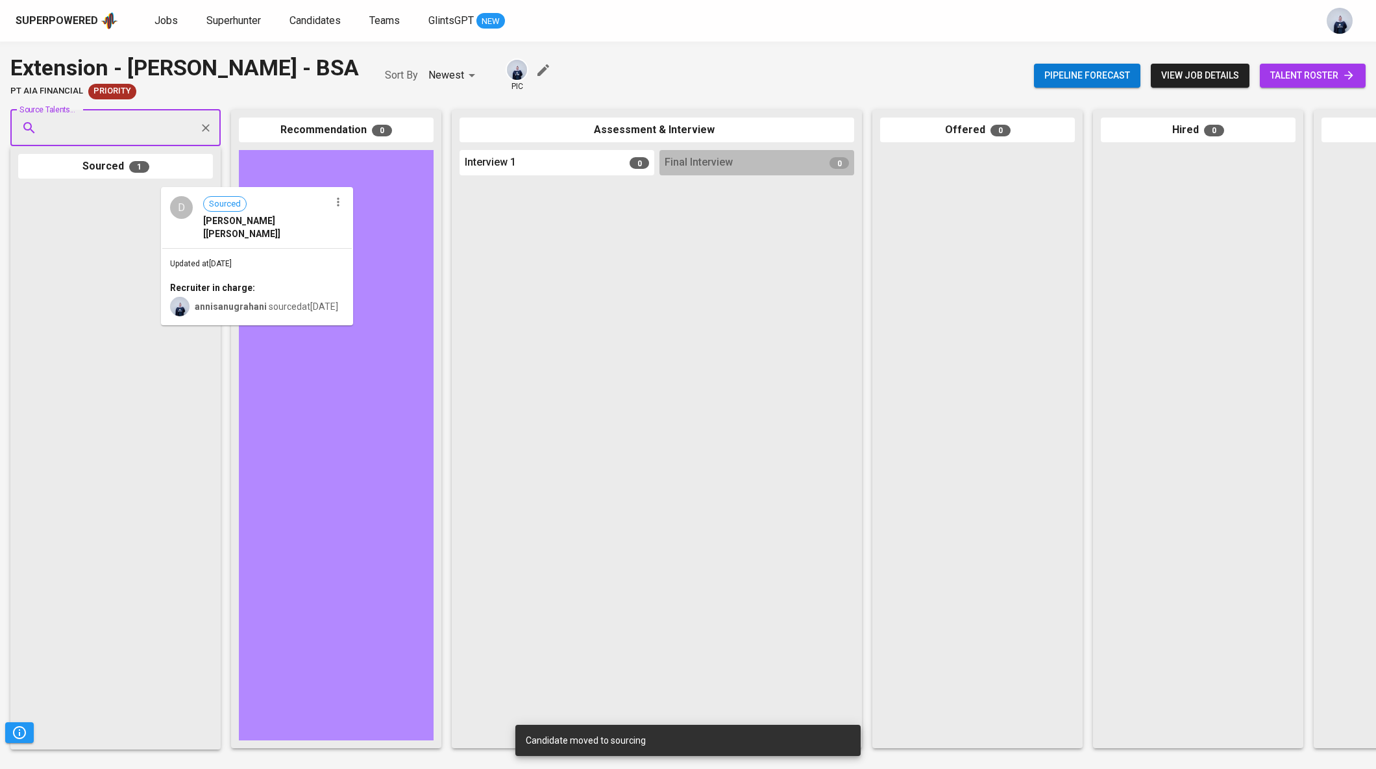
drag, startPoint x: 140, startPoint y: 234, endPoint x: 290, endPoint y: 234, distance: 150.0
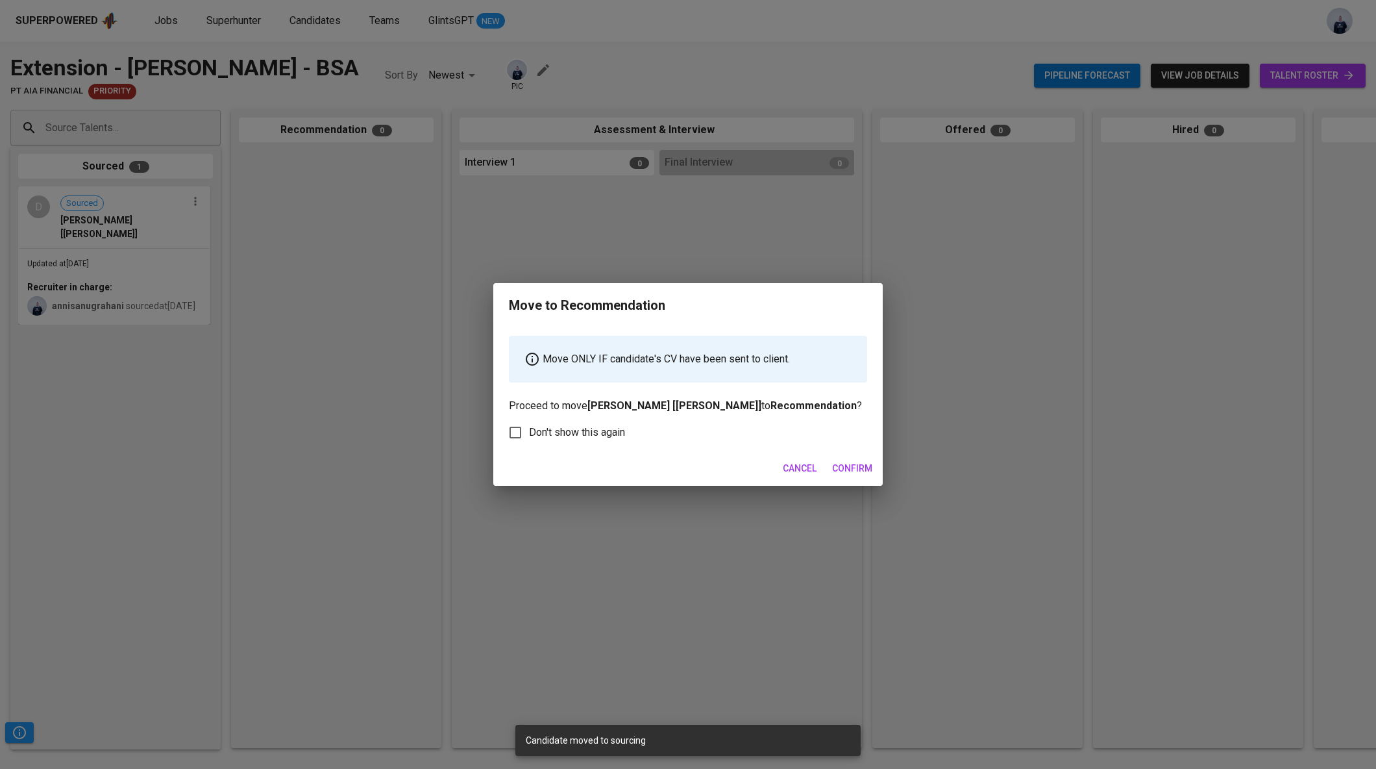
click at [838, 464] on span "Confirm" at bounding box center [852, 468] width 40 height 16
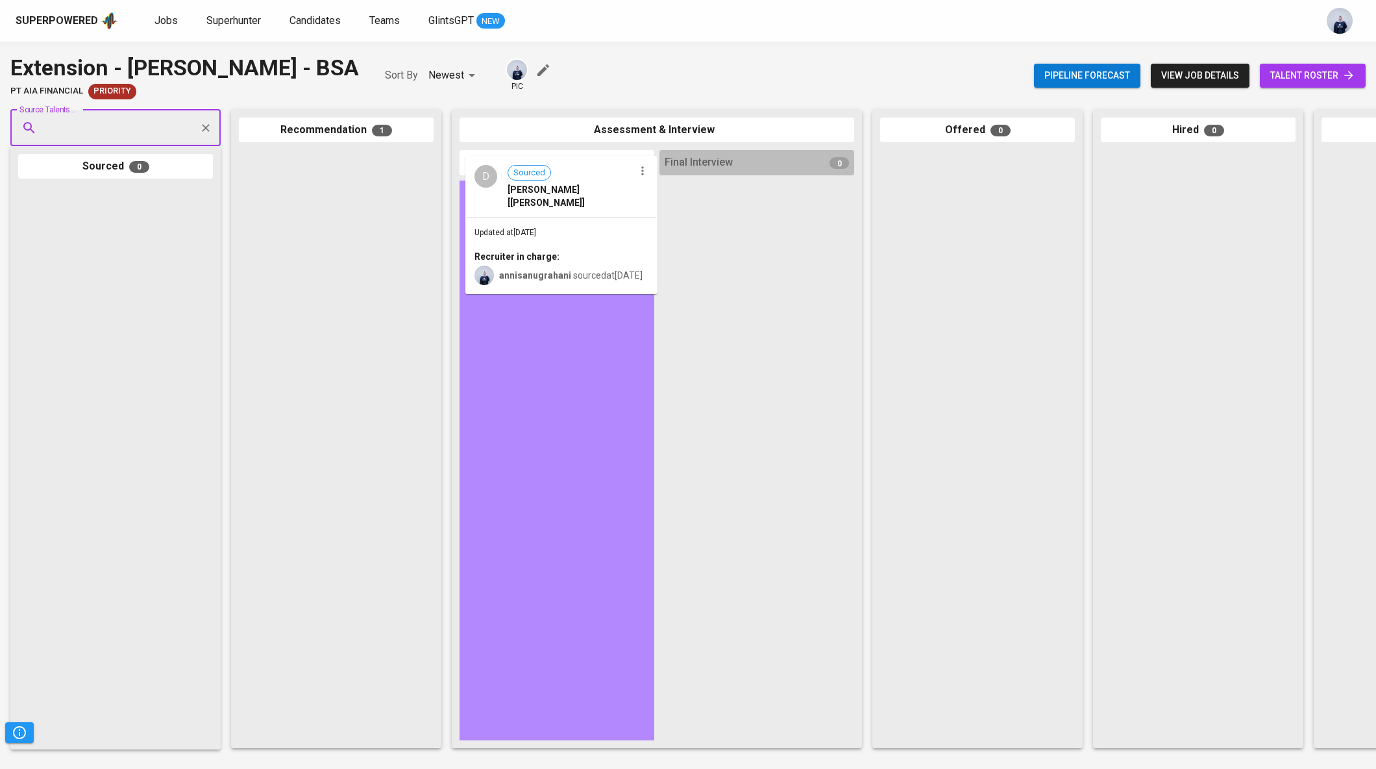
drag, startPoint x: 314, startPoint y: 236, endPoint x: 550, endPoint y: 241, distance: 235.7
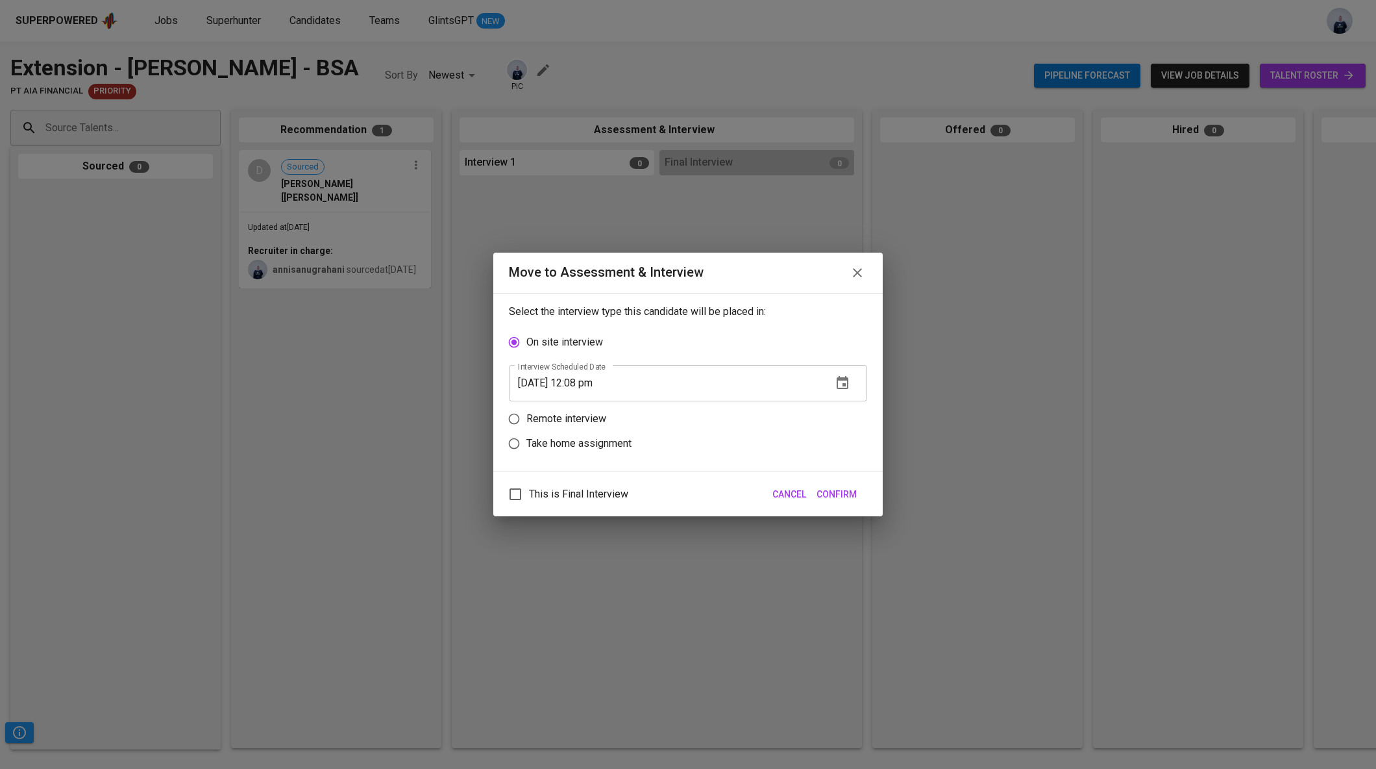
click at [571, 414] on p "Remote interview" at bounding box center [567, 419] width 80 height 16
click at [527, 414] on input "Remote interview" at bounding box center [514, 418] width 25 height 25
radio input "true"
click at [585, 406] on input "10/01/2025 12:08 pm" at bounding box center [665, 408] width 313 height 36
click at [601, 406] on input "10/01/2025 11:08 pm" at bounding box center [665, 408] width 313 height 36
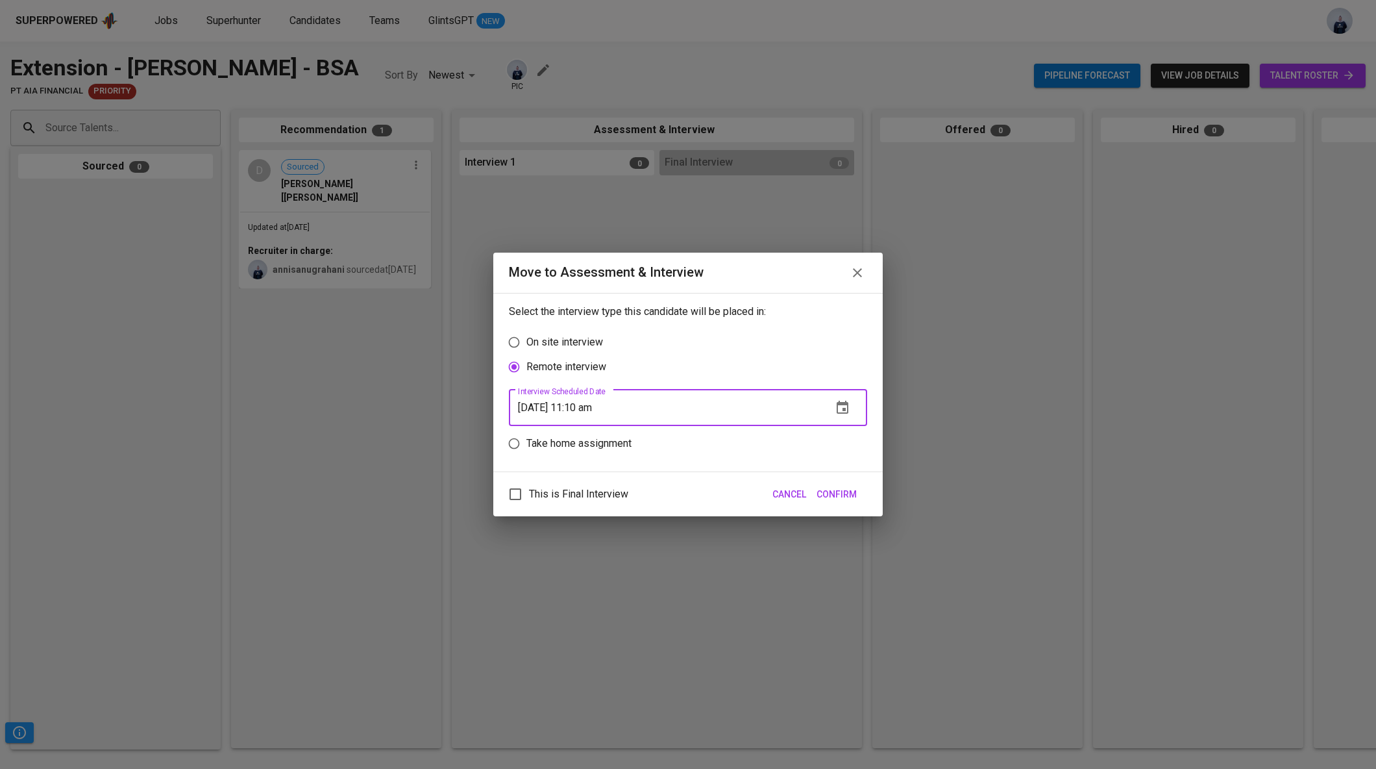
type input "10/01/2025 11:10 am"
click at [829, 486] on span "Confirm" at bounding box center [837, 494] width 40 height 16
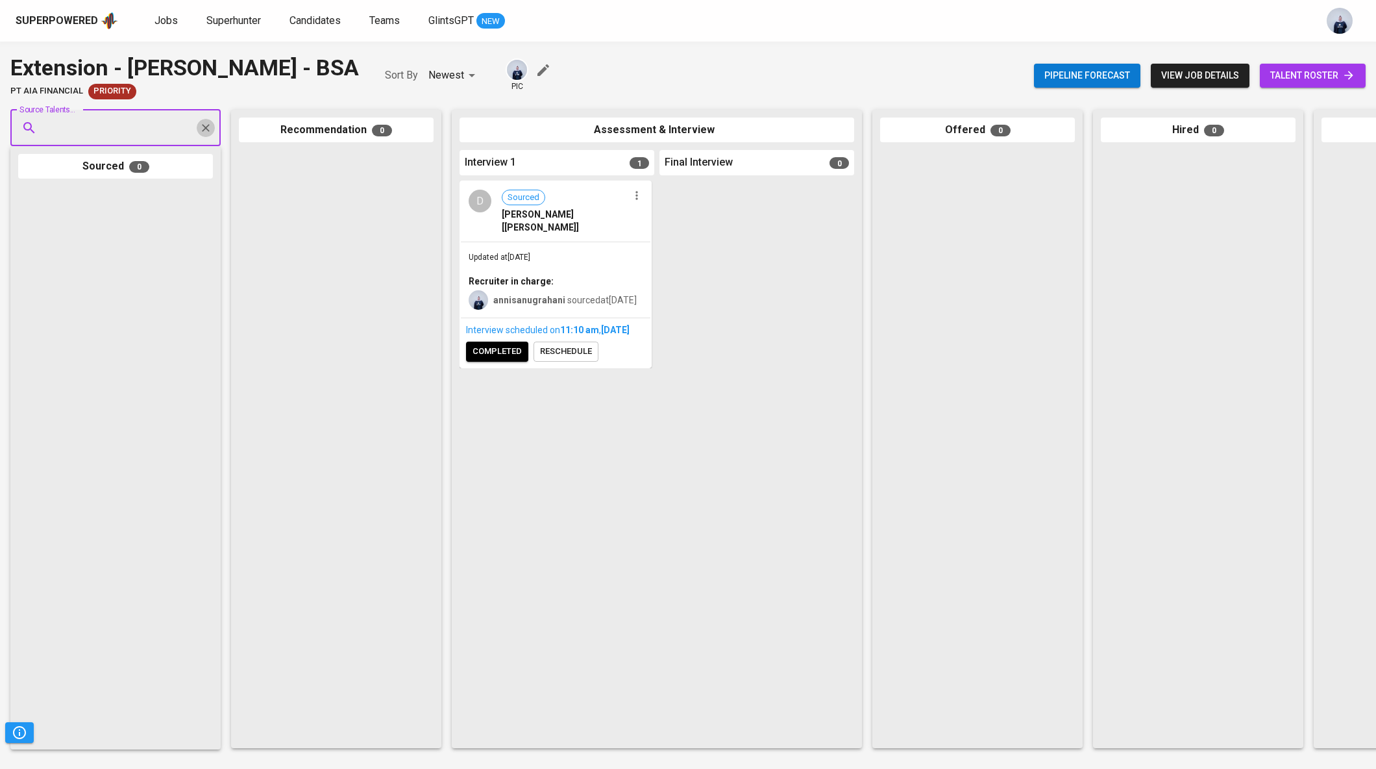
click at [202, 132] on icon "Clear" at bounding box center [205, 127] width 13 height 13
click at [489, 347] on div "Interview scheduled on 11:10 AM , Oct 01, 2025 completed reschedule" at bounding box center [556, 342] width 190 height 49
click at [489, 356] on span "completed" at bounding box center [497, 351] width 49 height 15
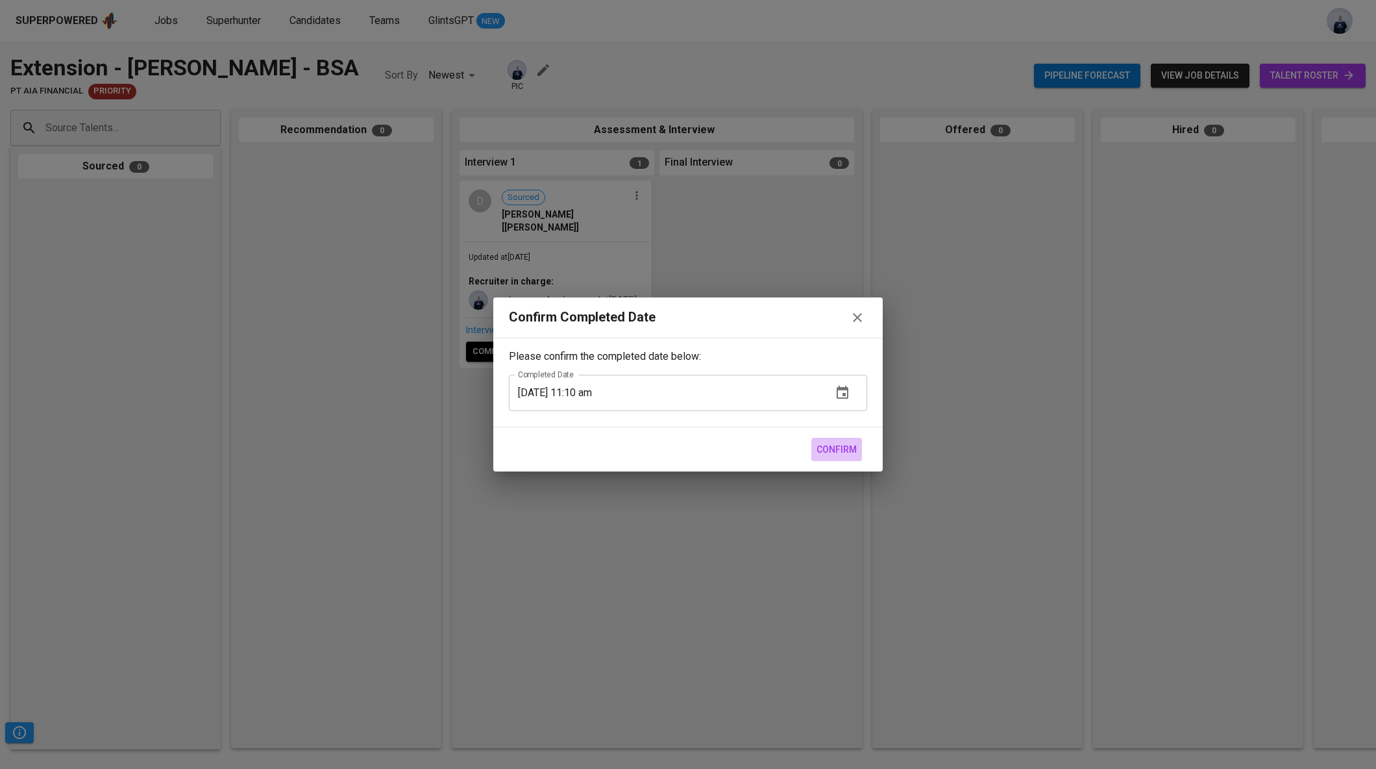
click at [836, 445] on span "Confirm" at bounding box center [837, 449] width 40 height 16
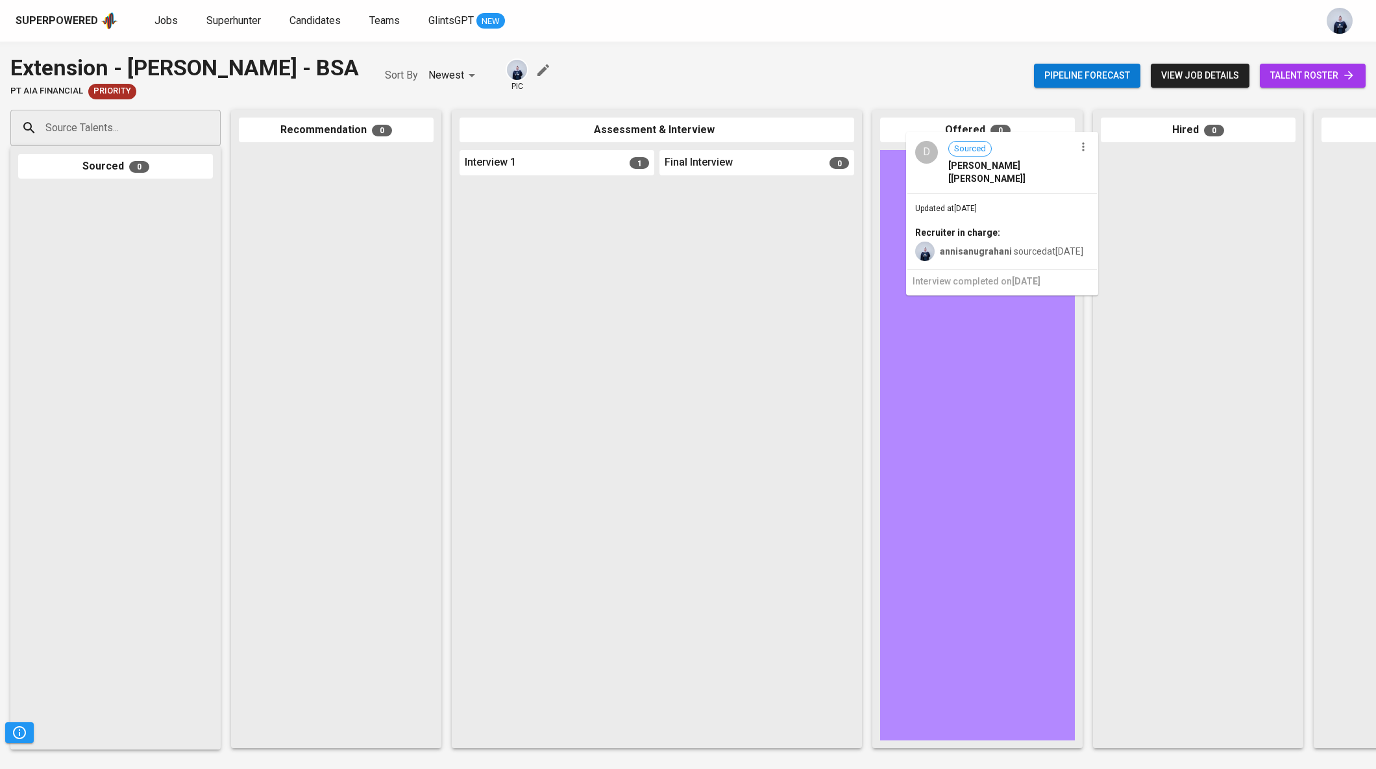
drag, startPoint x: 602, startPoint y: 260, endPoint x: 1058, endPoint y: 211, distance: 459.0
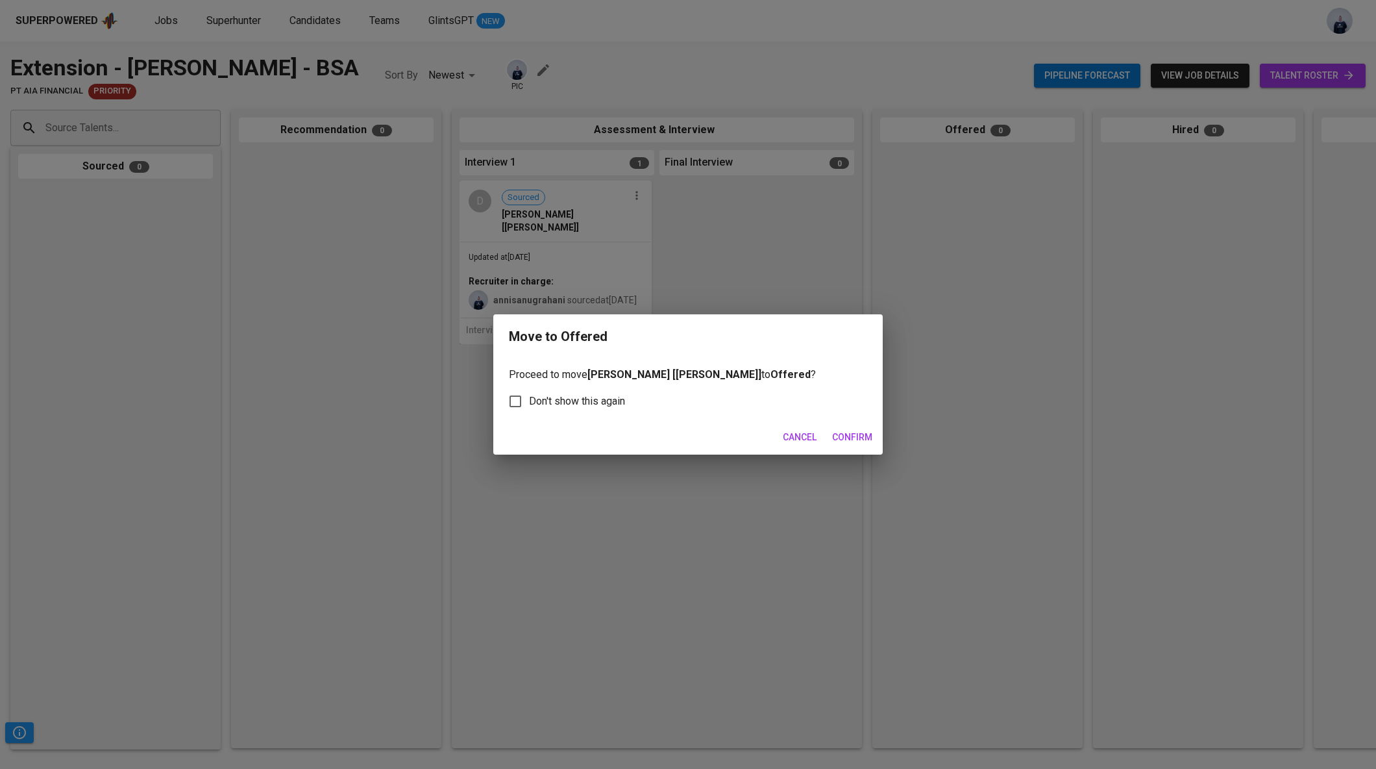
click at [845, 436] on span "Confirm" at bounding box center [852, 437] width 40 height 16
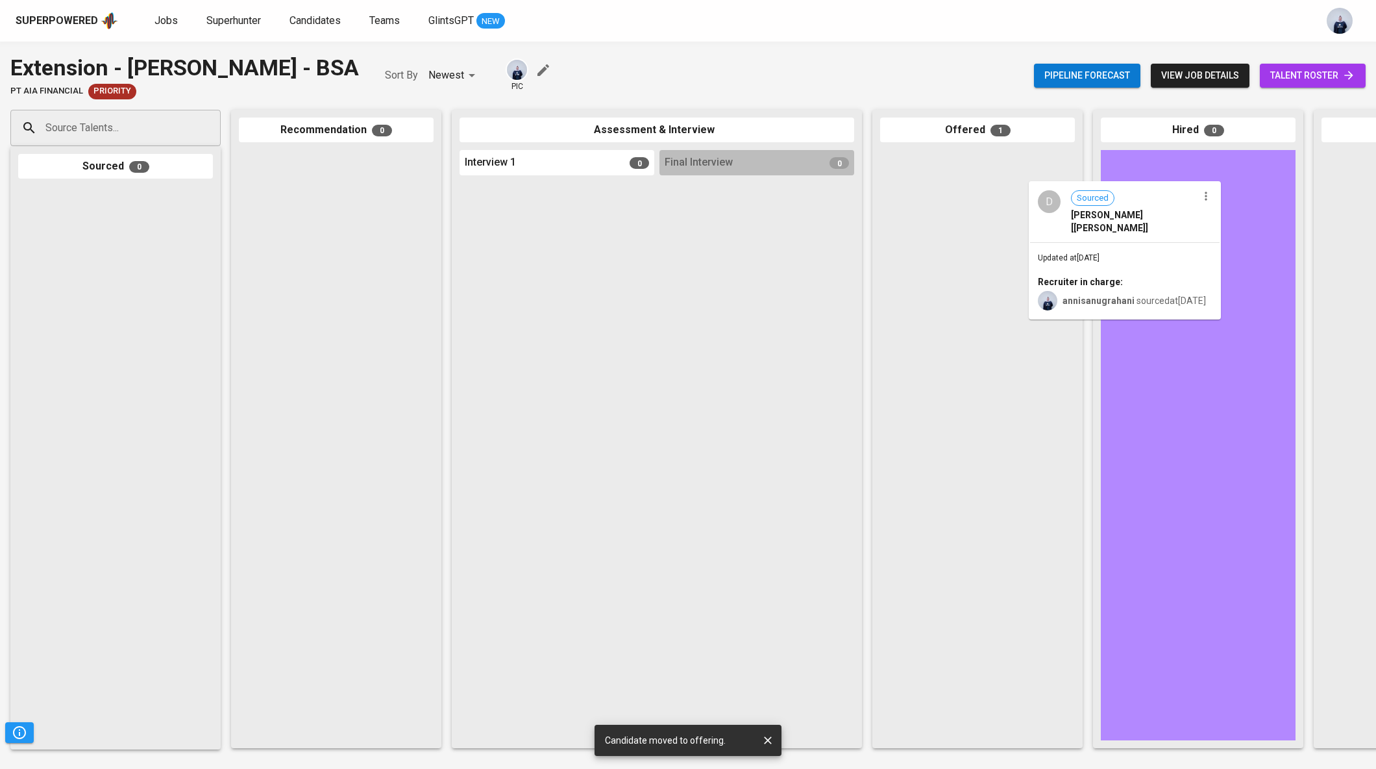
drag, startPoint x: 987, startPoint y: 224, endPoint x: 1142, endPoint y: 255, distance: 158.1
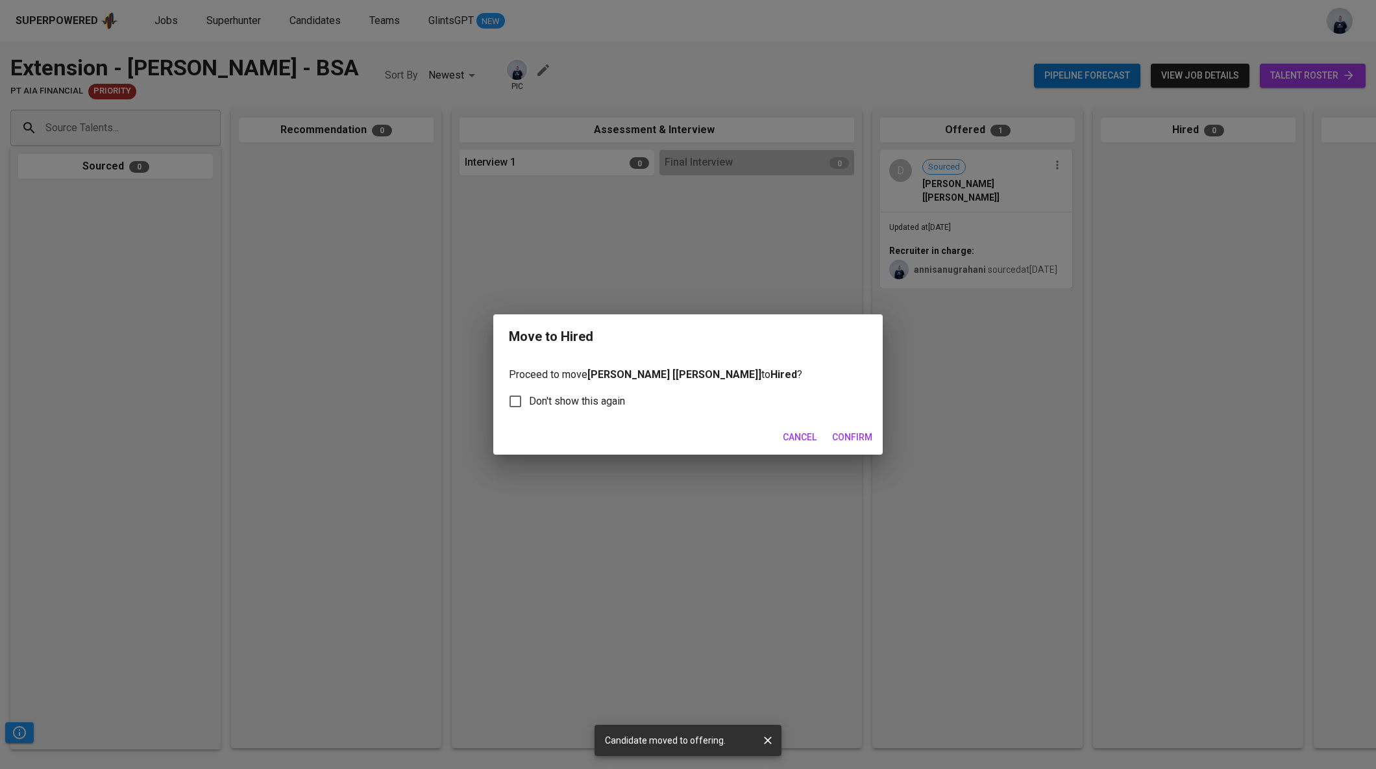
click at [862, 432] on span "Confirm" at bounding box center [852, 437] width 40 height 16
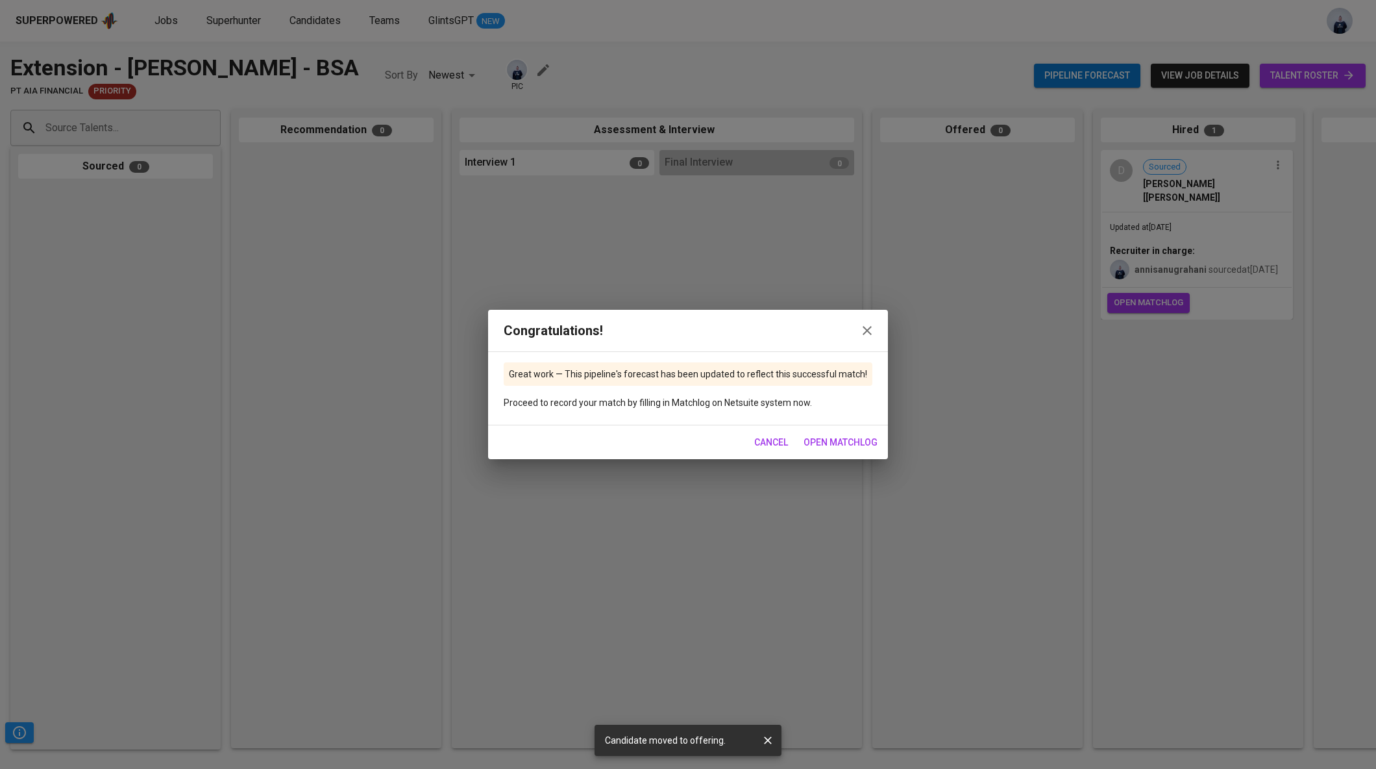
click at [841, 443] on span "open matchlog" at bounding box center [841, 442] width 74 height 16
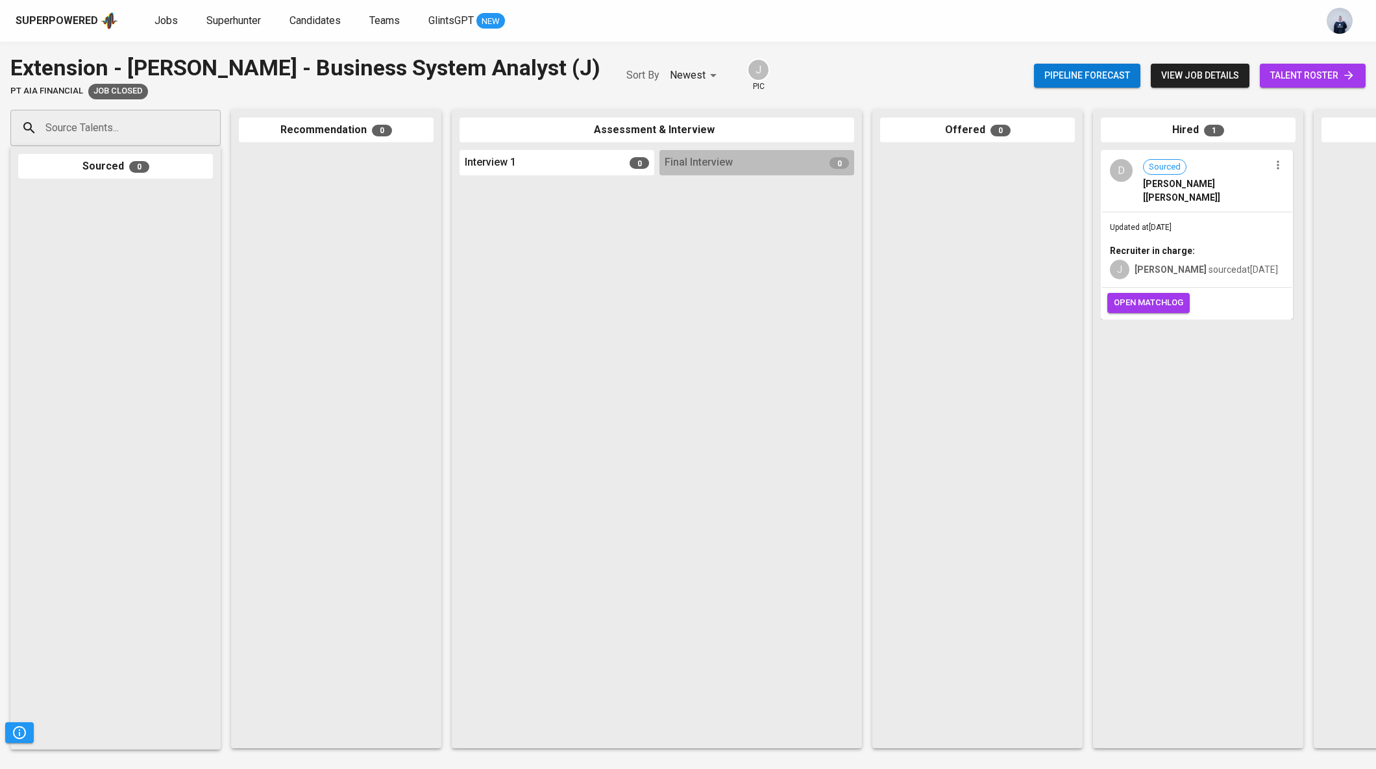
click at [1220, 212] on div "Updated at [DATE] Recruiter in charge: J [PERSON_NAME] sourced at [DATE]" at bounding box center [1197, 249] width 190 height 75
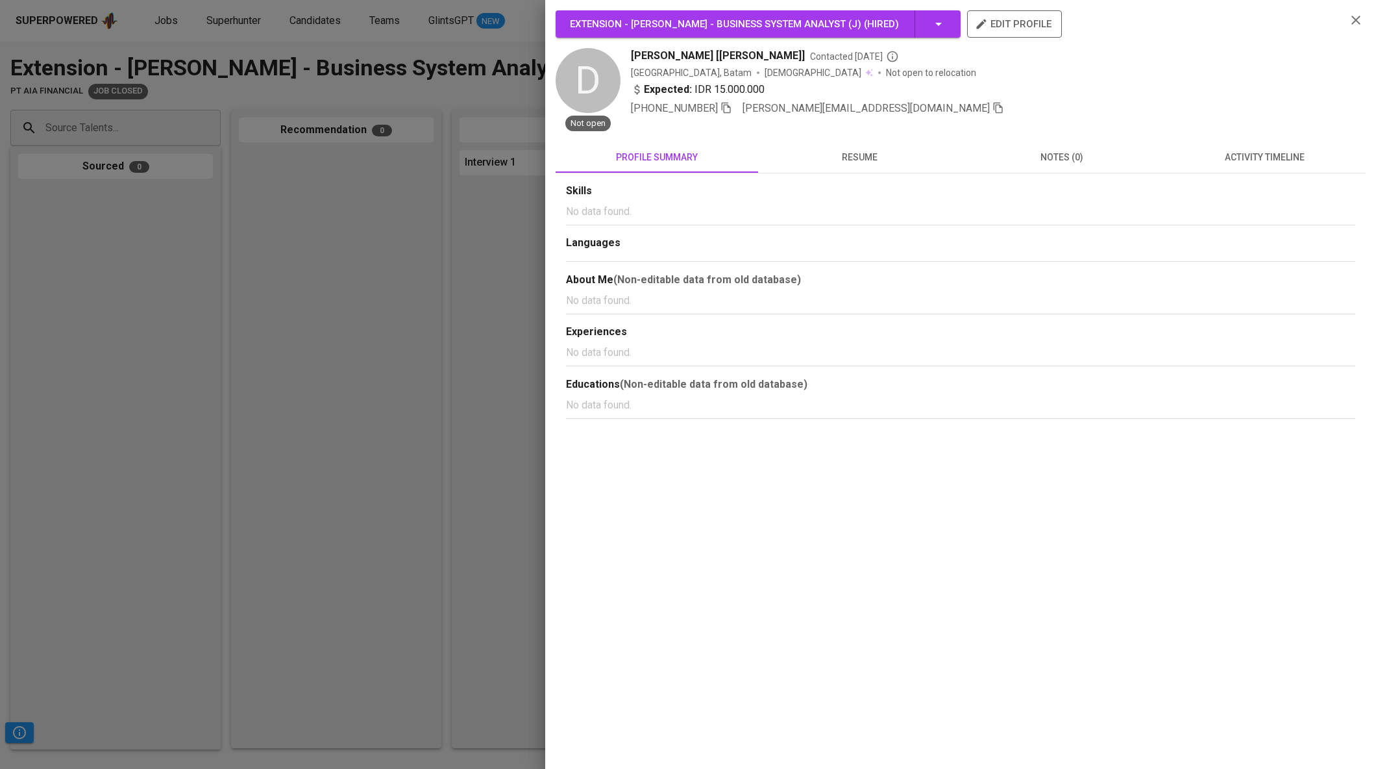
click at [993, 108] on icon "button" at bounding box center [999, 108] width 12 height 12
click at [474, 47] on div at bounding box center [688, 384] width 1376 height 769
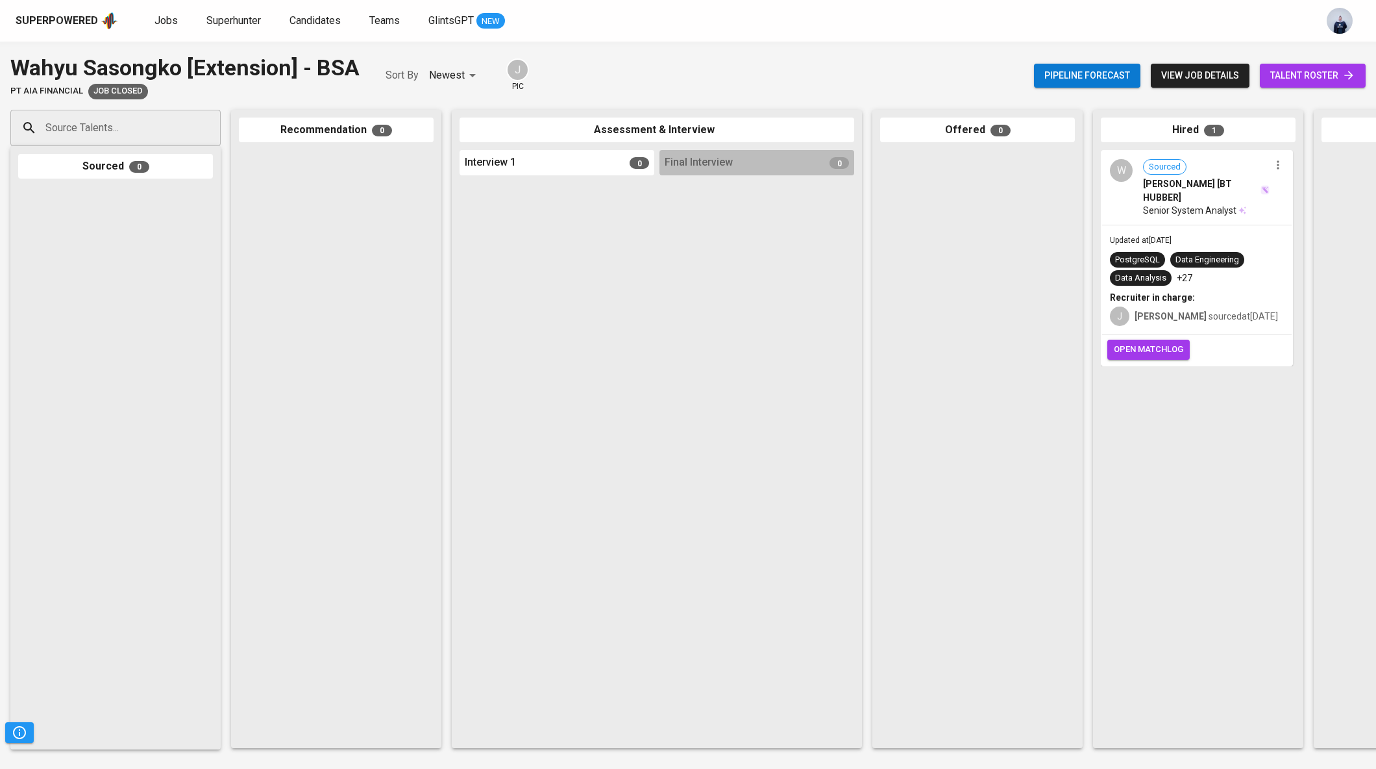
click at [1187, 208] on span "Senior System Analyst" at bounding box center [1189, 210] width 93 height 13
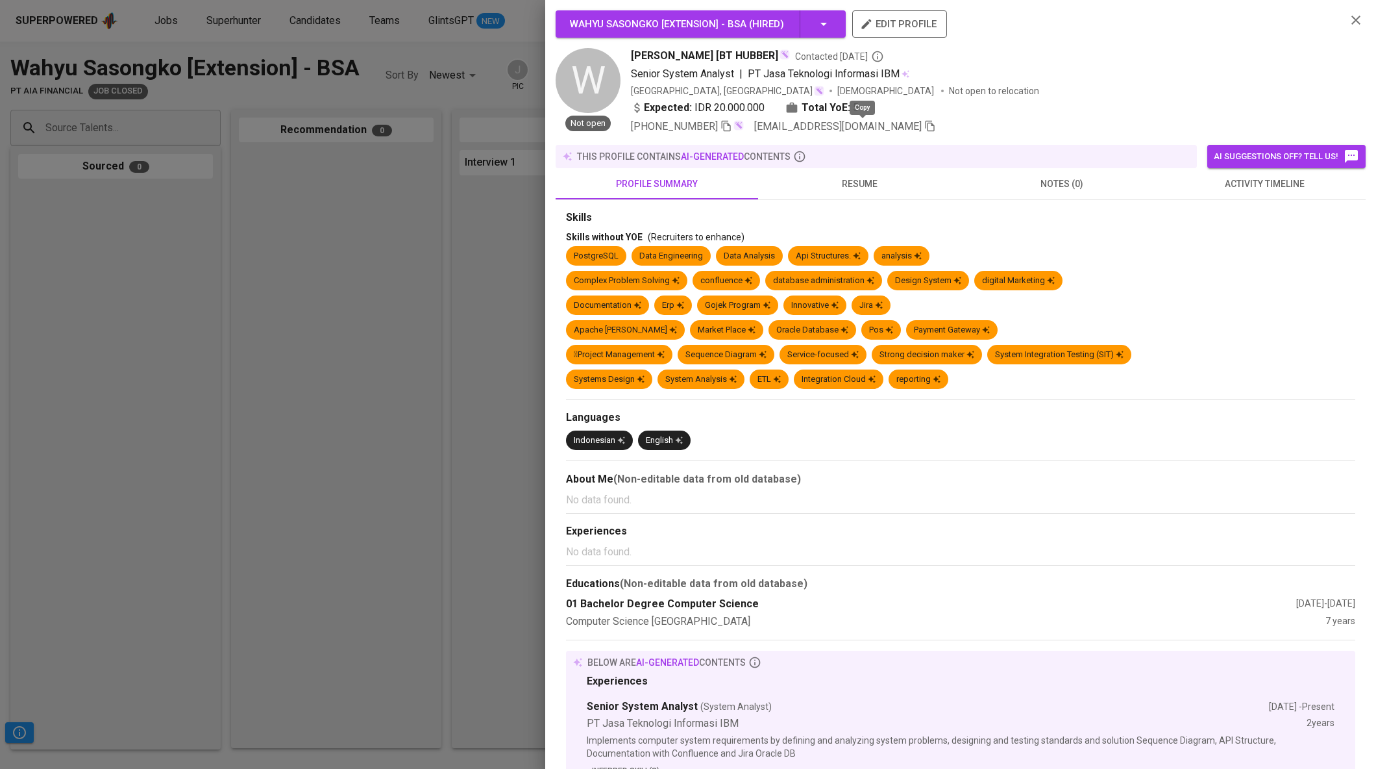
click at [925, 129] on icon "button" at bounding box center [931, 126] width 12 height 12
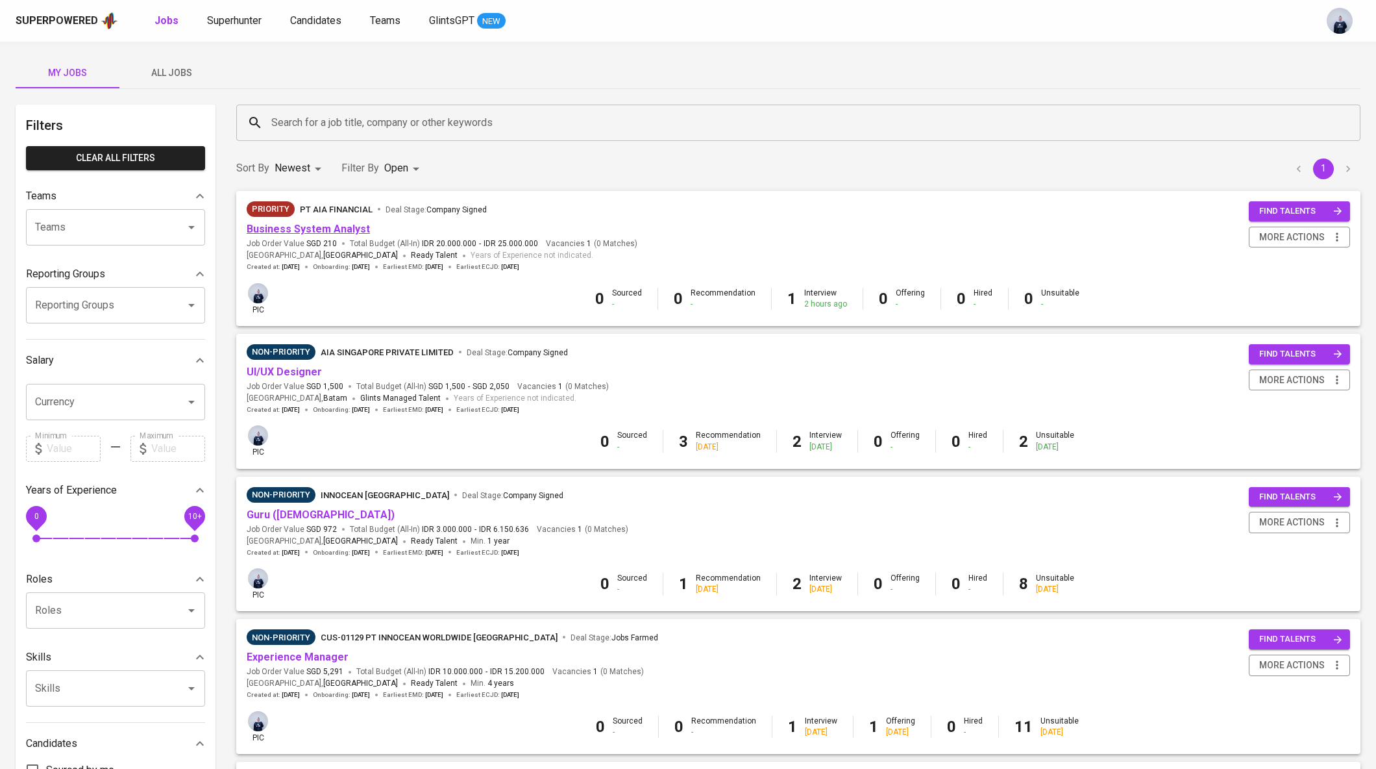
click at [318, 230] on link "Business System Analyst" at bounding box center [308, 229] width 123 height 12
